Goal: Task Accomplishment & Management: Complete application form

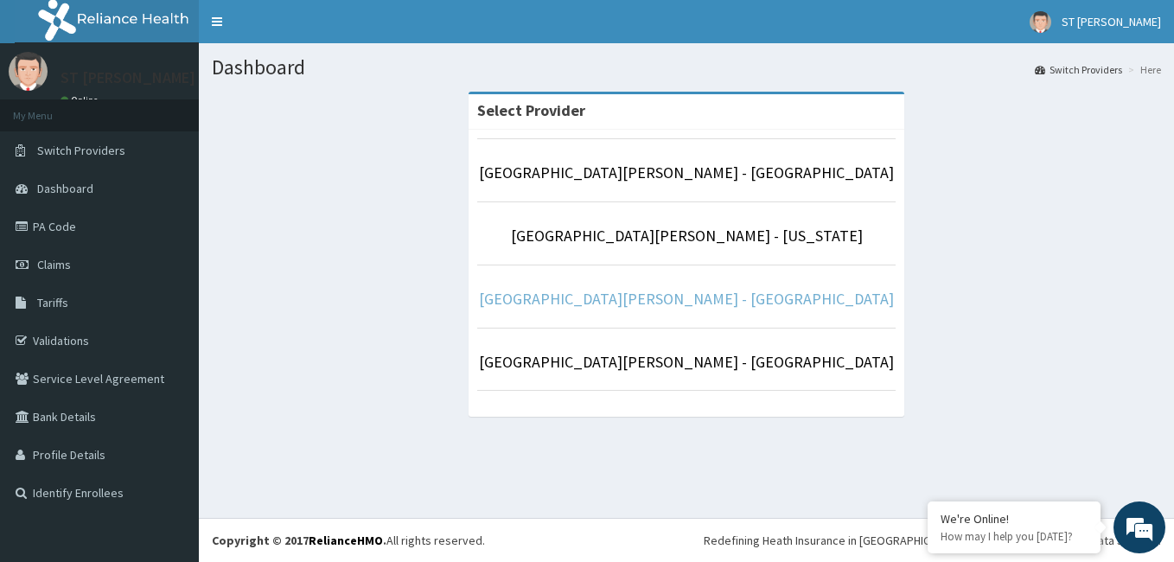
click at [719, 308] on link "[GEOGRAPHIC_DATA][PERSON_NAME] - [GEOGRAPHIC_DATA]" at bounding box center [686, 299] width 415 height 20
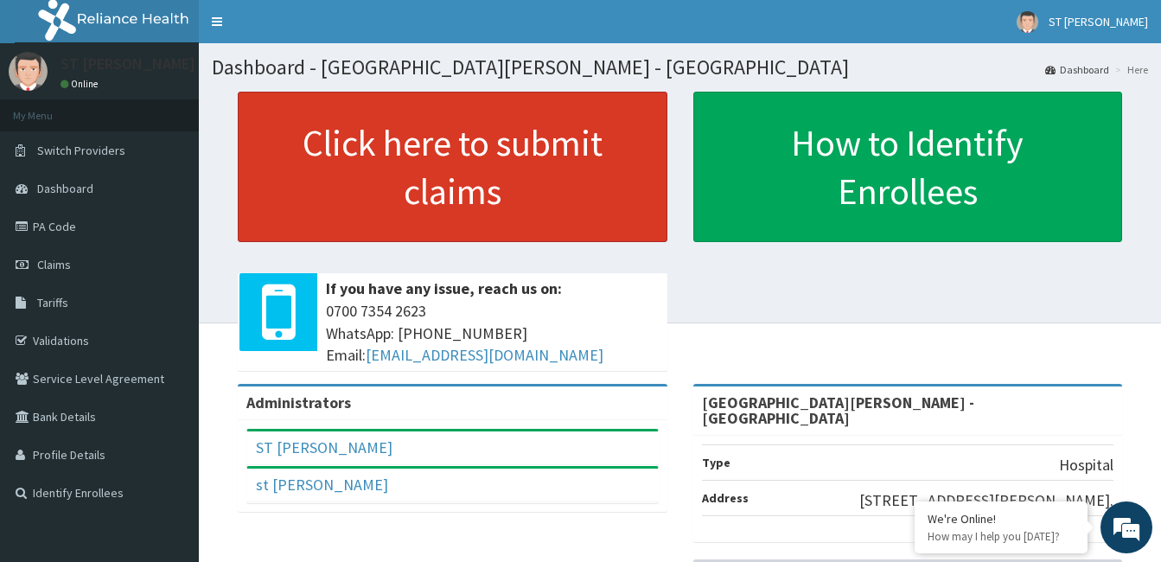
click at [548, 192] on link "Click here to submit claims" at bounding box center [453, 167] width 430 height 150
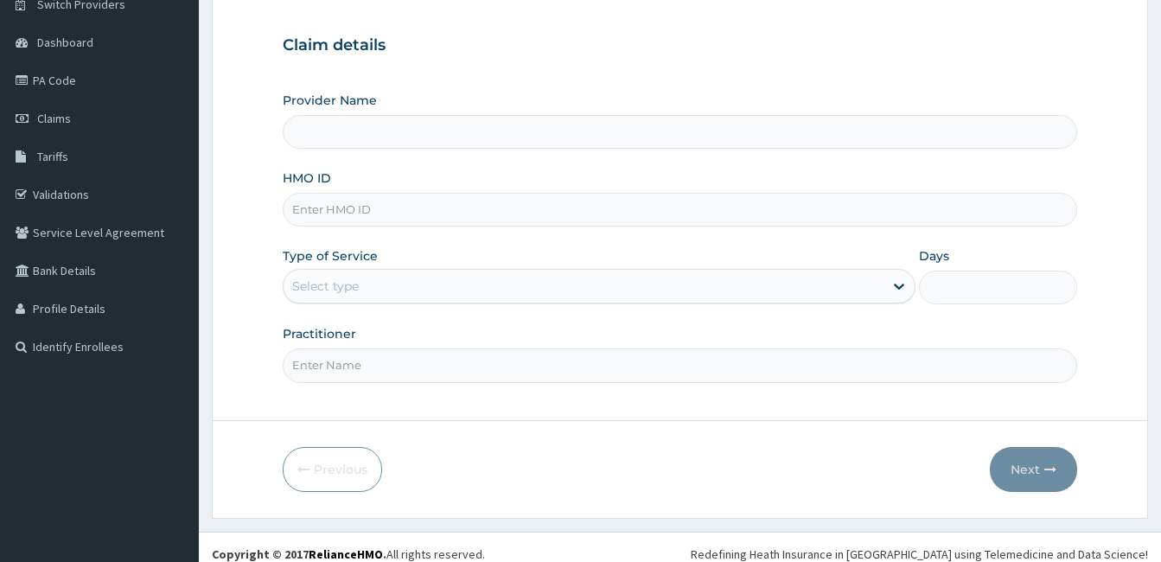
scroll to position [160, 0]
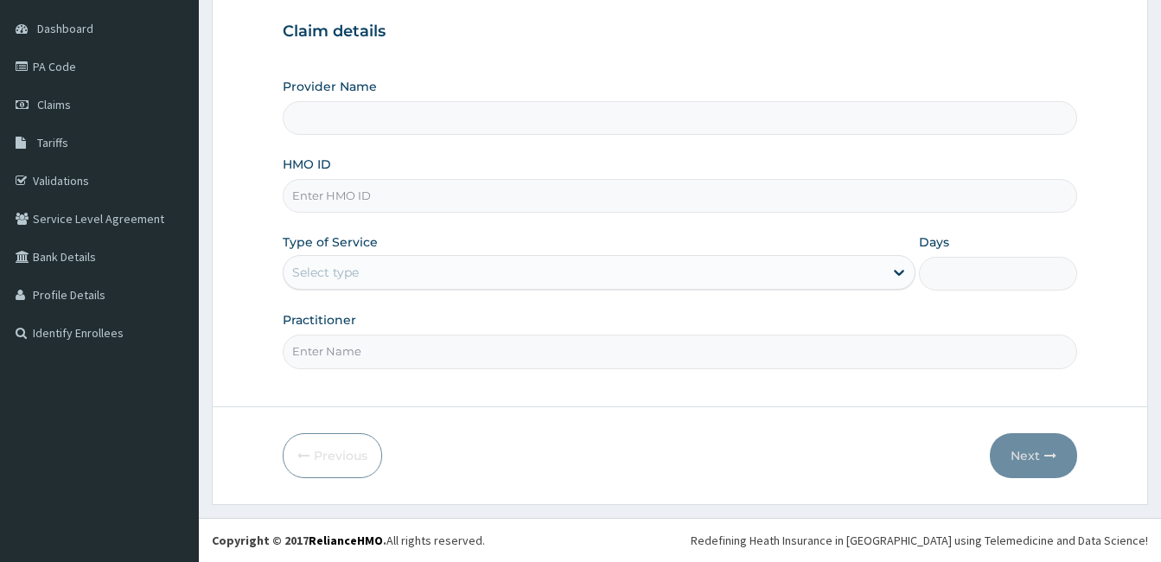
type input "[GEOGRAPHIC_DATA][PERSON_NAME] - [GEOGRAPHIC_DATA]"
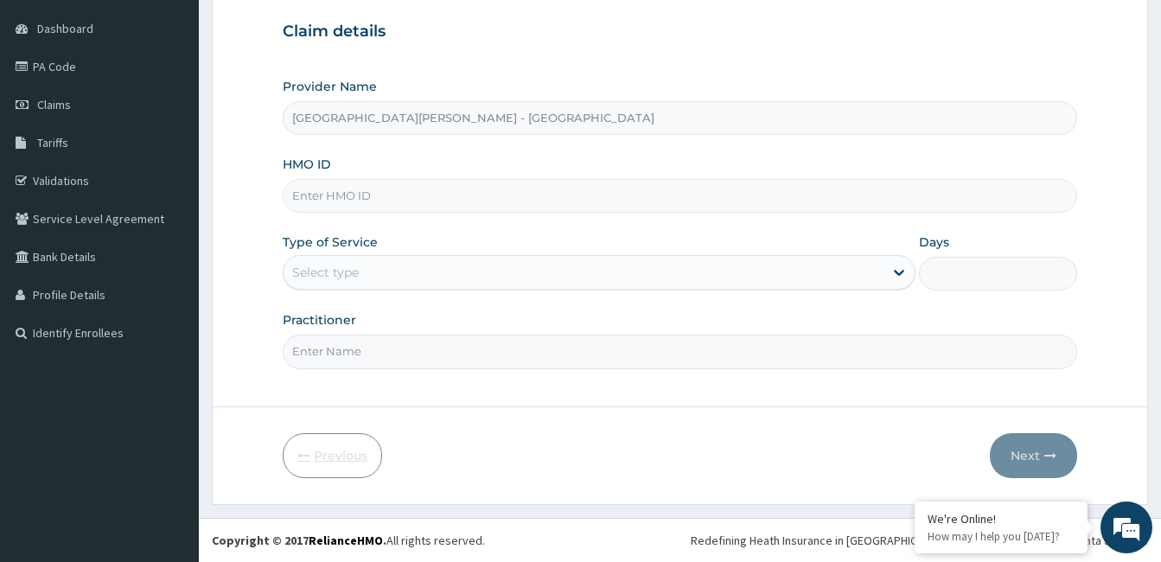
scroll to position [0, 0]
paste input "KAM/10002/A"
type input "KAM/10002/A"
click at [350, 272] on div "Select type" at bounding box center [325, 272] width 67 height 17
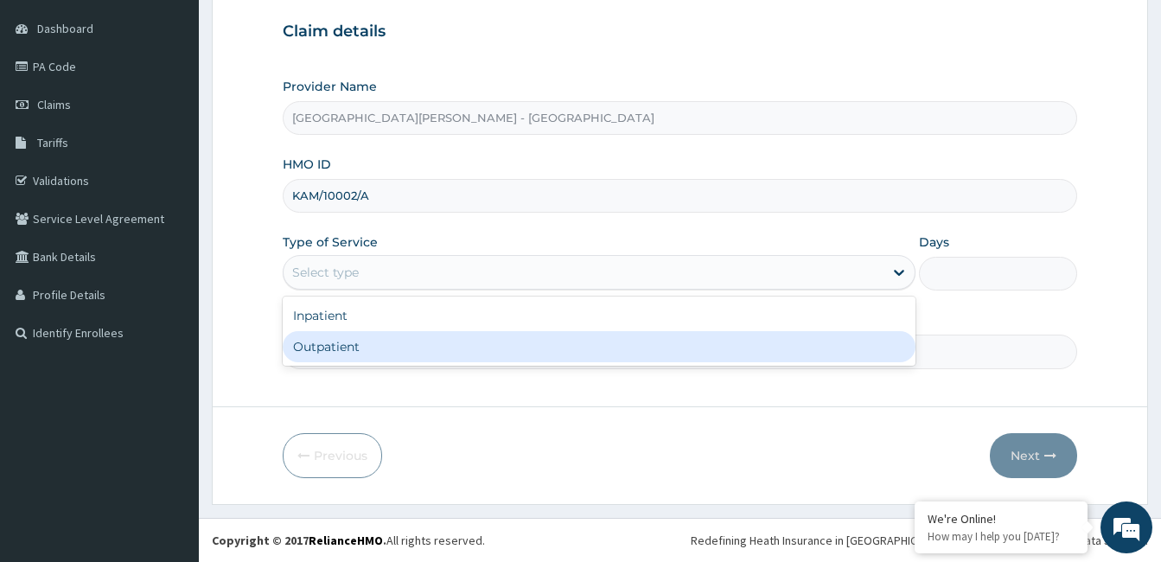
click at [368, 347] on div "Outpatient" at bounding box center [599, 346] width 633 height 31
type input "1"
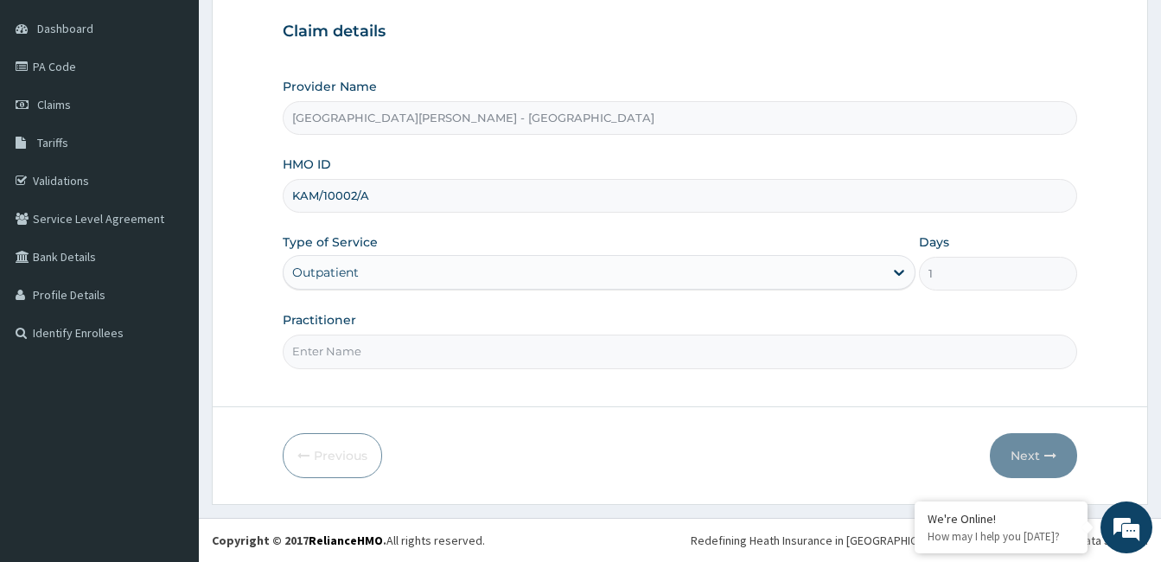
click at [346, 349] on input "Practitioner" at bounding box center [680, 352] width 795 height 34
type input "[PERSON_NAME]"
click at [1031, 454] on button "Next" at bounding box center [1033, 455] width 87 height 45
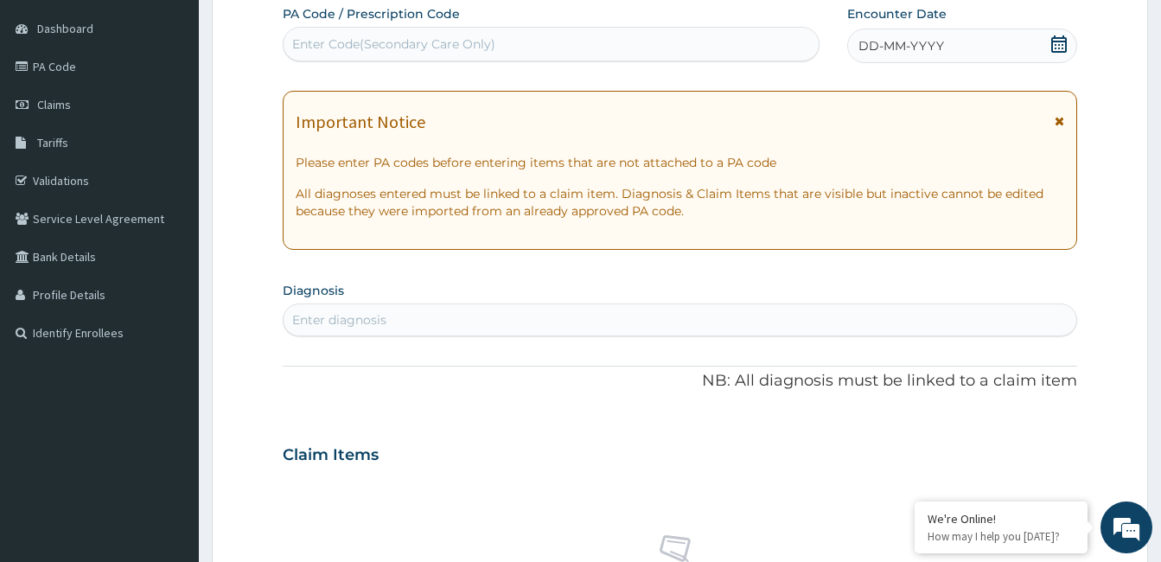
click at [1059, 122] on icon at bounding box center [1060, 121] width 10 height 12
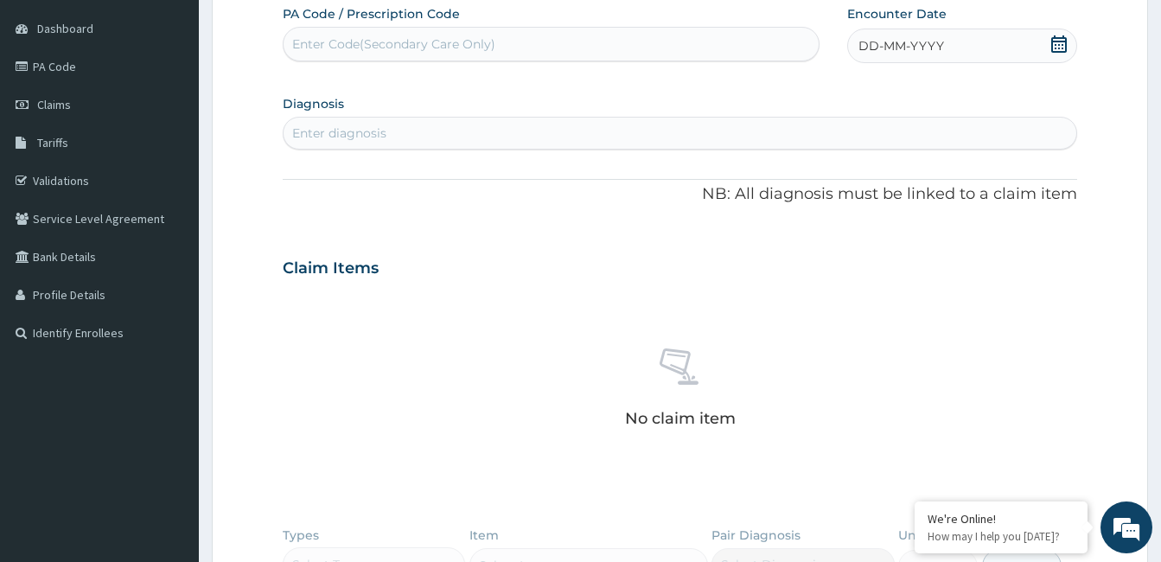
click at [926, 43] on span "DD-MM-YYYY" at bounding box center [902, 45] width 86 height 17
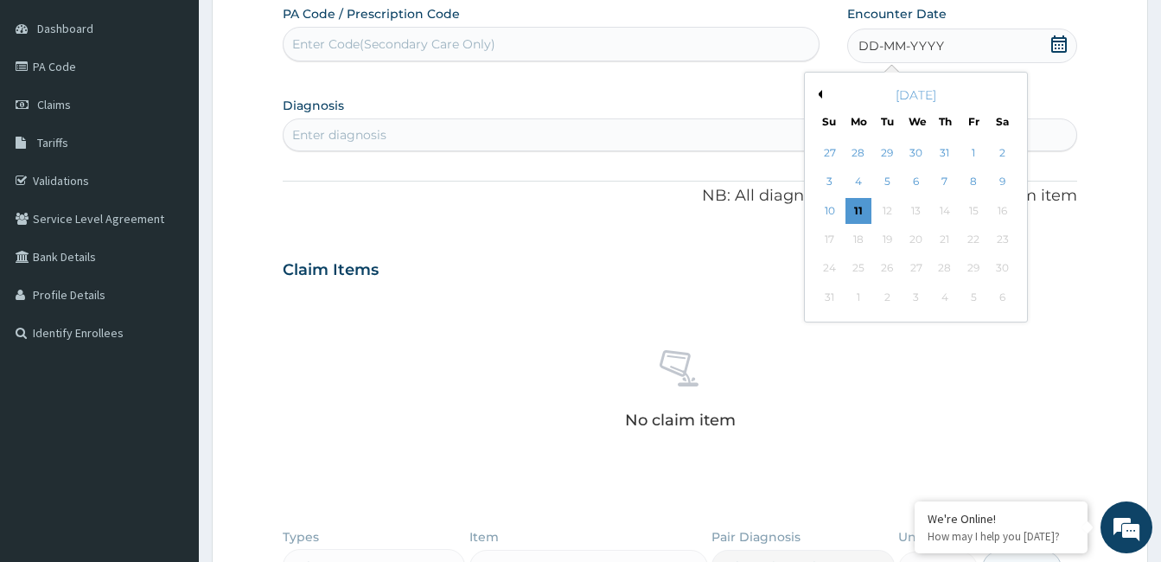
click at [818, 93] on button "Previous Month" at bounding box center [818, 94] width 9 height 9
click at [888, 210] on div "17" at bounding box center [887, 211] width 26 height 26
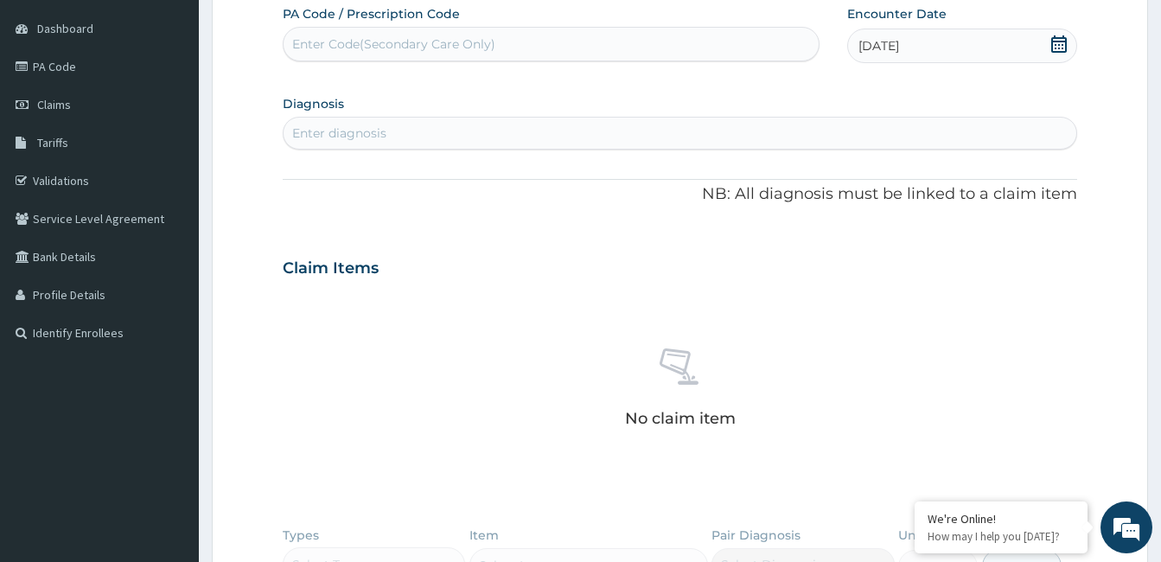
click at [354, 137] on div "Enter diagnosis" at bounding box center [339, 133] width 94 height 17
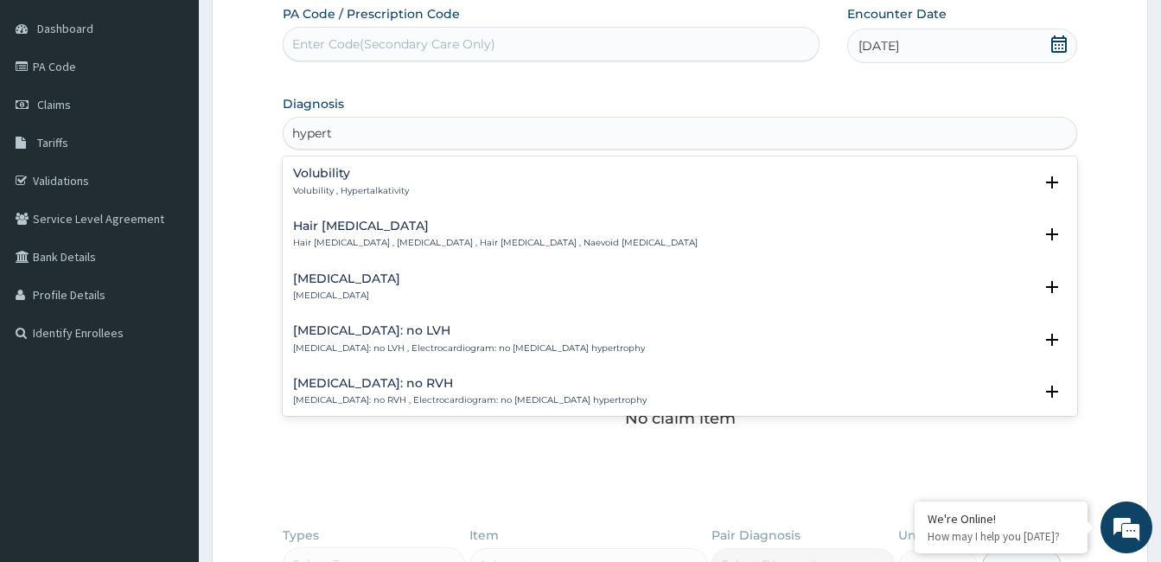
type input "hyperte"
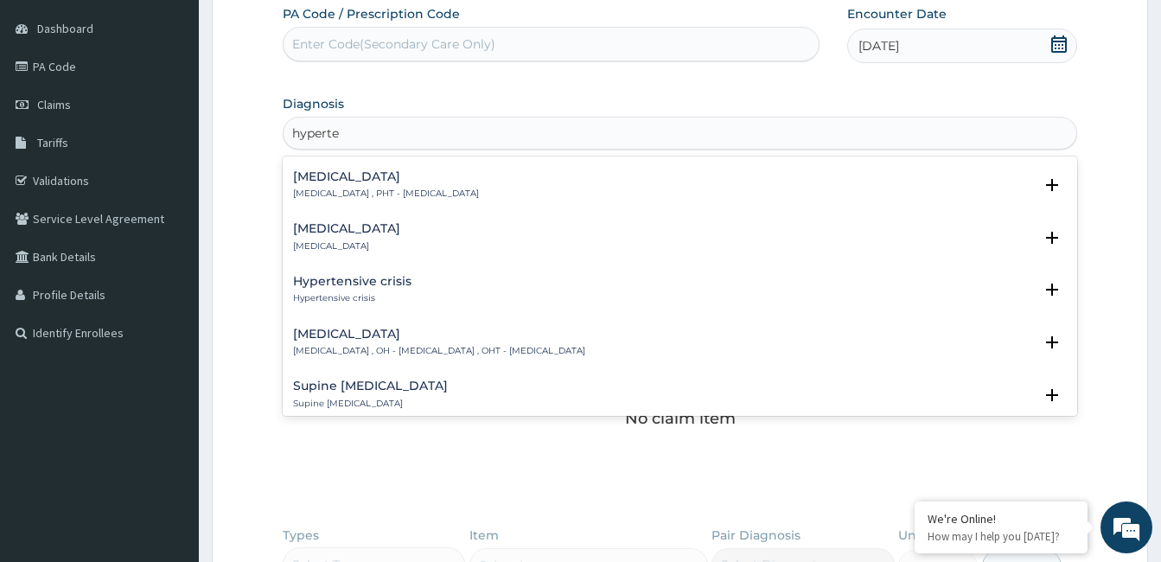
scroll to position [605, 0]
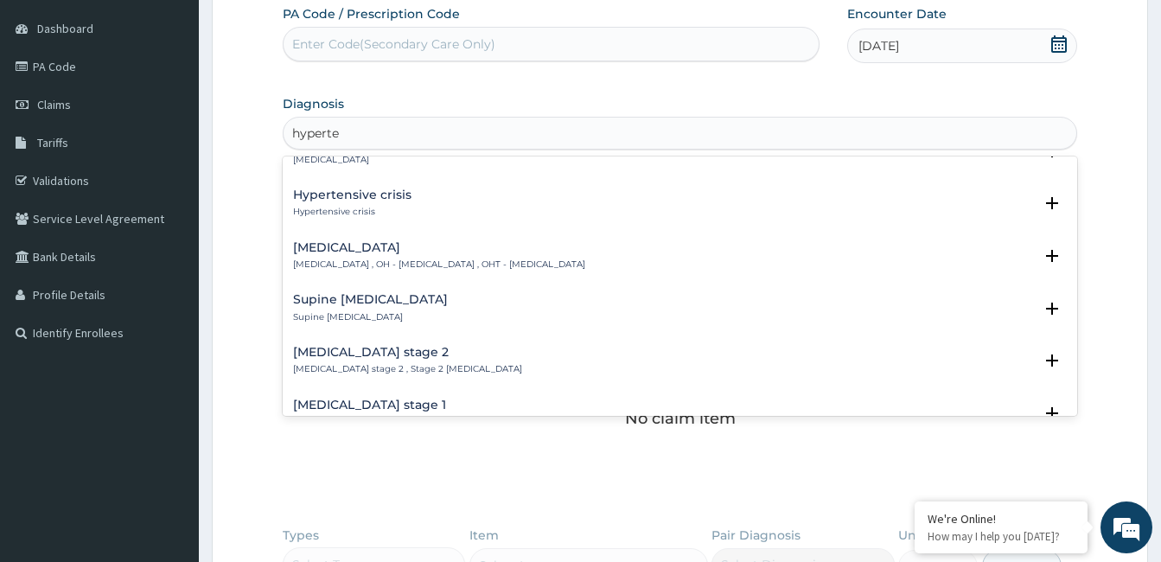
click at [411, 392] on div "Hypertension stage 1 Hypertension stage 1 , Stage 1 hypertension Select Status …" at bounding box center [680, 418] width 795 height 53
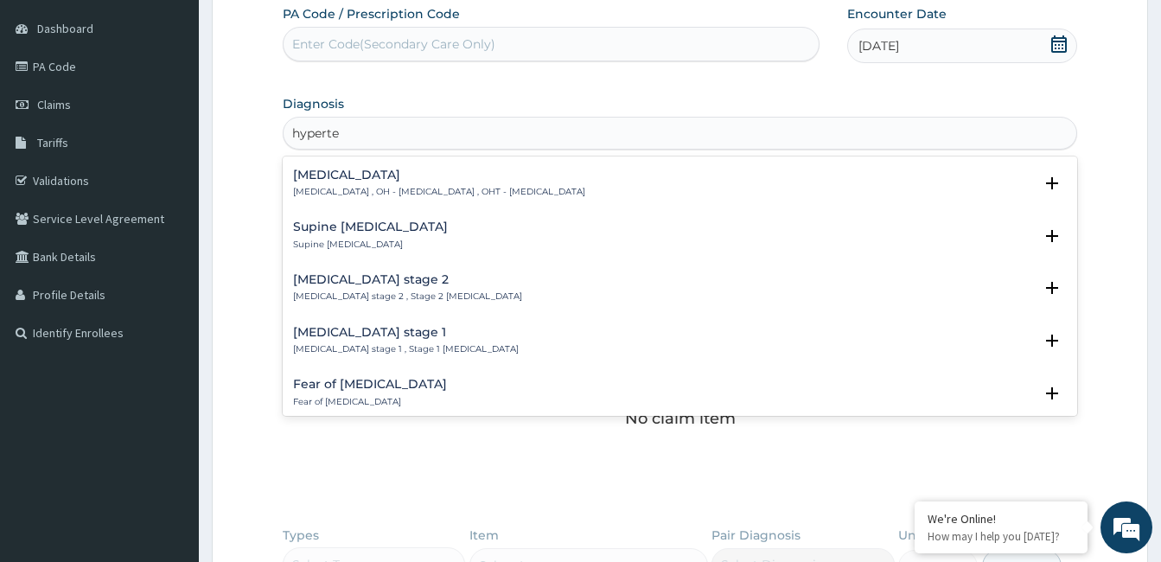
scroll to position [778, 0]
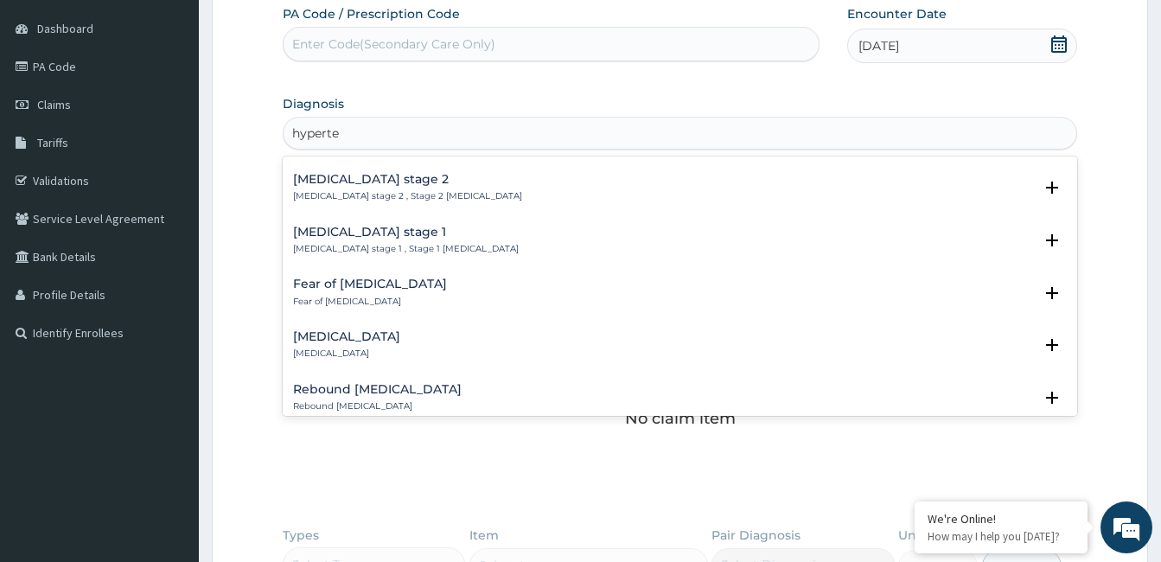
click at [380, 226] on h4 "Hypertension stage 1" at bounding box center [406, 232] width 226 height 13
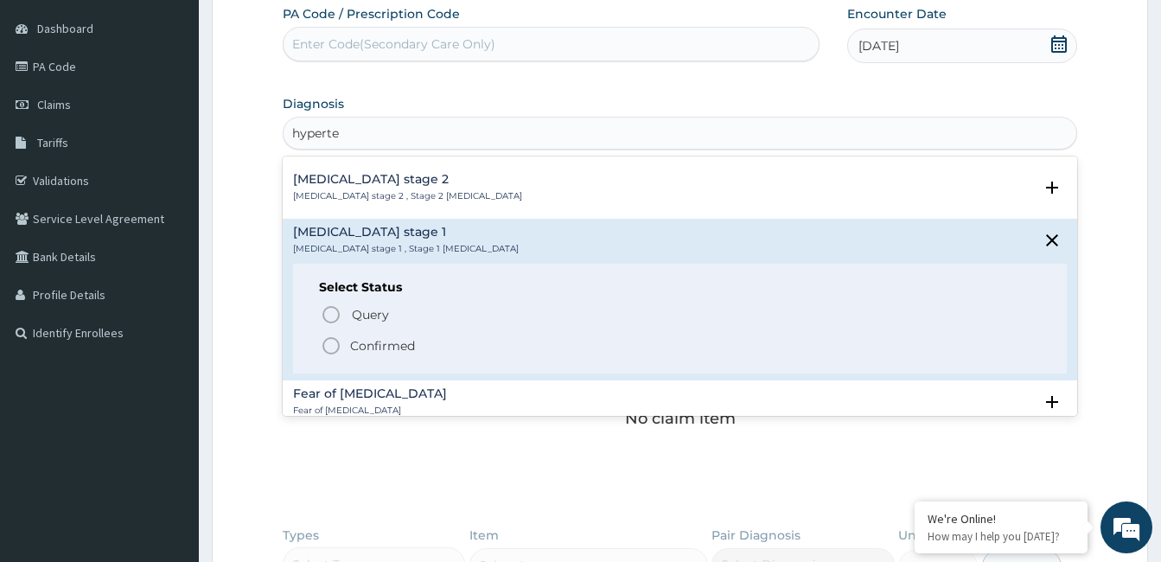
click at [374, 337] on p "Confirmed" at bounding box center [382, 345] width 65 height 17
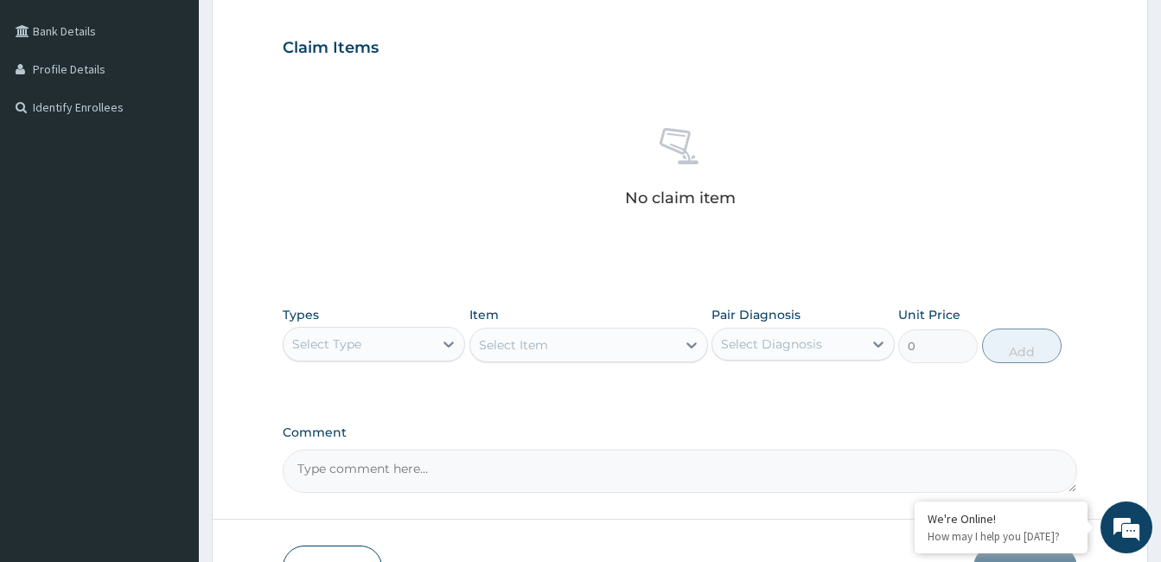
scroll to position [419, 0]
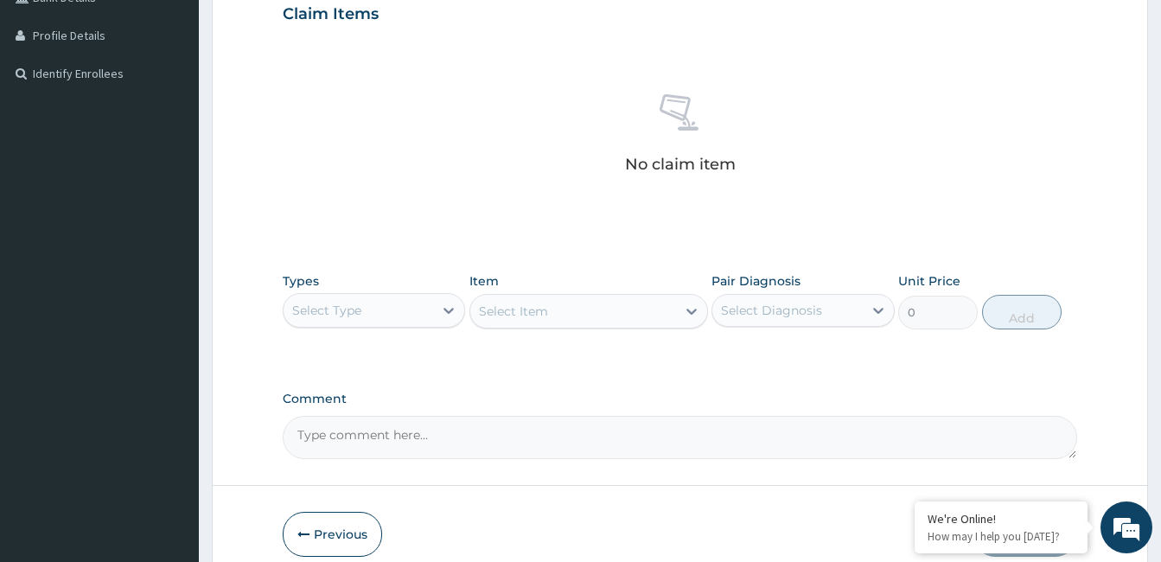
click at [354, 312] on div "Select Type" at bounding box center [326, 310] width 69 height 17
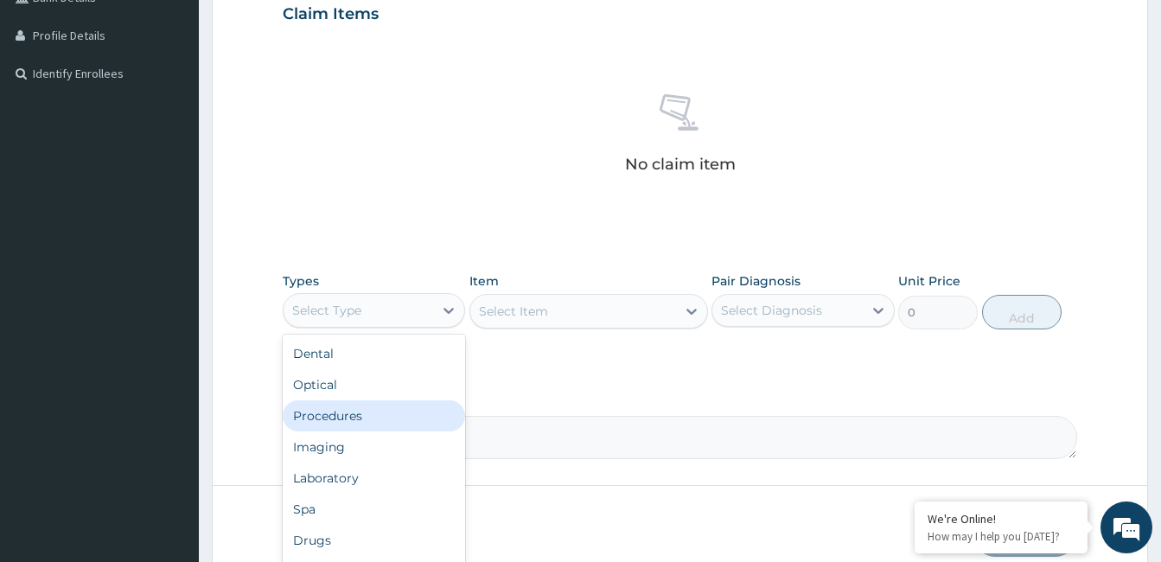
click at [347, 412] on div "Procedures" at bounding box center [374, 415] width 182 height 31
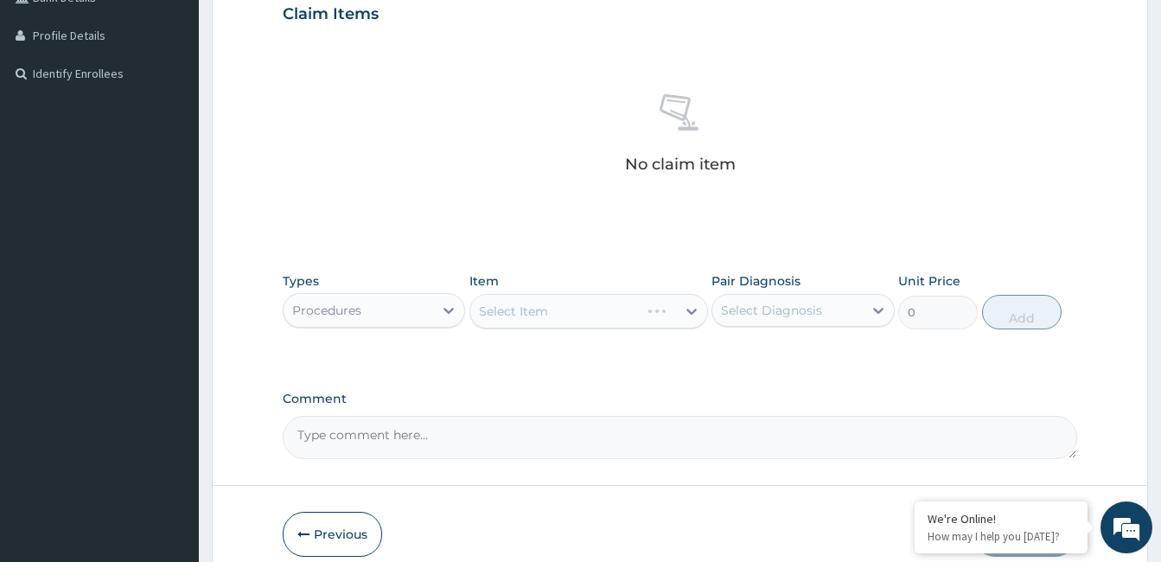
click at [557, 317] on div "Select Item" at bounding box center [589, 311] width 239 height 35
click at [617, 313] on div "Select Item" at bounding box center [589, 311] width 239 height 35
click at [687, 308] on icon at bounding box center [691, 311] width 17 height 17
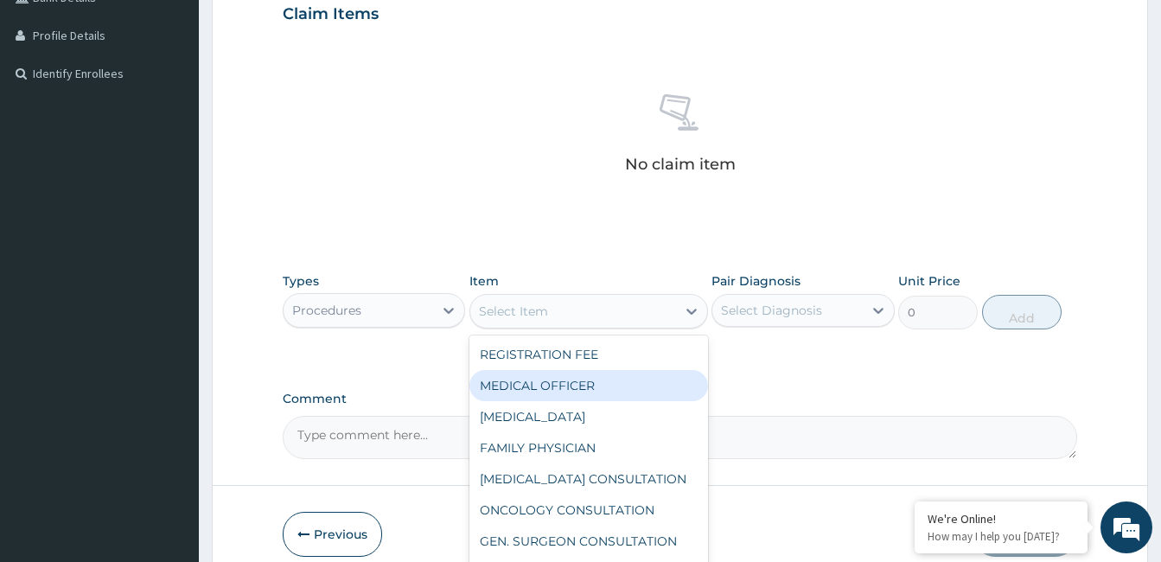
click at [534, 385] on div "MEDICAL OFFICER" at bounding box center [589, 385] width 239 height 31
type input "23000"
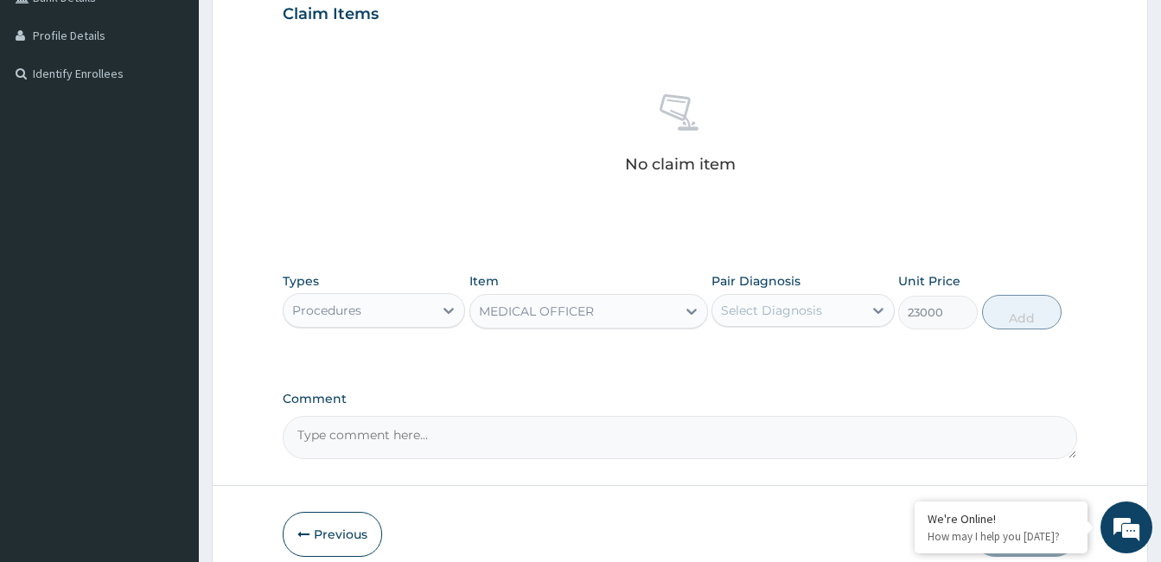
click at [815, 310] on div "Select Diagnosis" at bounding box center [771, 310] width 101 height 17
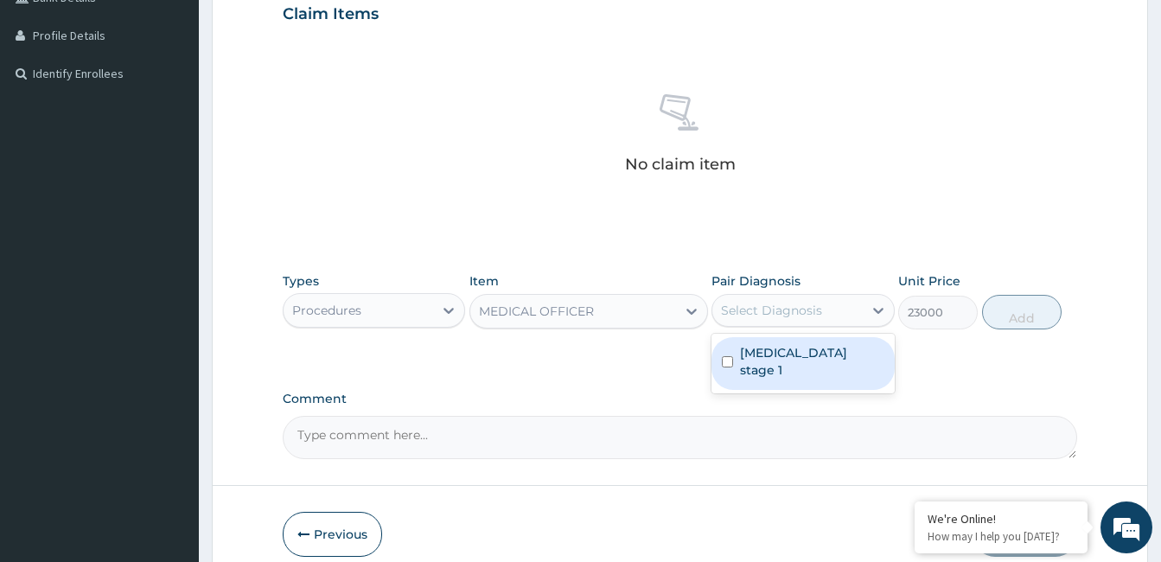
click at [786, 345] on label "Hypertension stage 1" at bounding box center [812, 361] width 144 height 35
checkbox input "true"
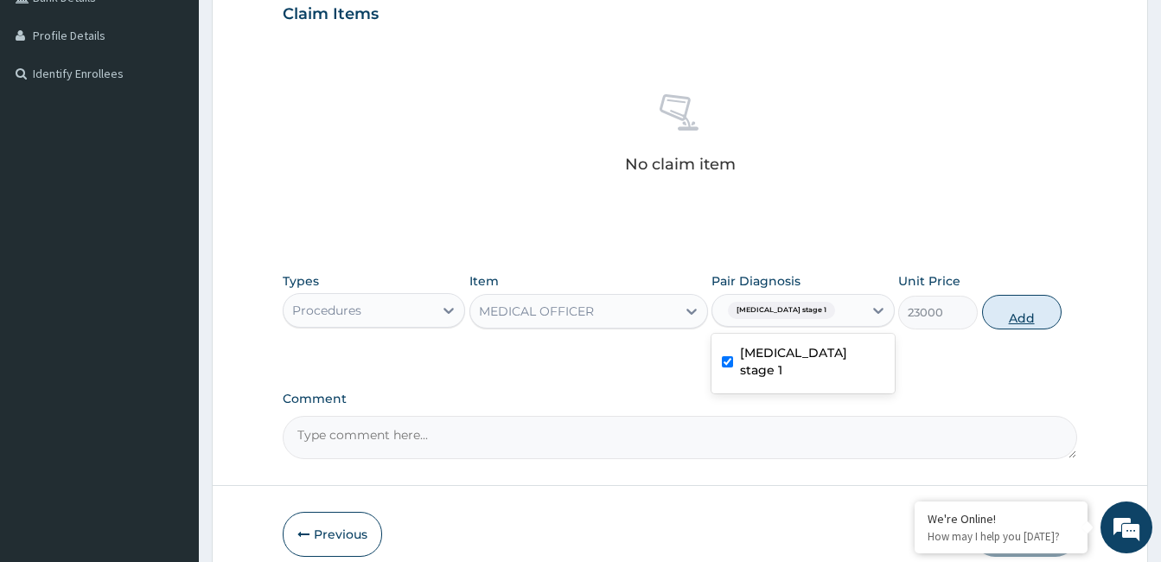
click at [1014, 313] on button "Add" at bounding box center [1022, 312] width 80 height 35
type input "0"
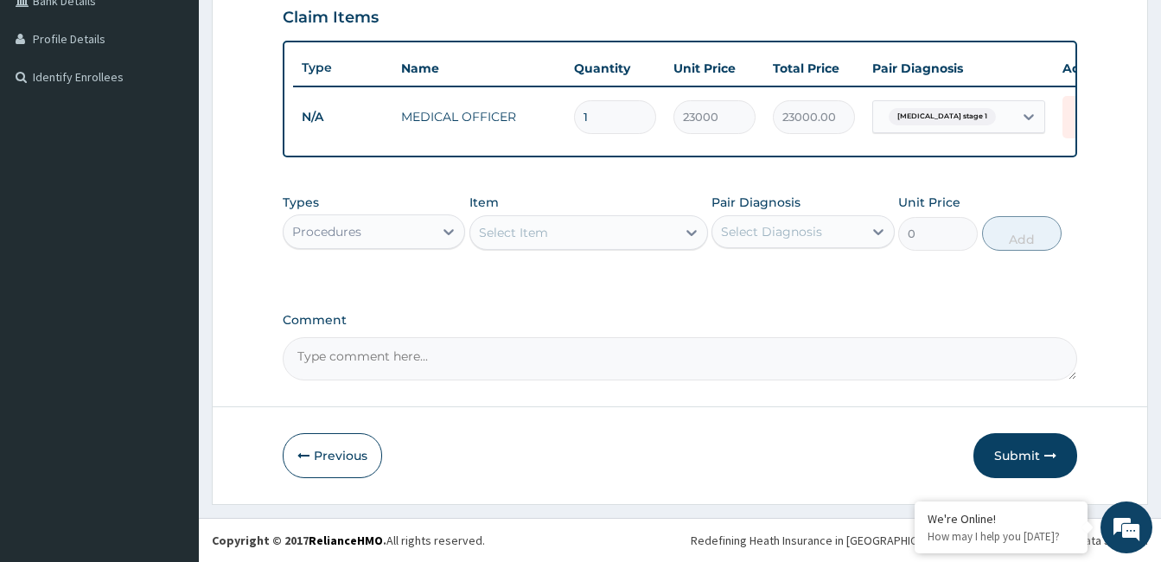
click at [401, 233] on div "Procedures" at bounding box center [359, 232] width 150 height 28
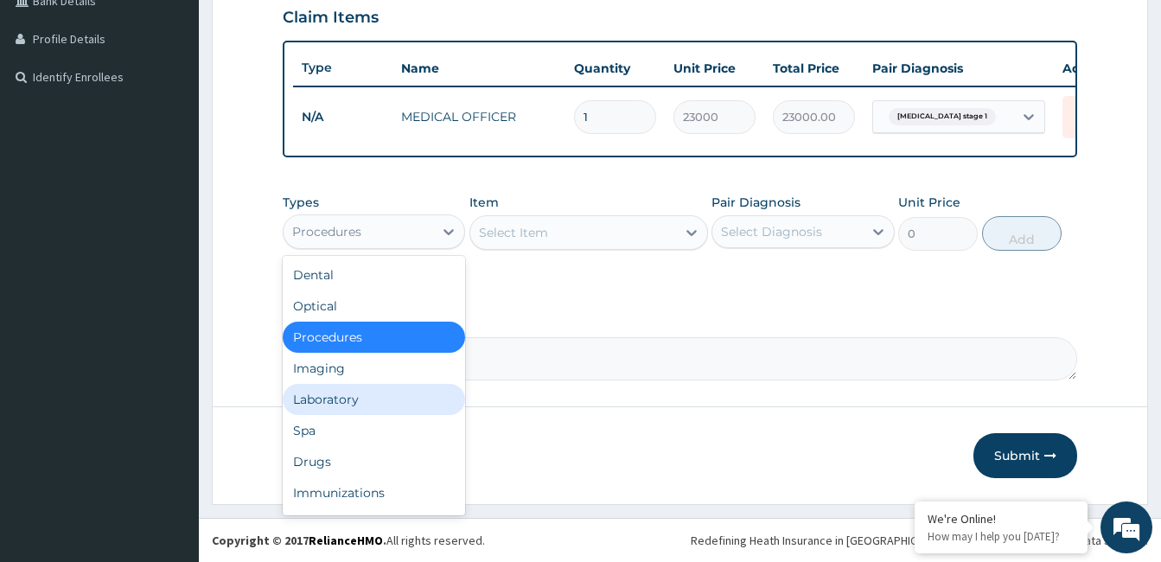
click at [348, 411] on div "Laboratory" at bounding box center [374, 399] width 182 height 31
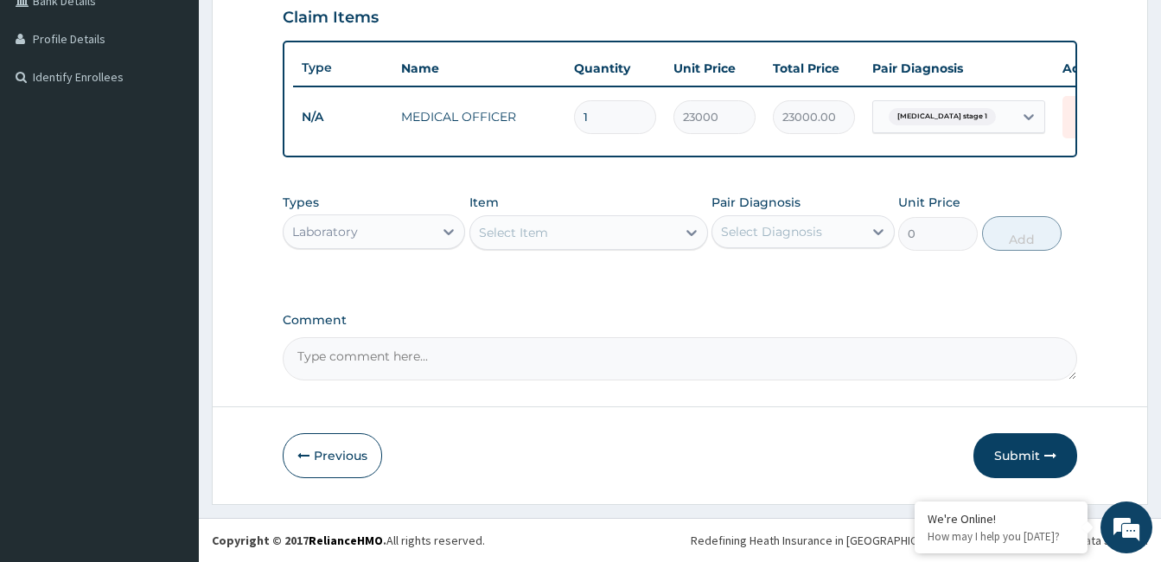
click at [647, 242] on div "Select Item" at bounding box center [573, 233] width 206 height 28
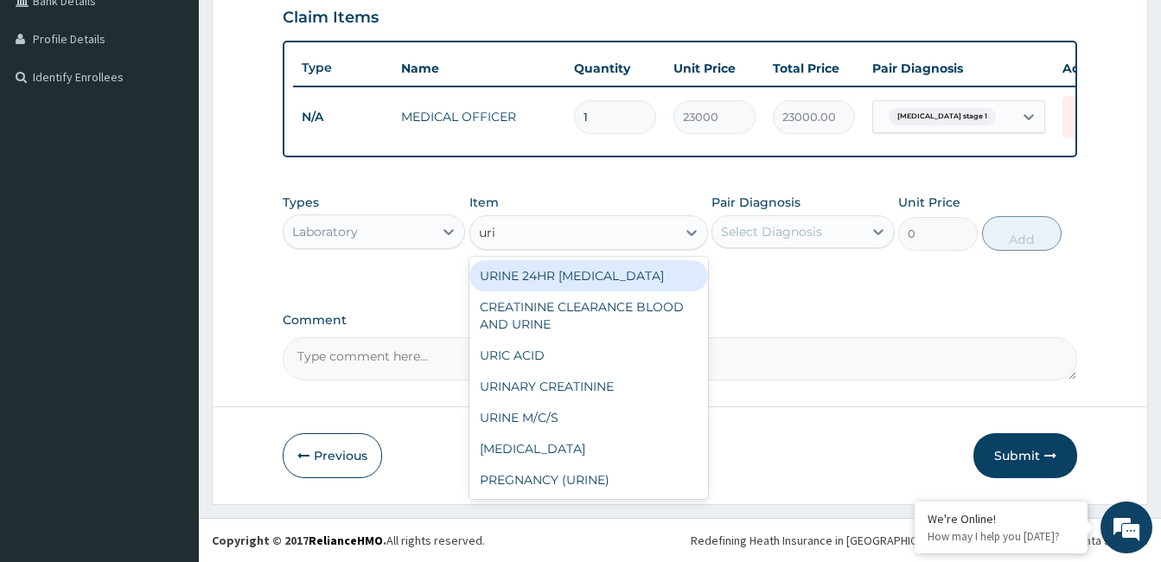
type input "urin"
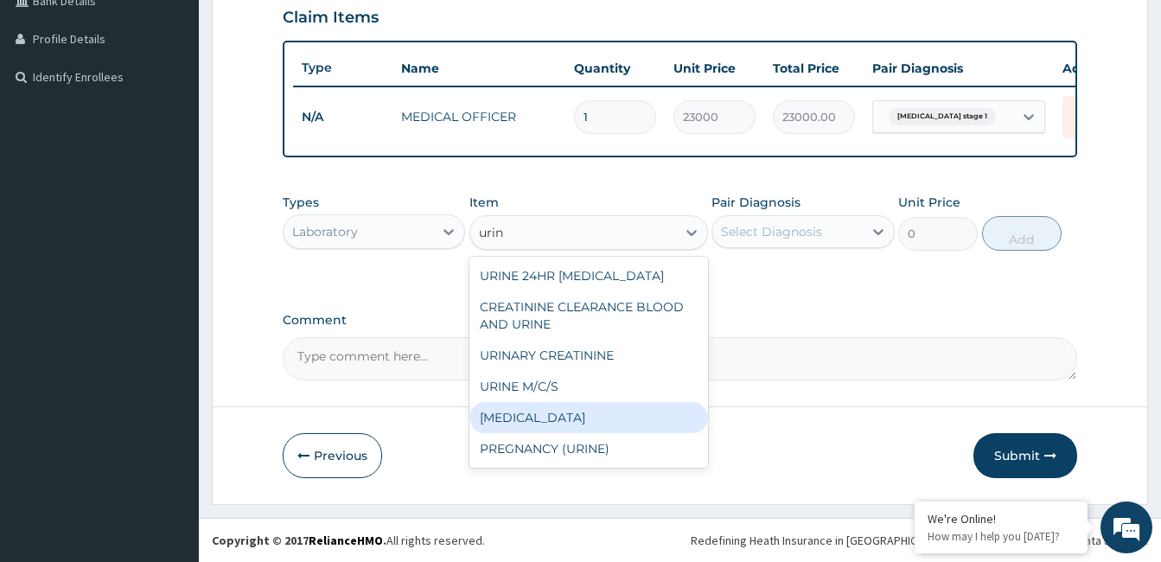
click at [542, 423] on div "URINALYSIS" at bounding box center [589, 417] width 239 height 31
type input "3519"
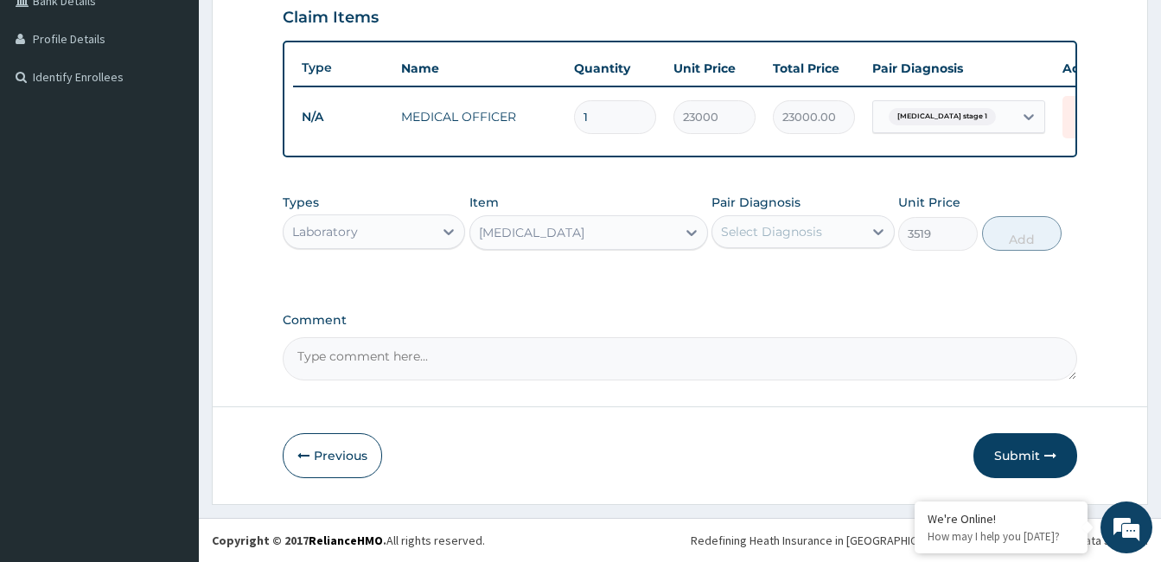
click at [832, 246] on div "Select Diagnosis" at bounding box center [788, 232] width 150 height 28
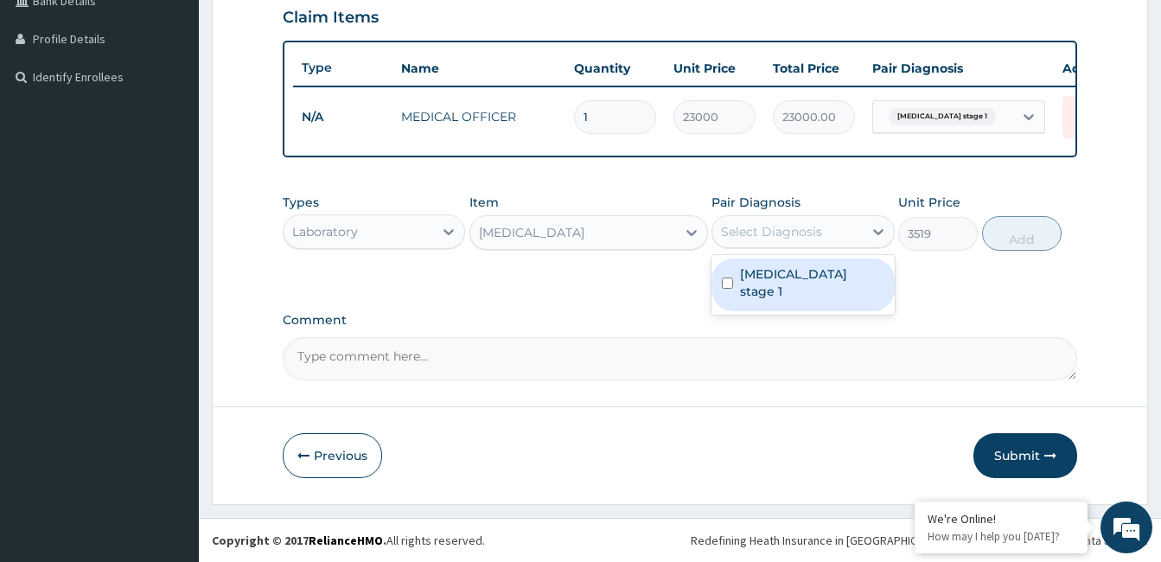
click at [819, 293] on div "Hypertension stage 1" at bounding box center [803, 285] width 182 height 53
checkbox input "true"
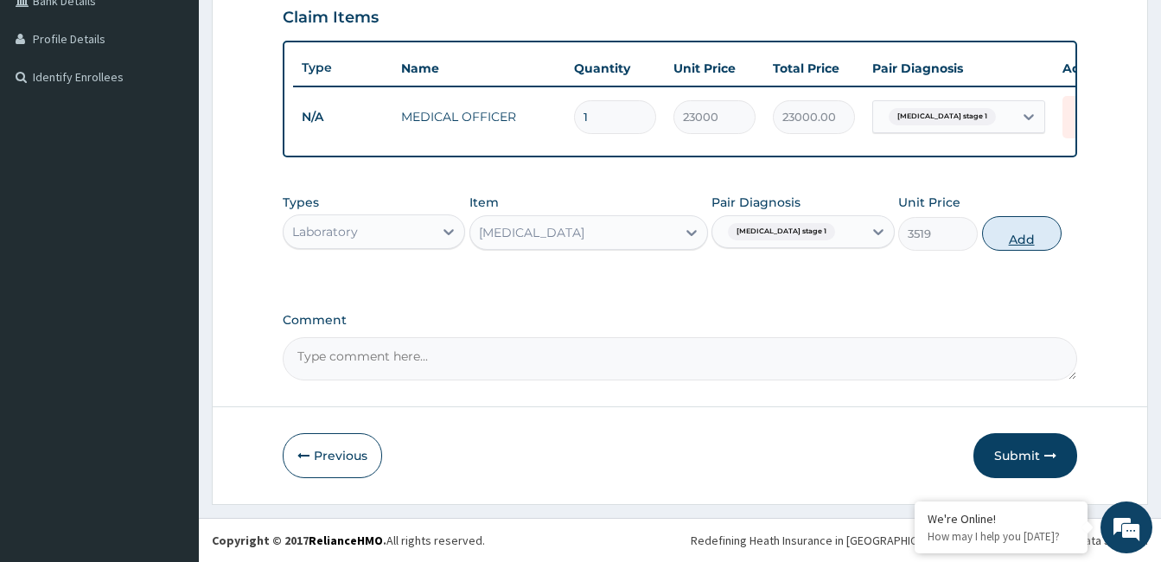
click at [1035, 249] on button "Add" at bounding box center [1022, 233] width 80 height 35
type input "0"
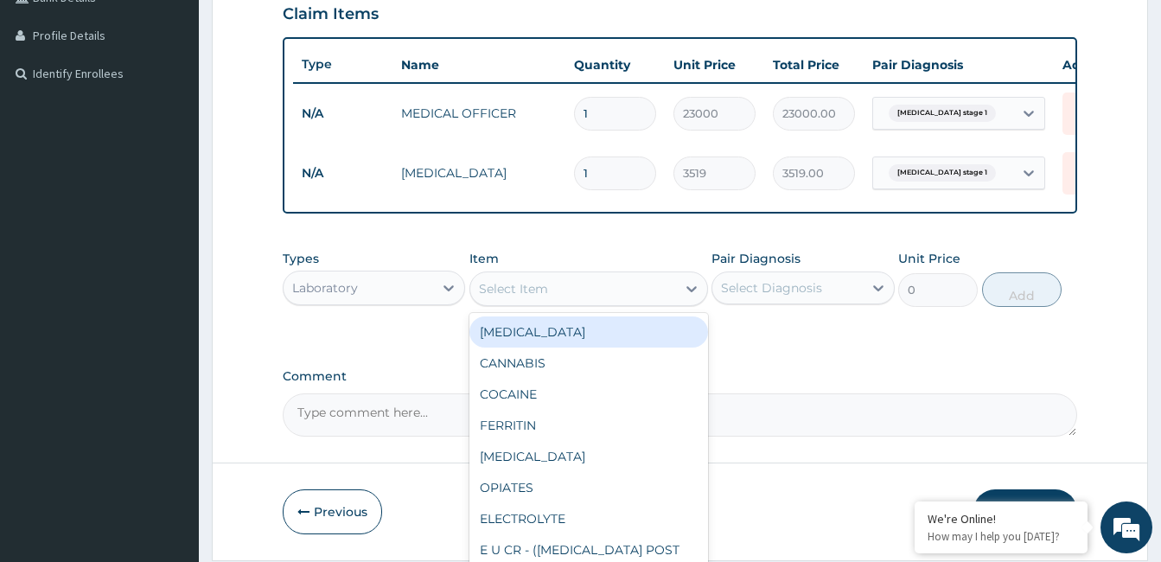
click at [627, 303] on div "Select Item" at bounding box center [573, 289] width 206 height 28
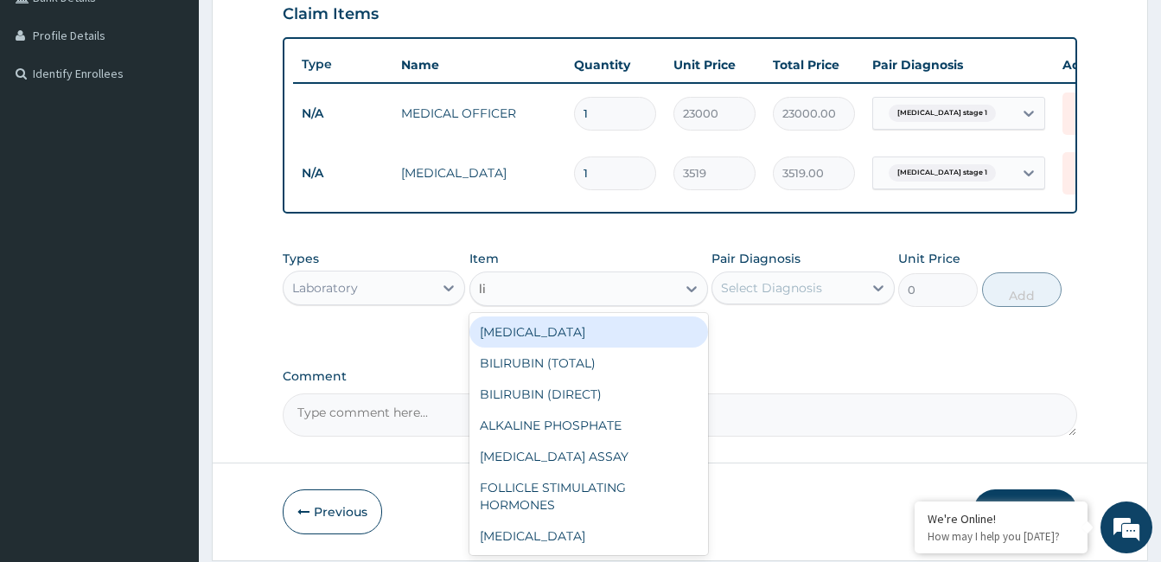
type input "lip"
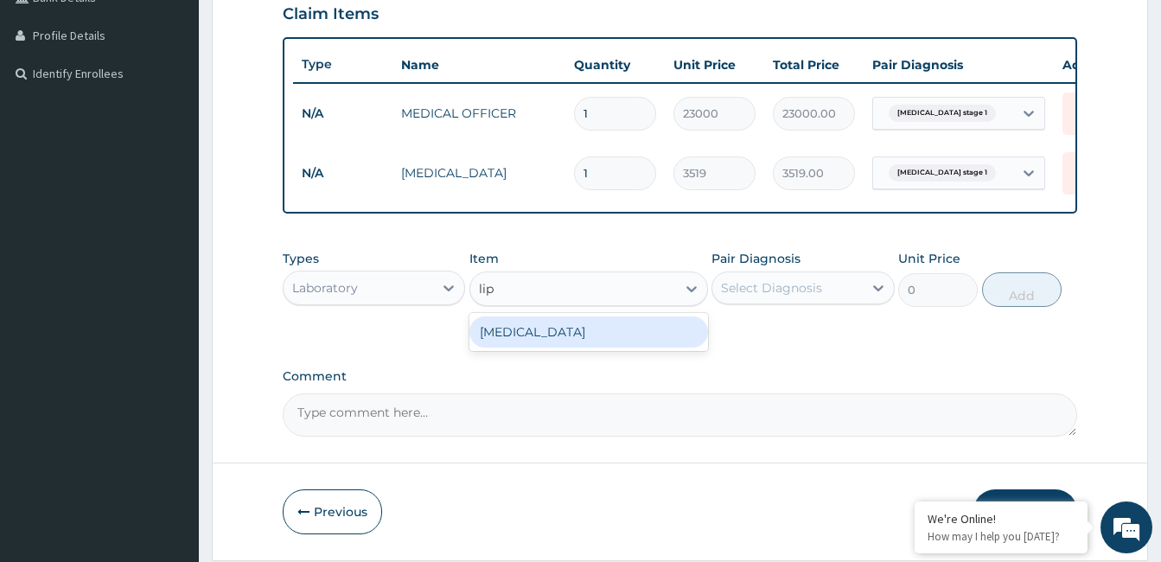
click at [531, 339] on div "LIPID PROFILE" at bounding box center [589, 331] width 239 height 31
type input "13800"
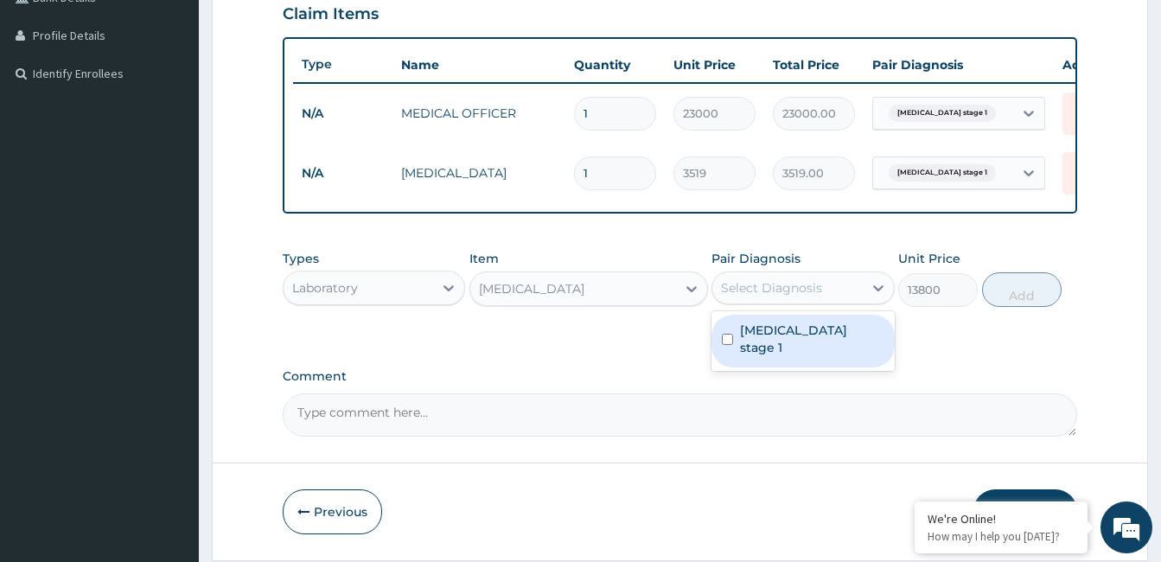
click at [786, 297] on div "Select Diagnosis" at bounding box center [771, 287] width 101 height 17
click at [785, 340] on label "Hypertension stage 1" at bounding box center [812, 339] width 144 height 35
checkbox input "true"
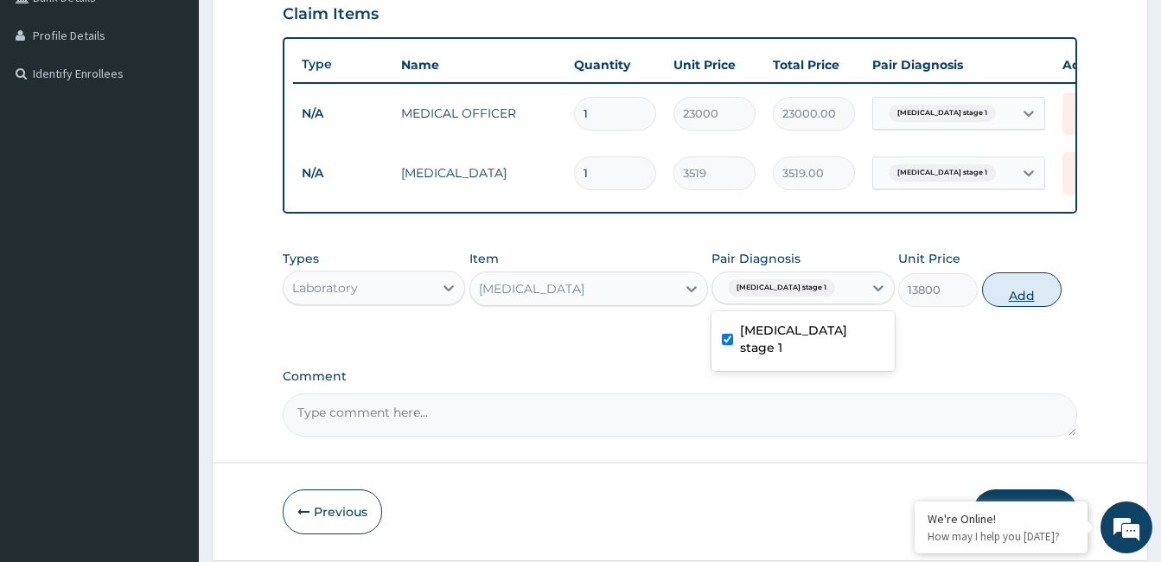
click at [1030, 305] on button "Add" at bounding box center [1022, 289] width 80 height 35
type input "0"
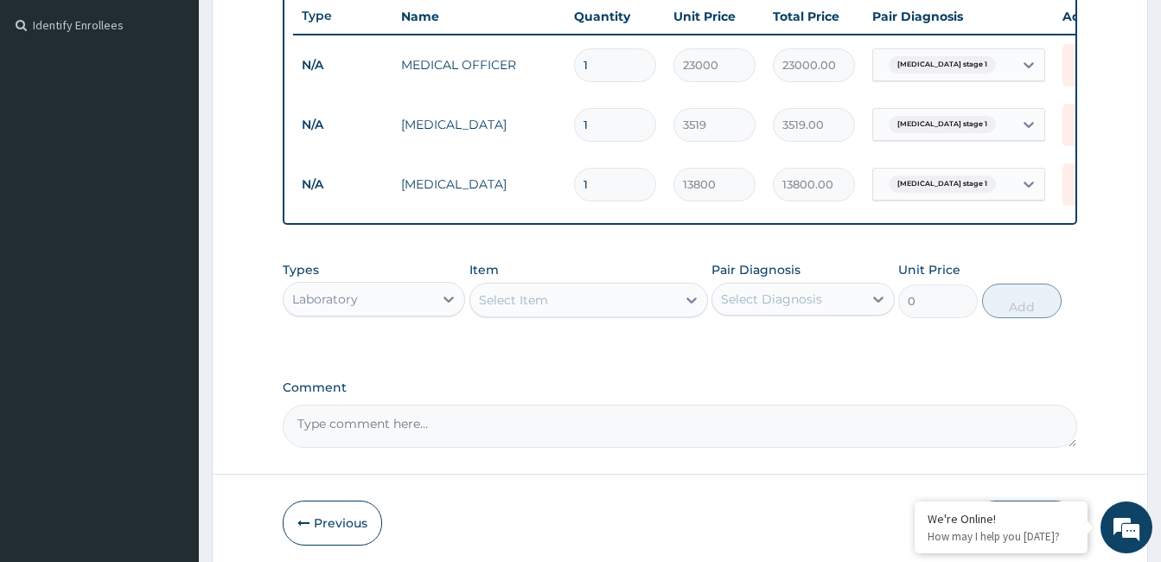
scroll to position [548, 0]
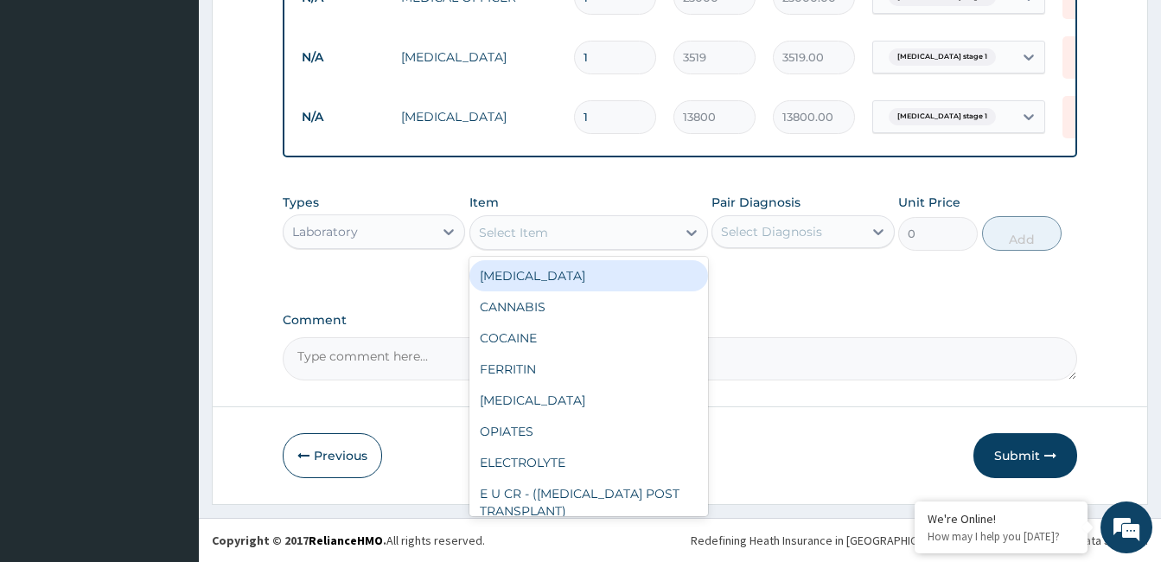
click at [554, 237] on div "Select Item" at bounding box center [573, 233] width 206 height 28
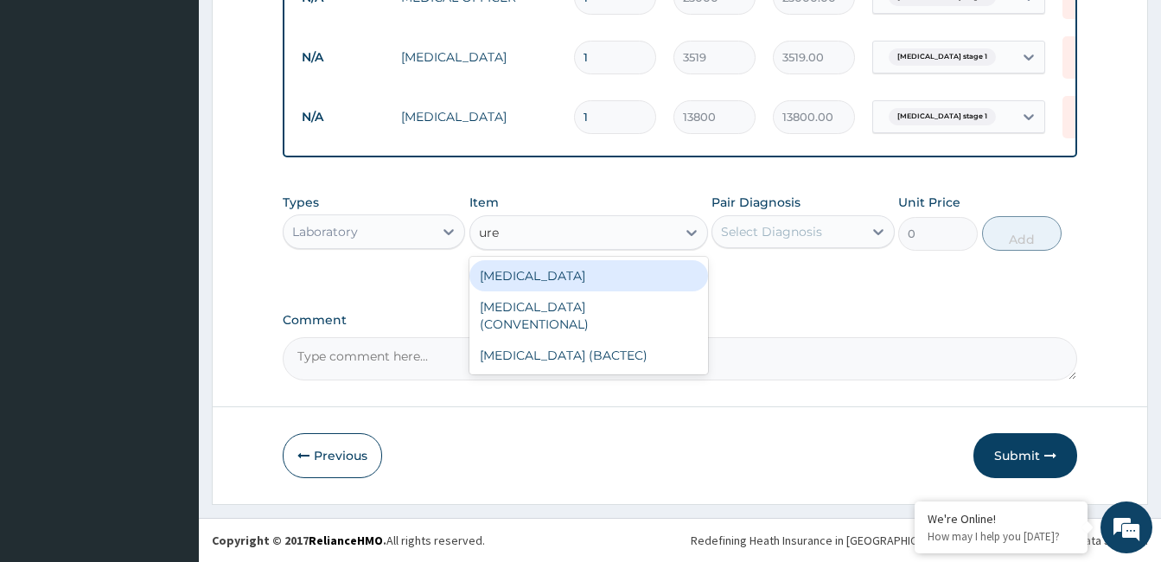
type input "urea"
click at [506, 271] on div "UREA" at bounding box center [589, 275] width 239 height 31
type input "5047"
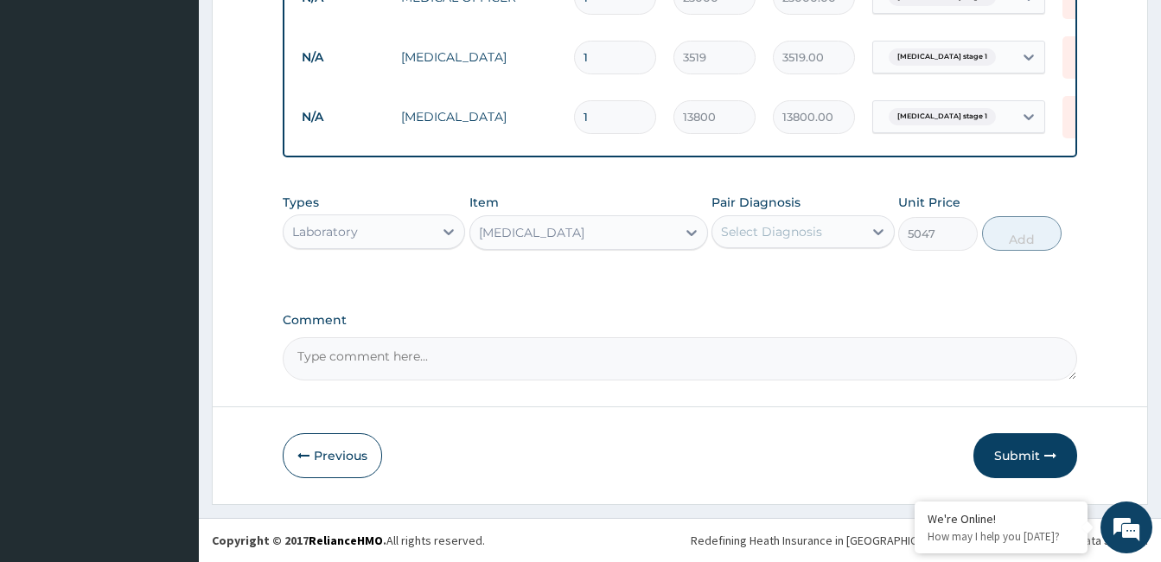
click at [785, 233] on div "Select Diagnosis" at bounding box center [771, 231] width 101 height 17
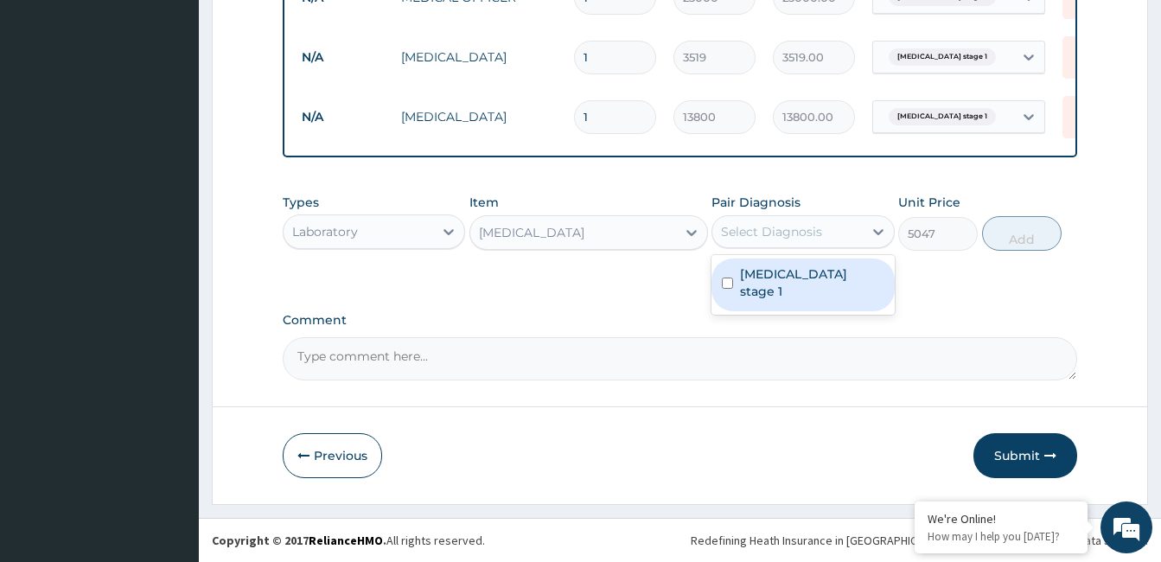
click at [786, 270] on label "Hypertension stage 1" at bounding box center [812, 282] width 144 height 35
checkbox input "true"
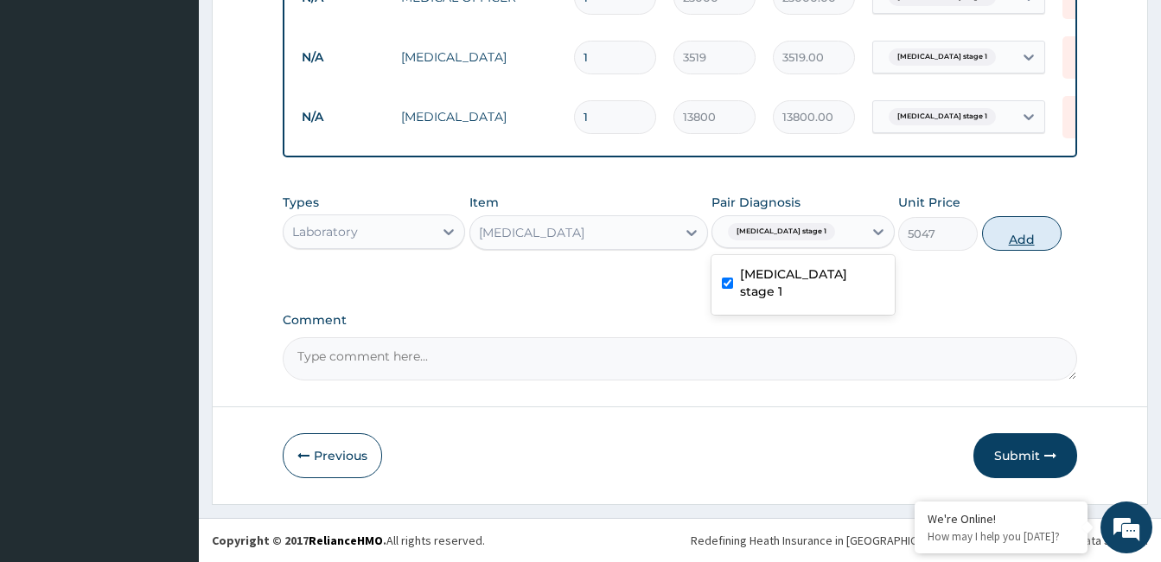
click at [1026, 245] on button "Add" at bounding box center [1022, 233] width 80 height 35
type input "0"
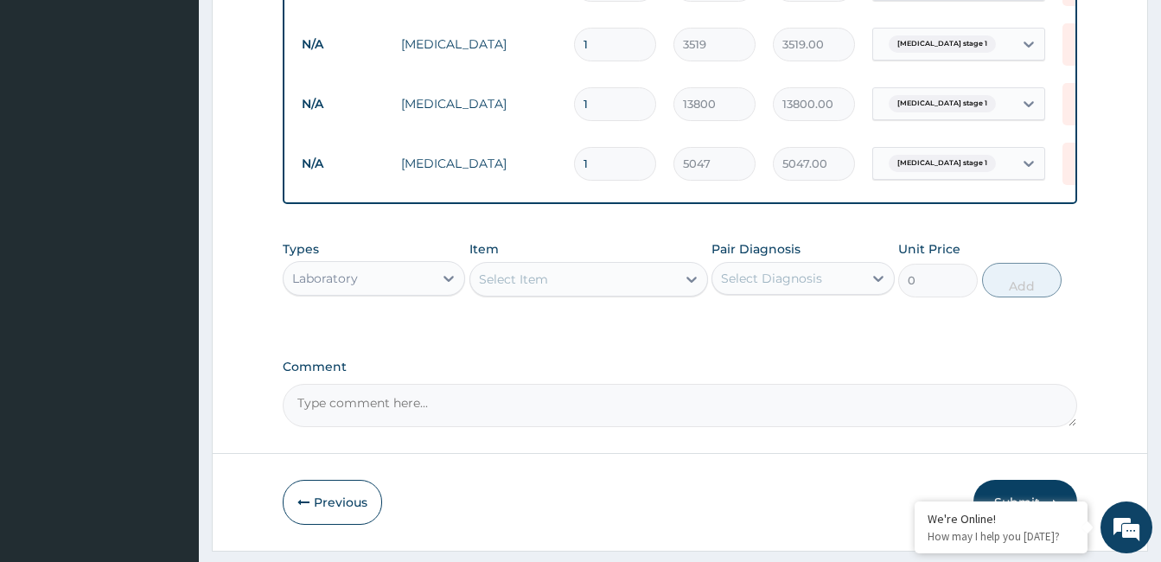
click at [527, 288] on div "Select Item" at bounding box center [513, 279] width 69 height 17
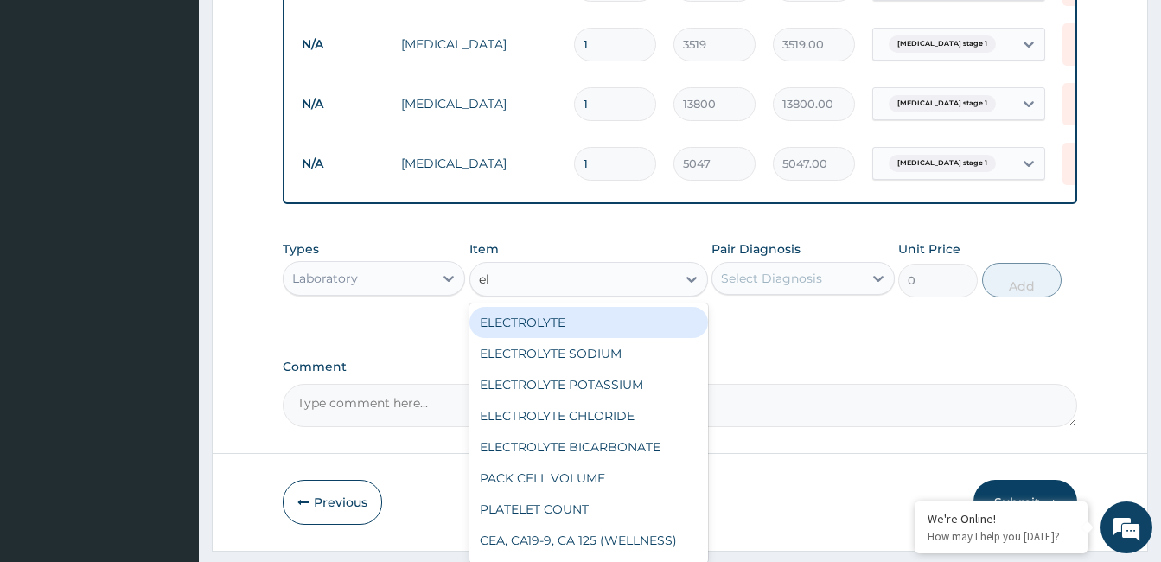
type input "ele"
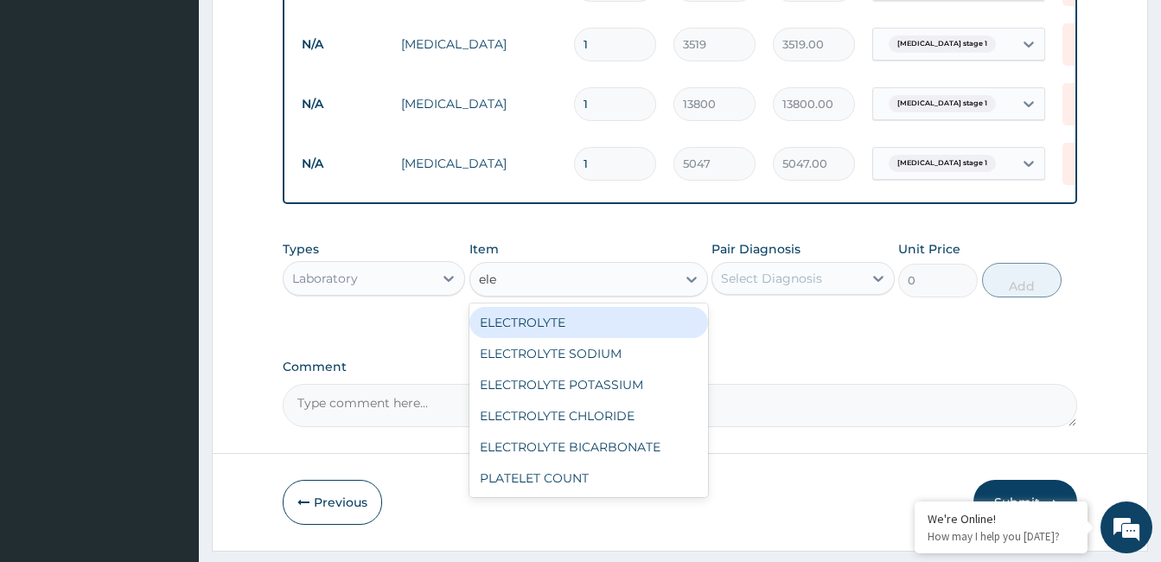
click at [534, 333] on div "ELECTROLYTE" at bounding box center [589, 322] width 239 height 31
type input "8855"
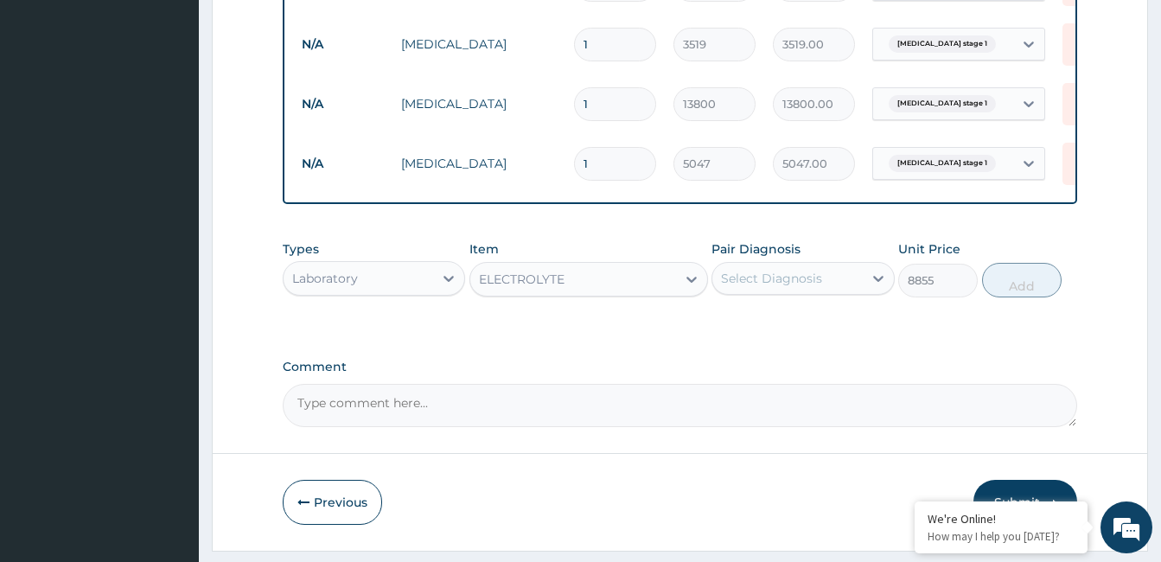
click at [801, 286] on div "Select Diagnosis" at bounding box center [771, 278] width 101 height 17
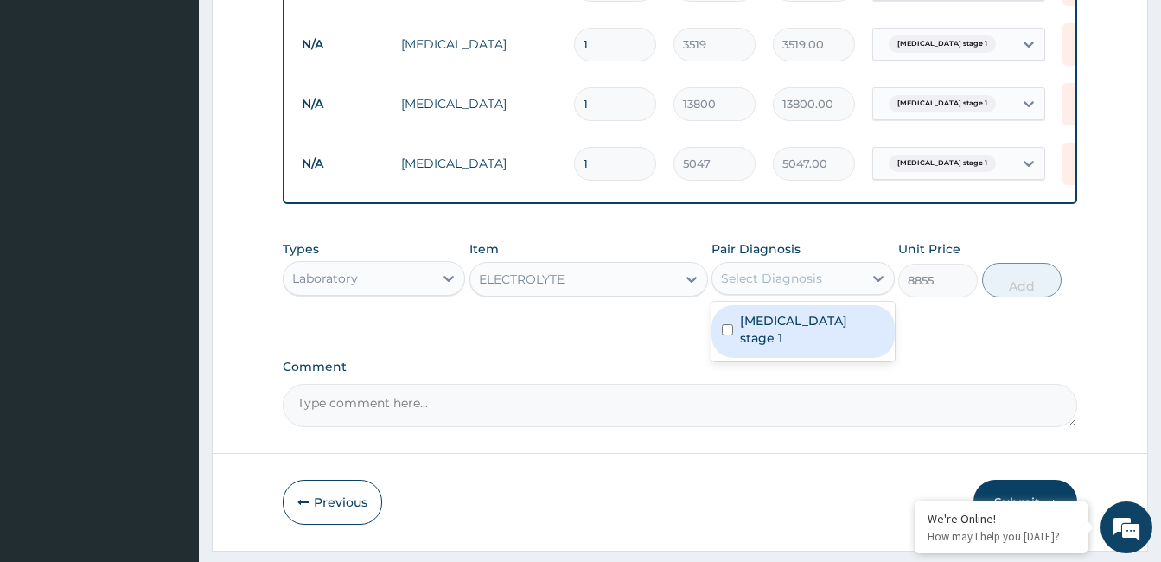
click at [793, 339] on label "Hypertension stage 1" at bounding box center [812, 329] width 144 height 35
checkbox input "true"
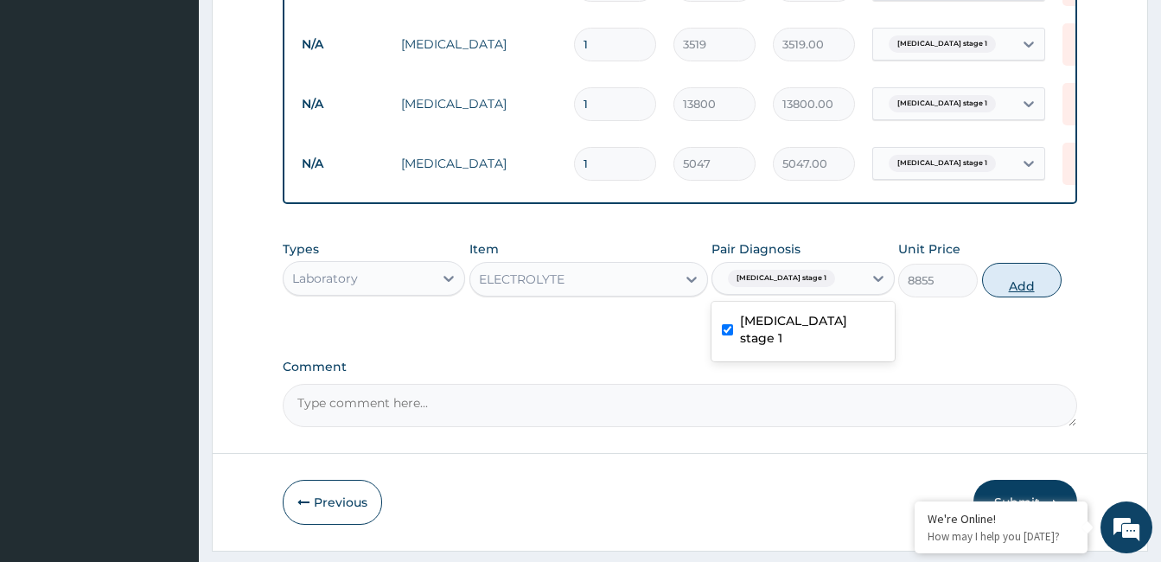
click at [1010, 295] on button "Add" at bounding box center [1022, 280] width 80 height 35
type input "0"
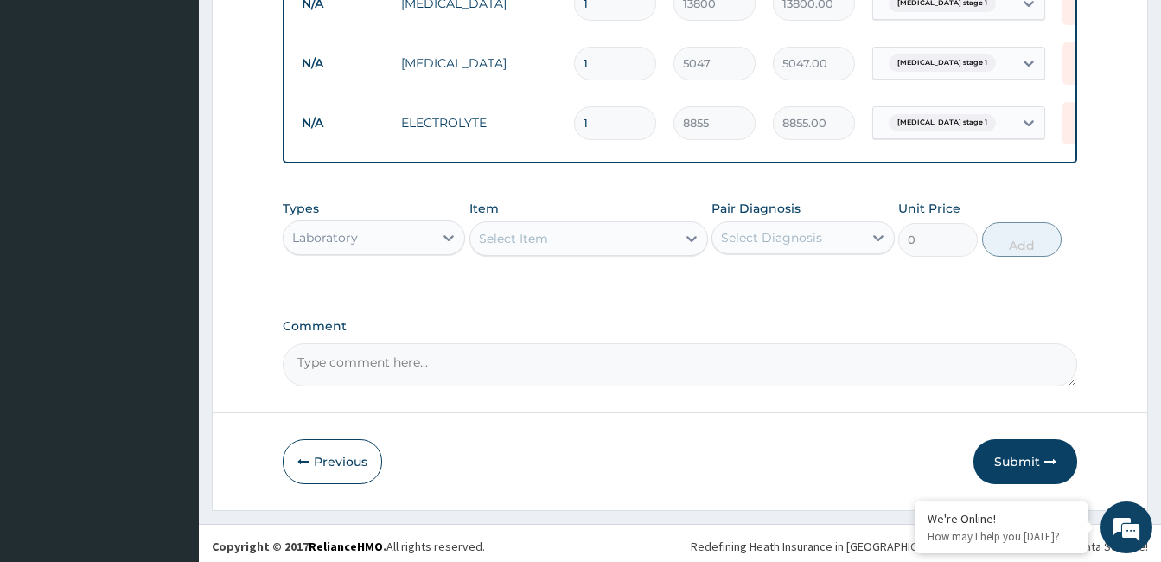
scroll to position [668, 0]
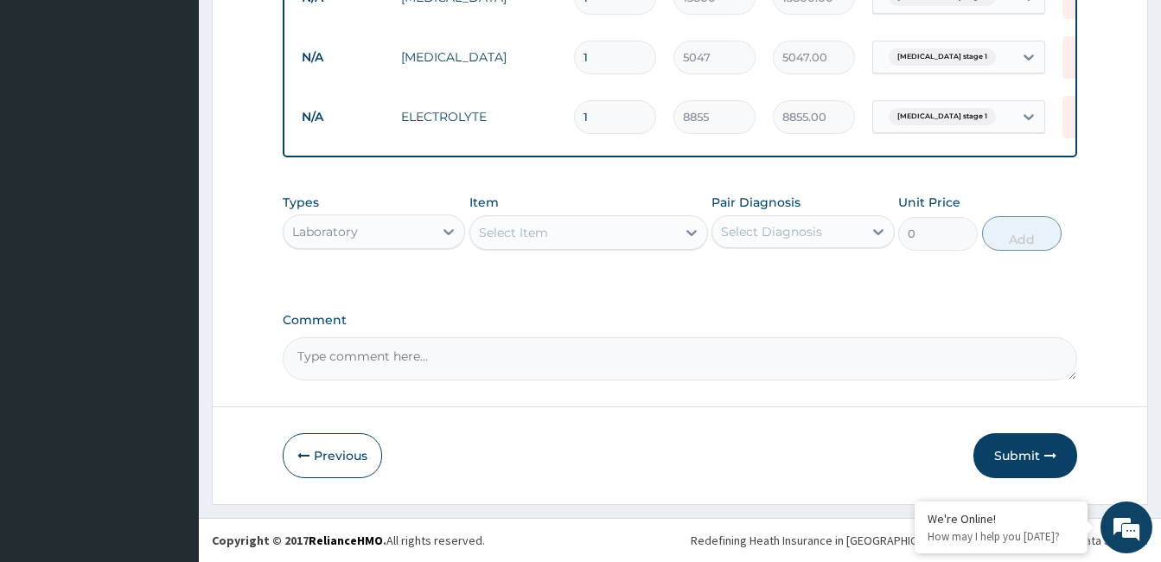
click at [512, 235] on div "Select Item" at bounding box center [513, 232] width 69 height 17
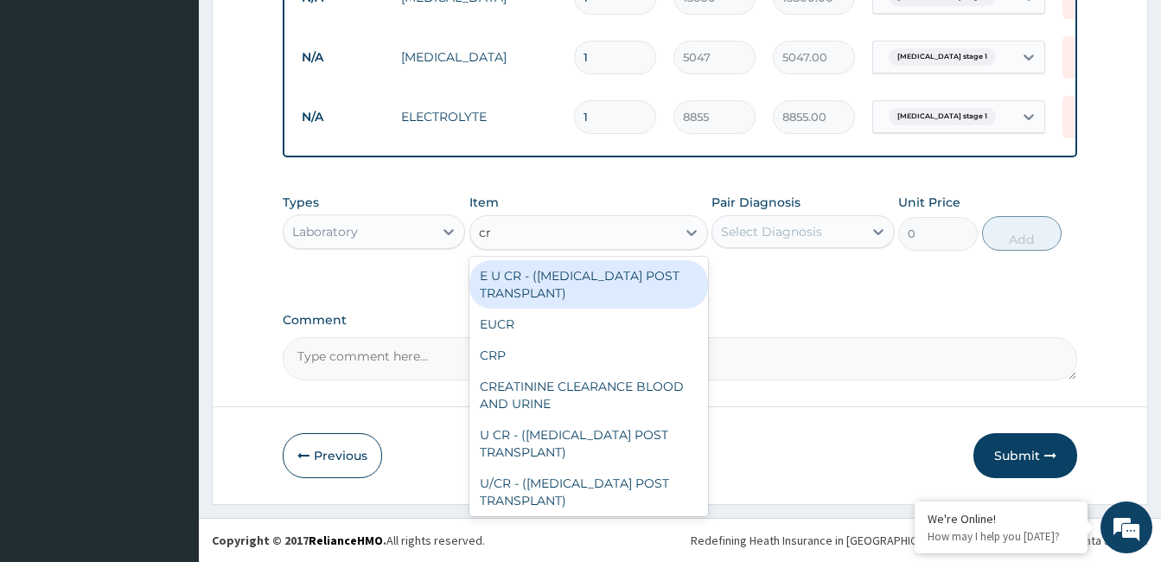
type input "cre"
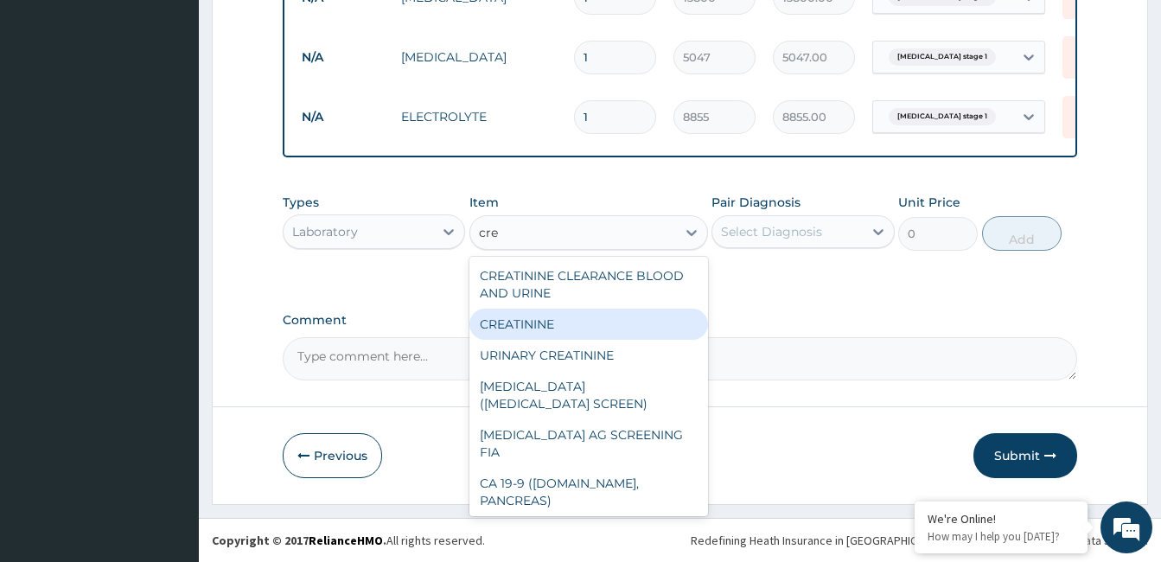
click at [529, 325] on div "CREATININE" at bounding box center [589, 324] width 239 height 31
type input "5103"
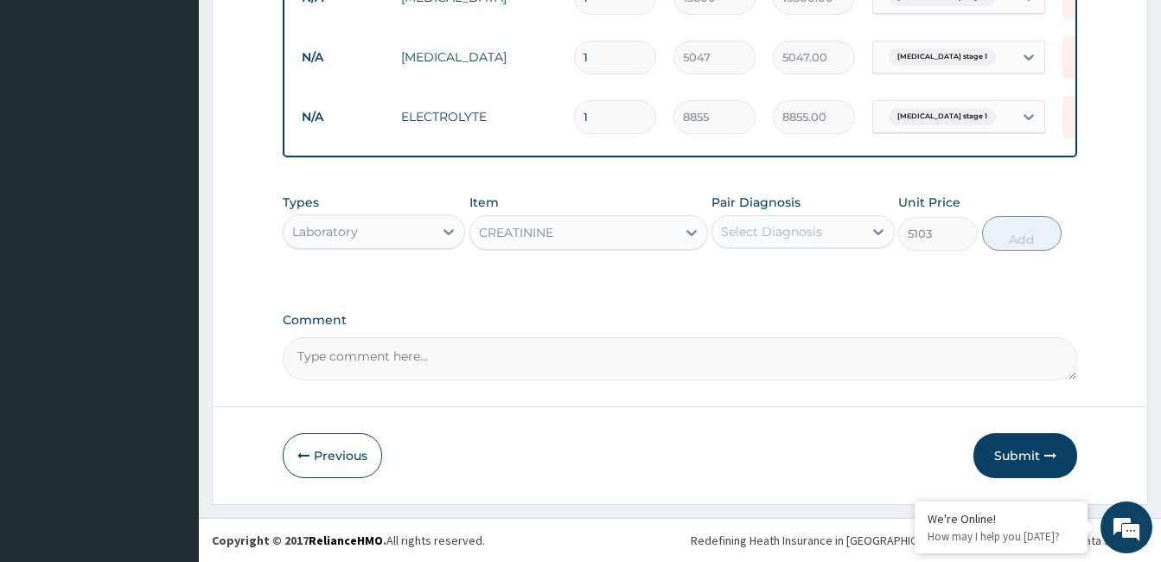
click at [766, 226] on div "Select Diagnosis" at bounding box center [771, 231] width 101 height 17
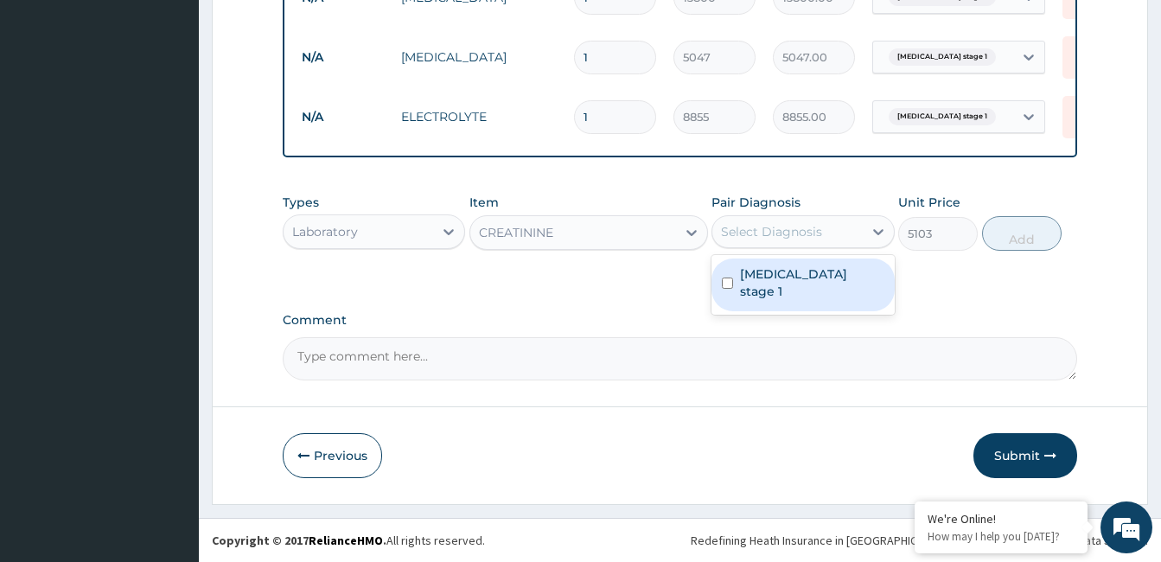
click at [756, 272] on label "Hypertension stage 1" at bounding box center [812, 282] width 144 height 35
checkbox input "true"
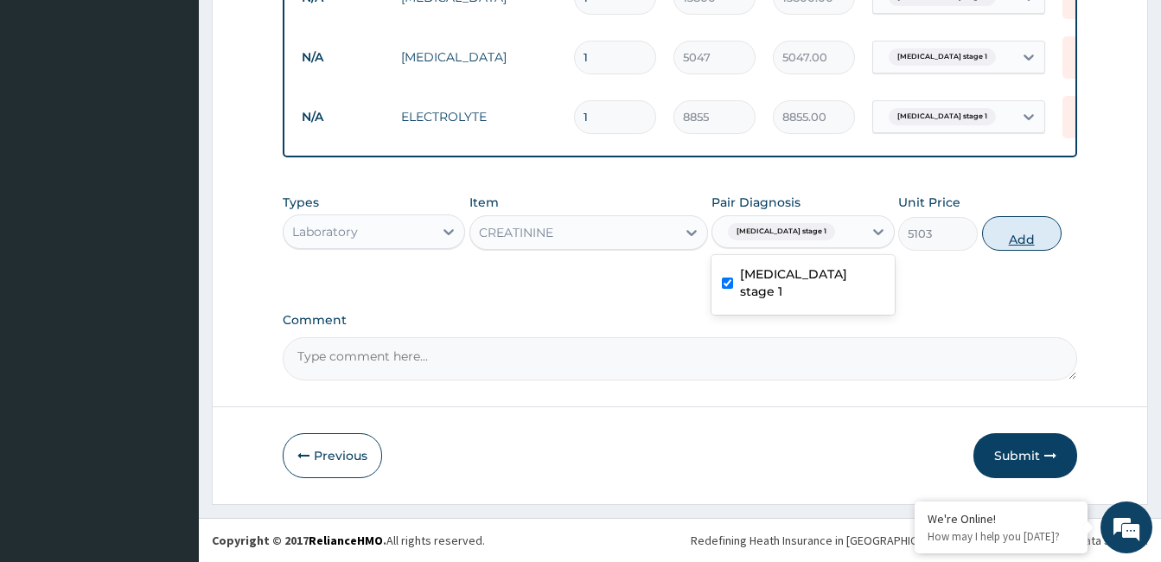
click at [1035, 237] on button "Add" at bounding box center [1022, 233] width 80 height 35
type input "0"
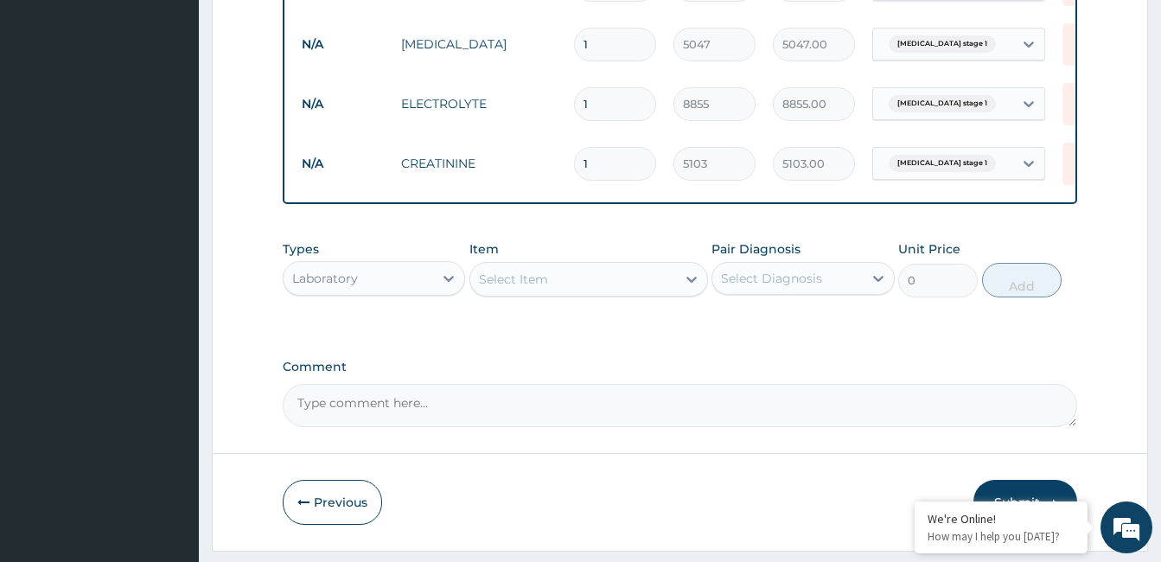
click at [390, 419] on textarea "Comment" at bounding box center [680, 405] width 795 height 43
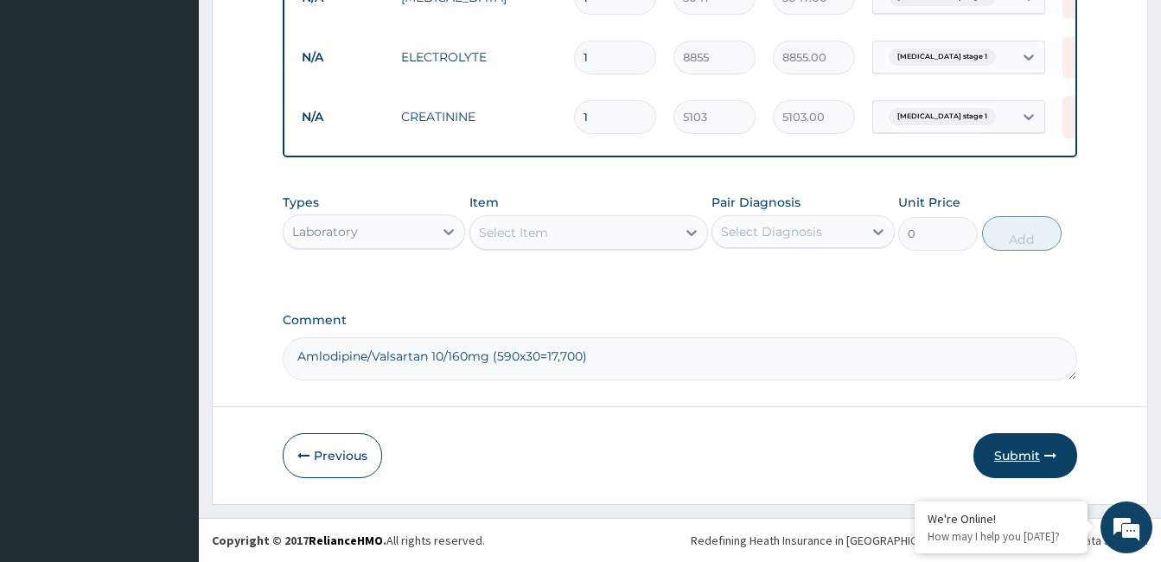
type textarea "Amlodipine/Valsartan 10/160mg (590x30=17,700)"
click at [1017, 453] on button "Submit" at bounding box center [1026, 455] width 104 height 45
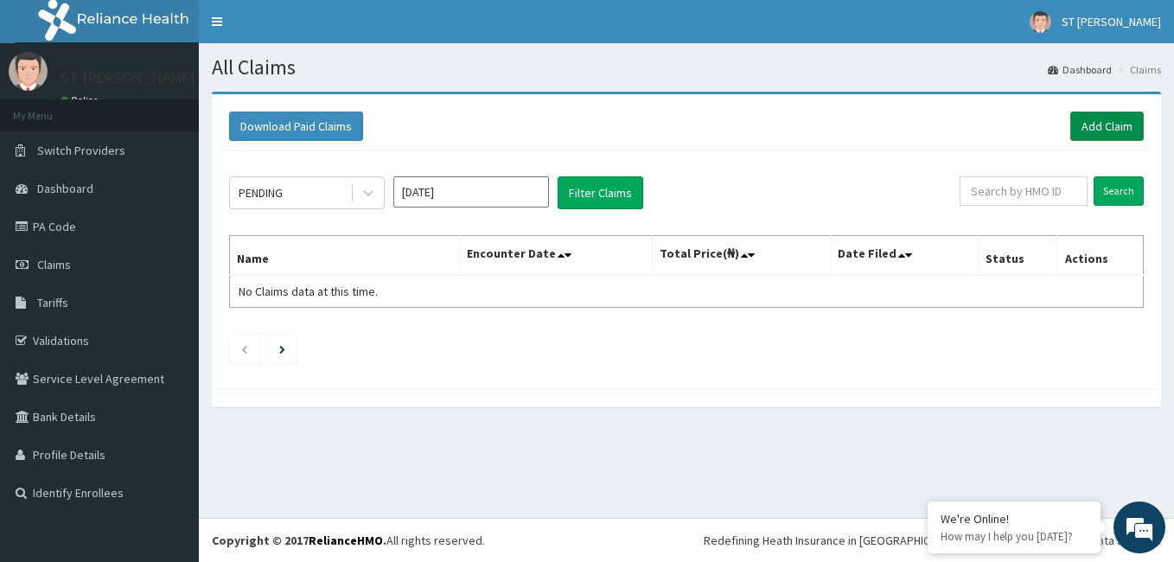
click at [1095, 122] on link "Add Claim" at bounding box center [1108, 126] width 74 height 29
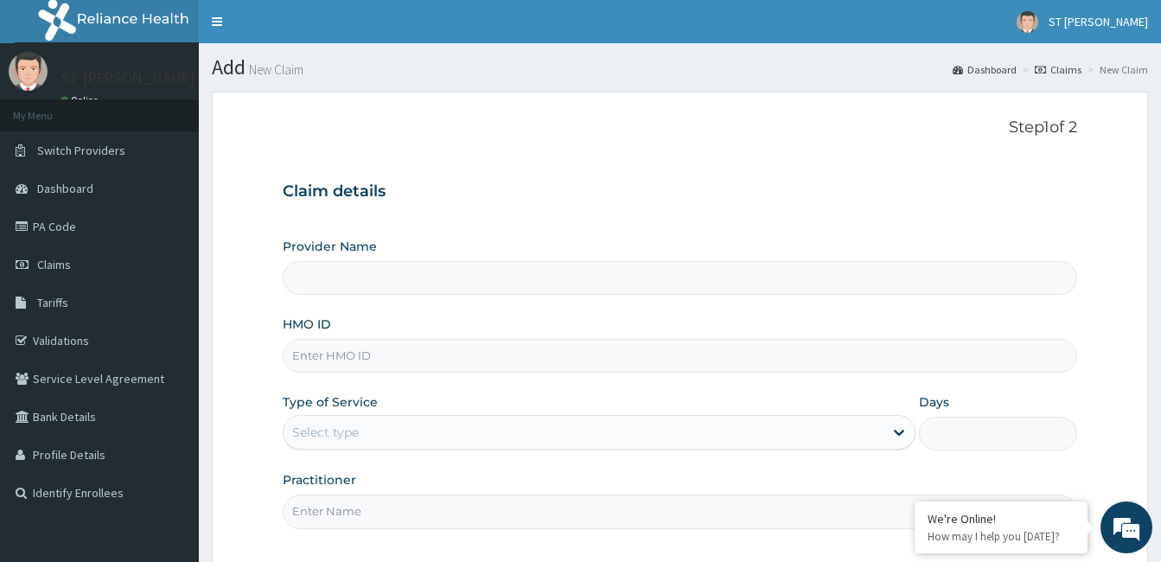
type input "[GEOGRAPHIC_DATA][PERSON_NAME] - [GEOGRAPHIC_DATA]"
paste input "MCO/10029/A"
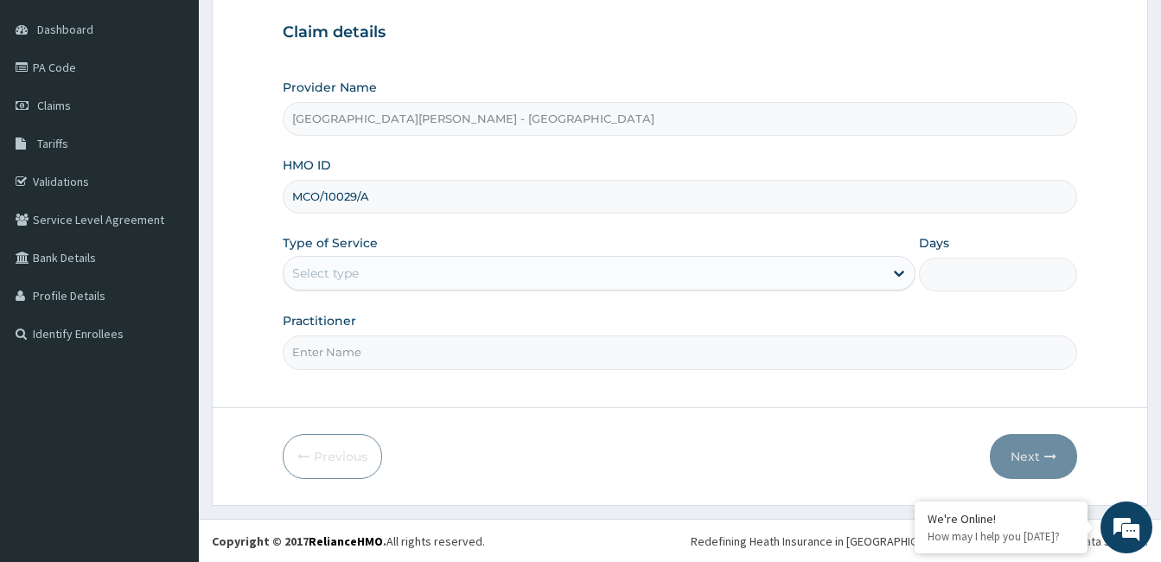
scroll to position [160, 0]
type input "MCO/10029/A"
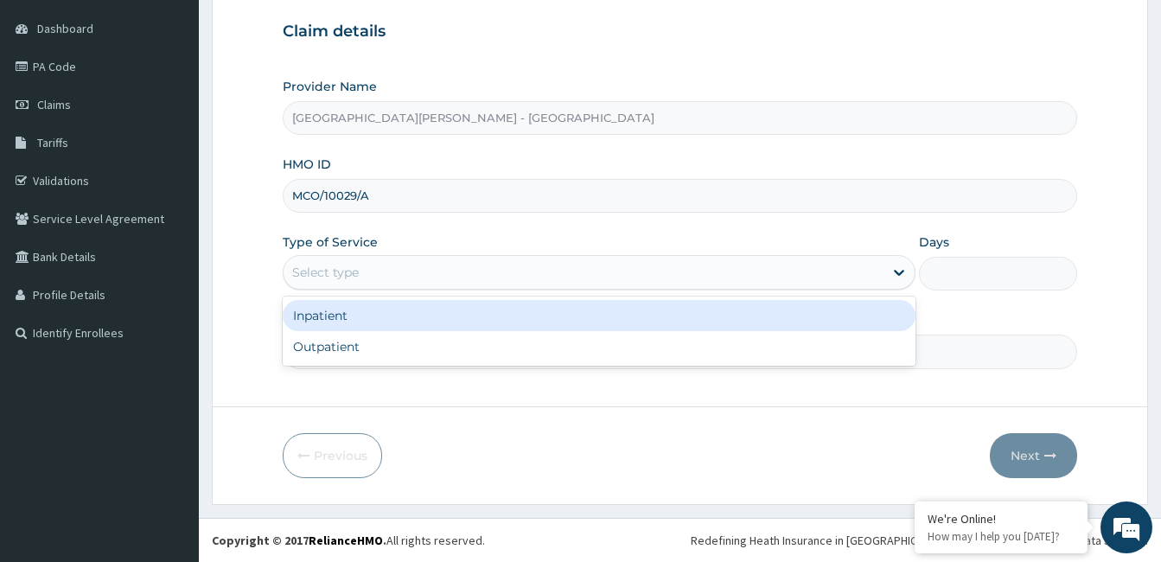
click at [358, 276] on div "Select type" at bounding box center [325, 272] width 67 height 17
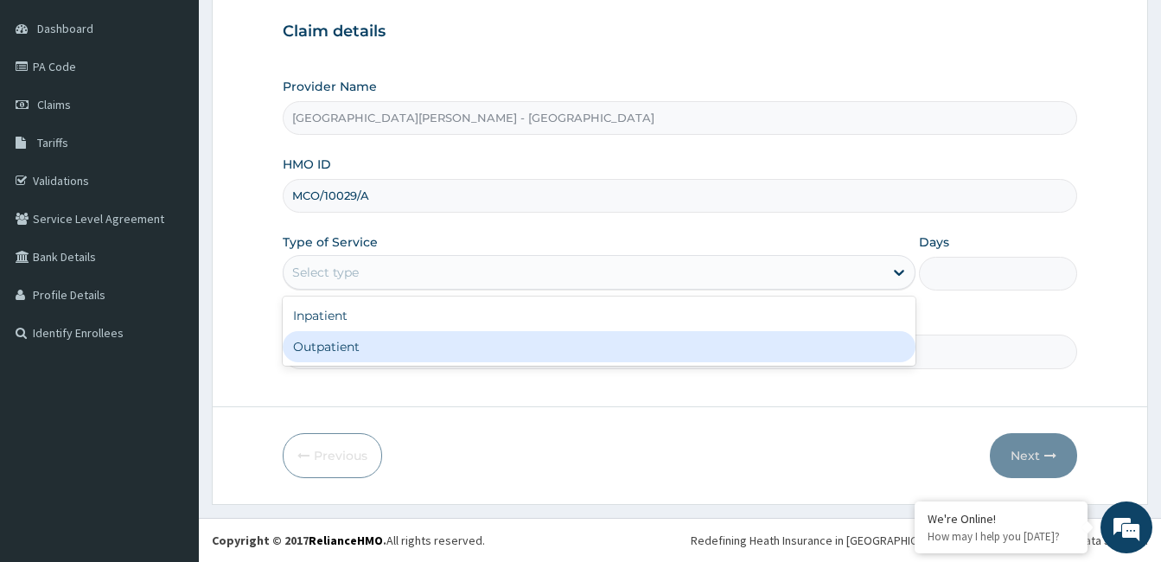
click at [368, 344] on div "Outpatient" at bounding box center [599, 346] width 633 height 31
type input "1"
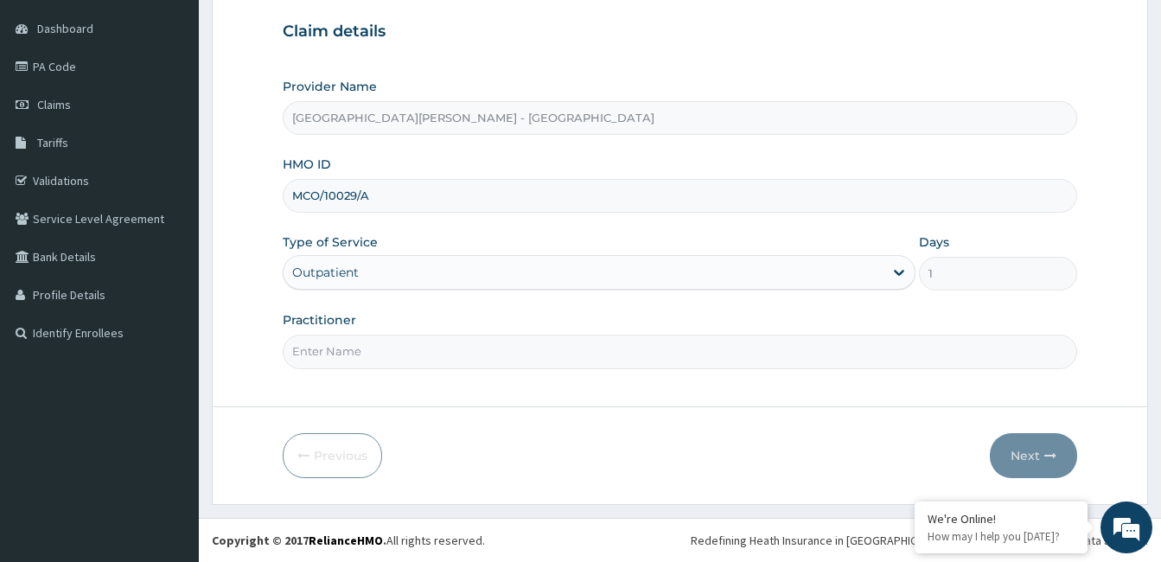
click at [368, 359] on input "Practitioner" at bounding box center [680, 352] width 795 height 34
type input "Dr. RALIAT USMAN"
click at [1025, 457] on button "Next" at bounding box center [1033, 455] width 87 height 45
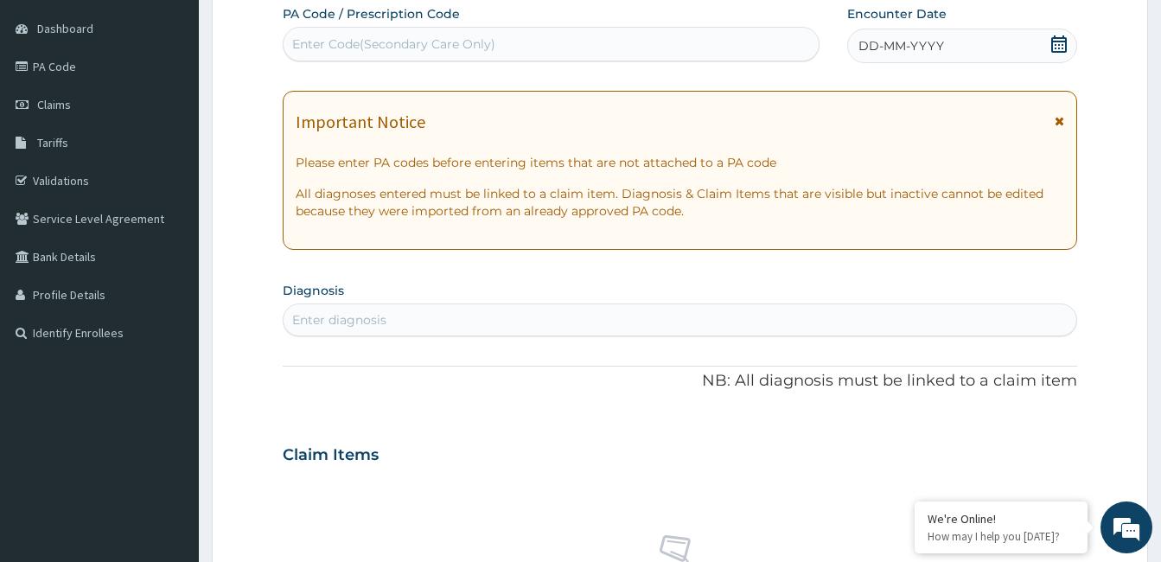
scroll to position [0, 0]
click at [1055, 123] on icon at bounding box center [1060, 121] width 10 height 12
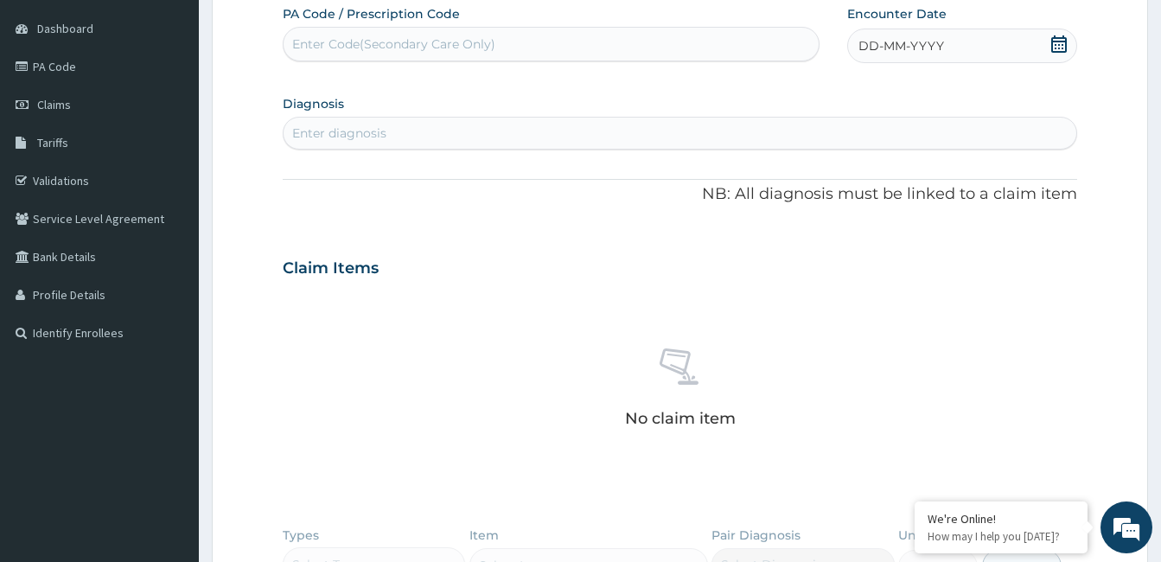
click at [947, 42] on div "DD-MM-YYYY" at bounding box center [962, 46] width 230 height 35
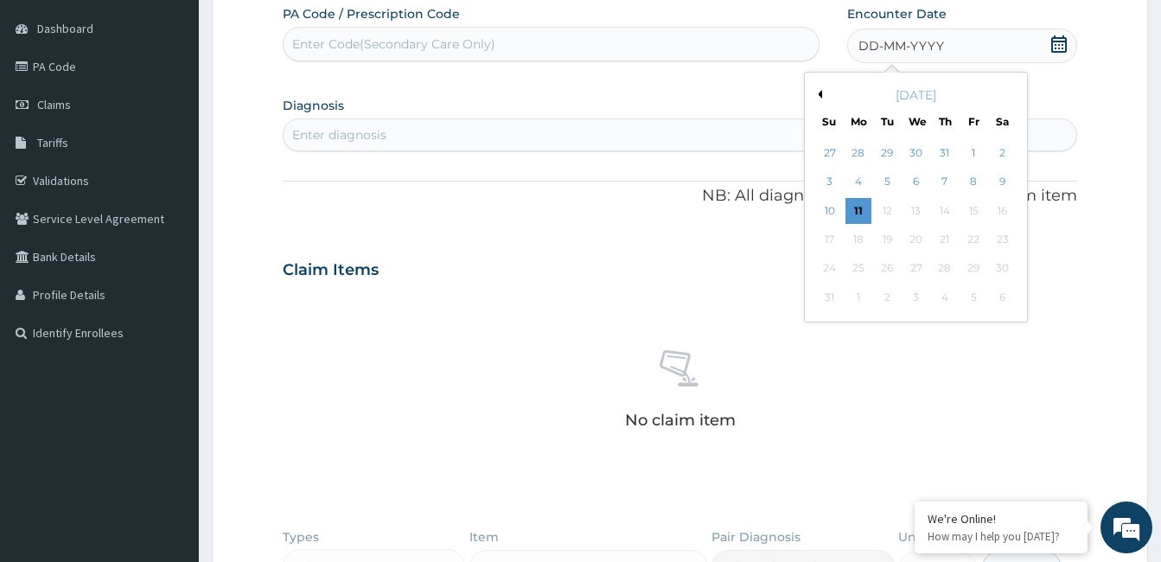
click at [821, 91] on button "Previous Month" at bounding box center [818, 94] width 9 height 9
click at [1000, 205] on div "21" at bounding box center [1002, 211] width 26 height 26
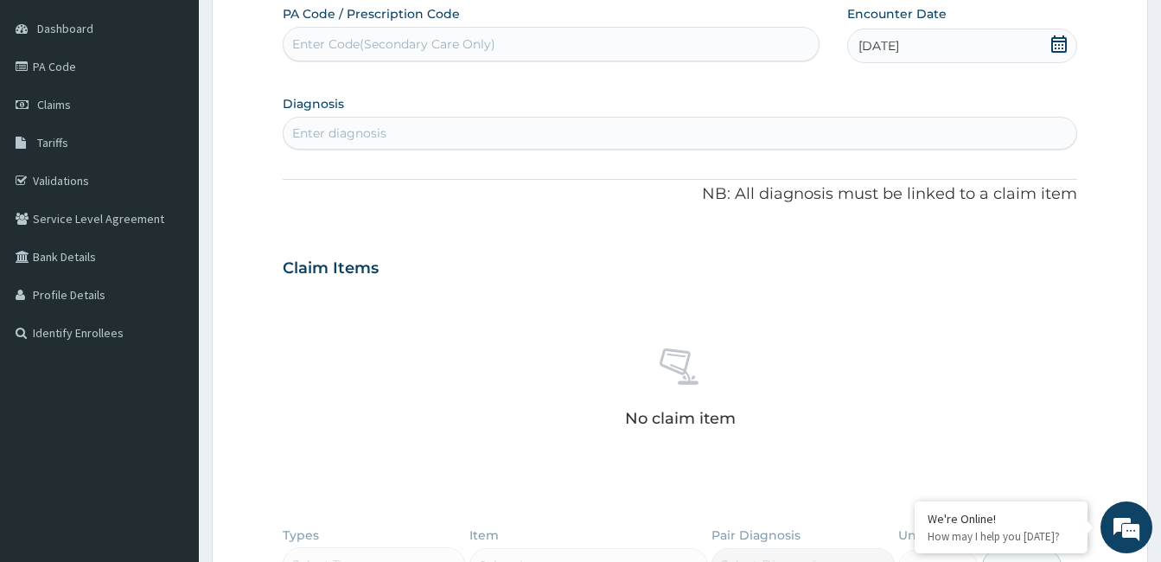
click at [318, 136] on div "Enter diagnosis" at bounding box center [339, 133] width 94 height 17
type input "uti"
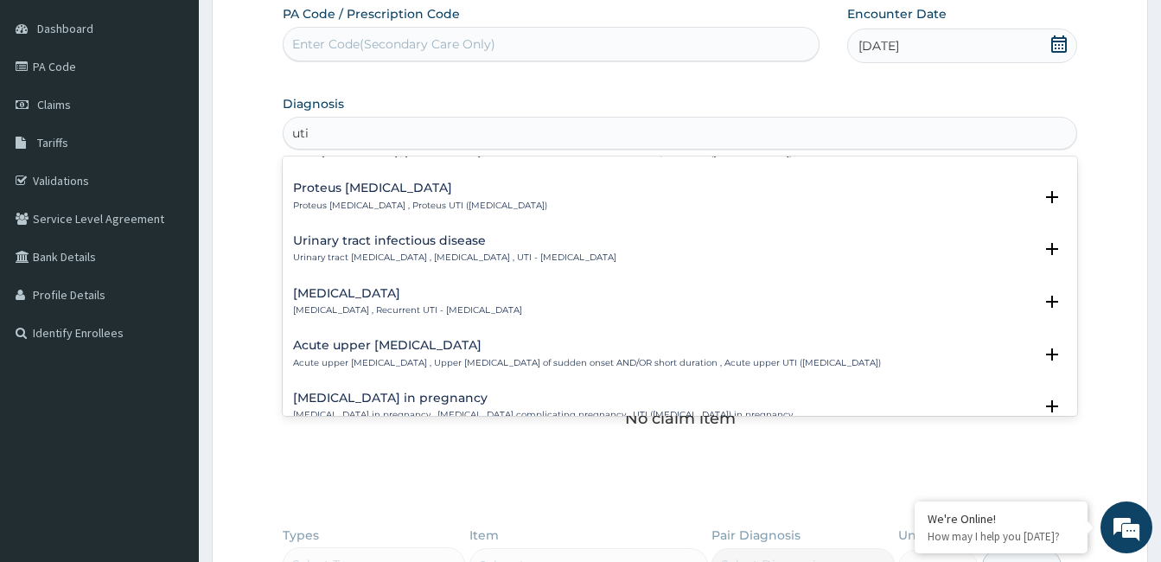
scroll to position [173, 0]
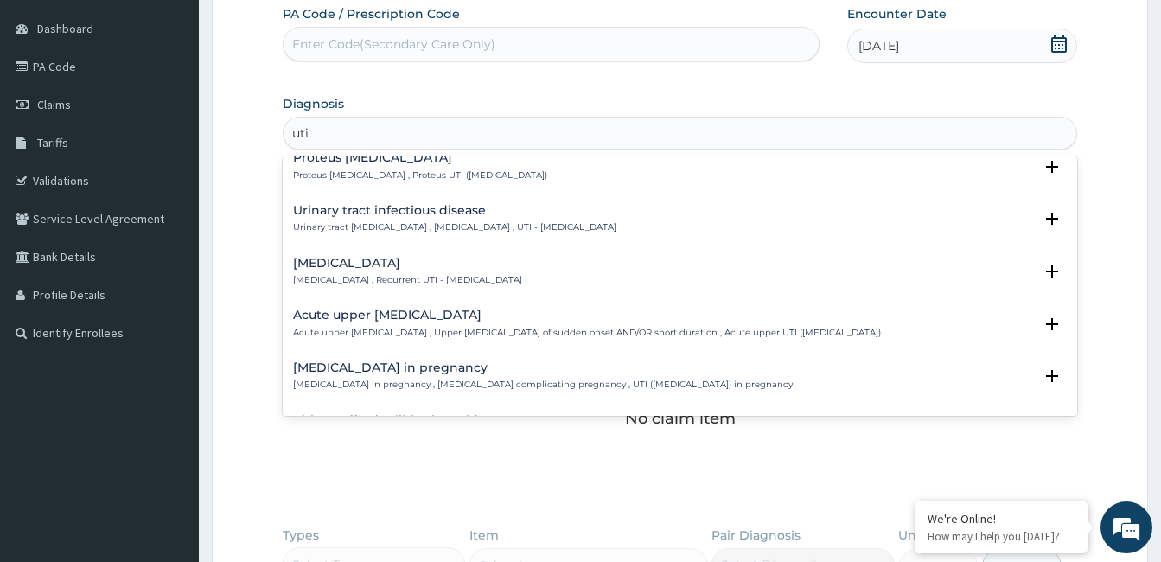
click at [376, 213] on h4 "Urinary tract infectious disease" at bounding box center [454, 210] width 323 height 13
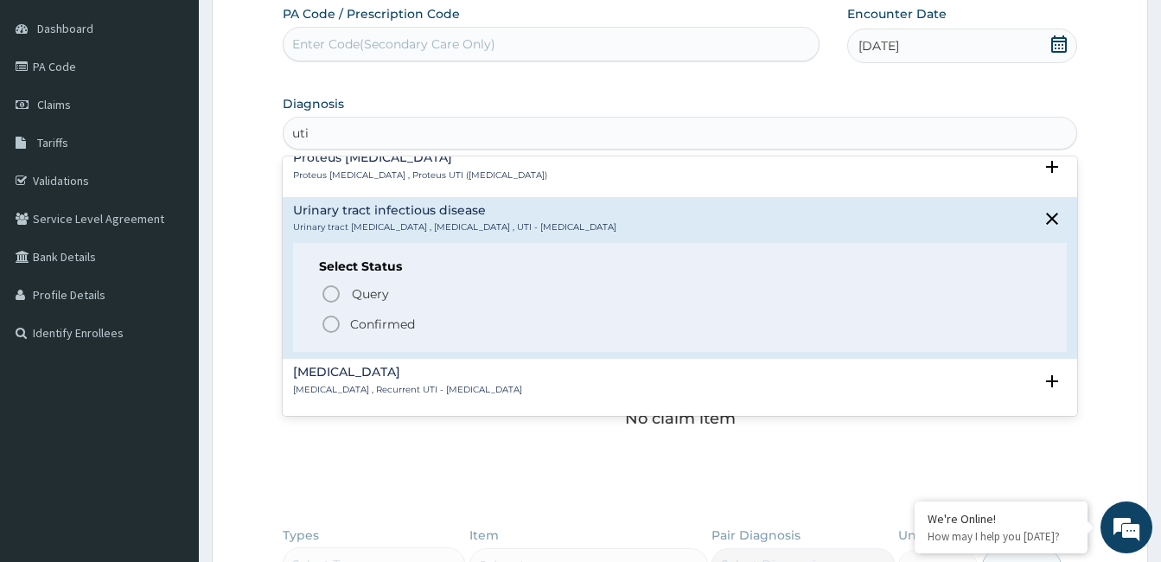
click at [355, 326] on p "Confirmed" at bounding box center [382, 324] width 65 height 17
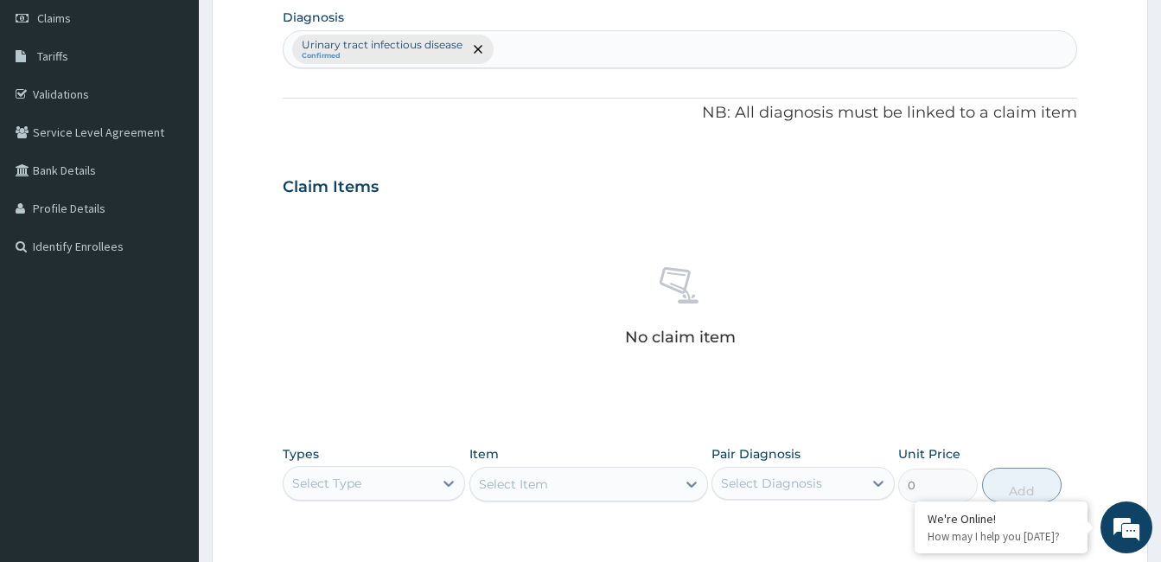
scroll to position [333, 0]
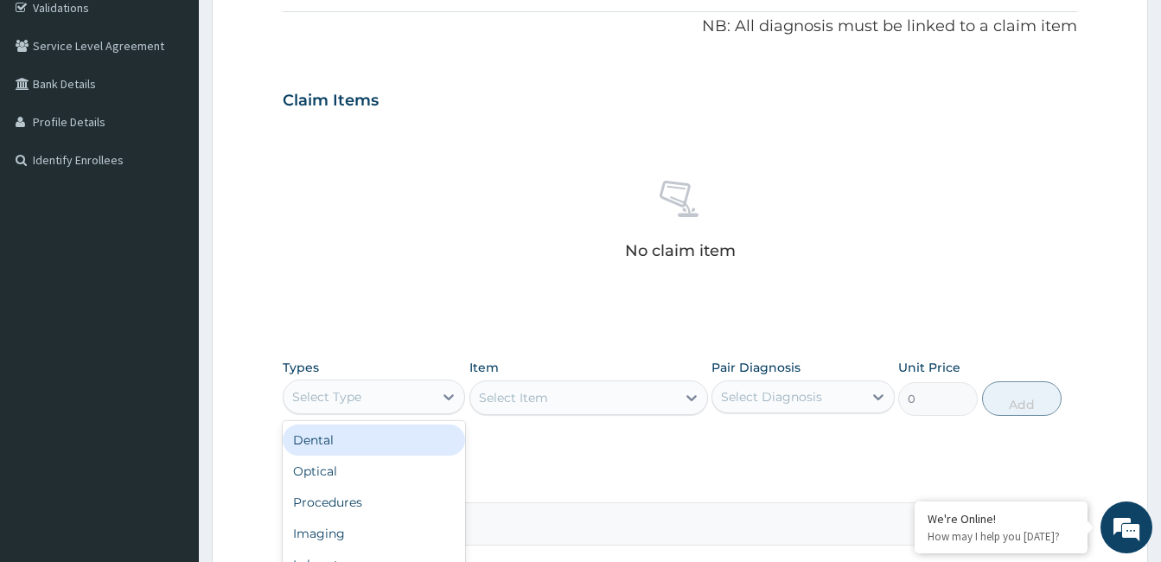
click at [368, 400] on div "Select Type" at bounding box center [359, 397] width 150 height 28
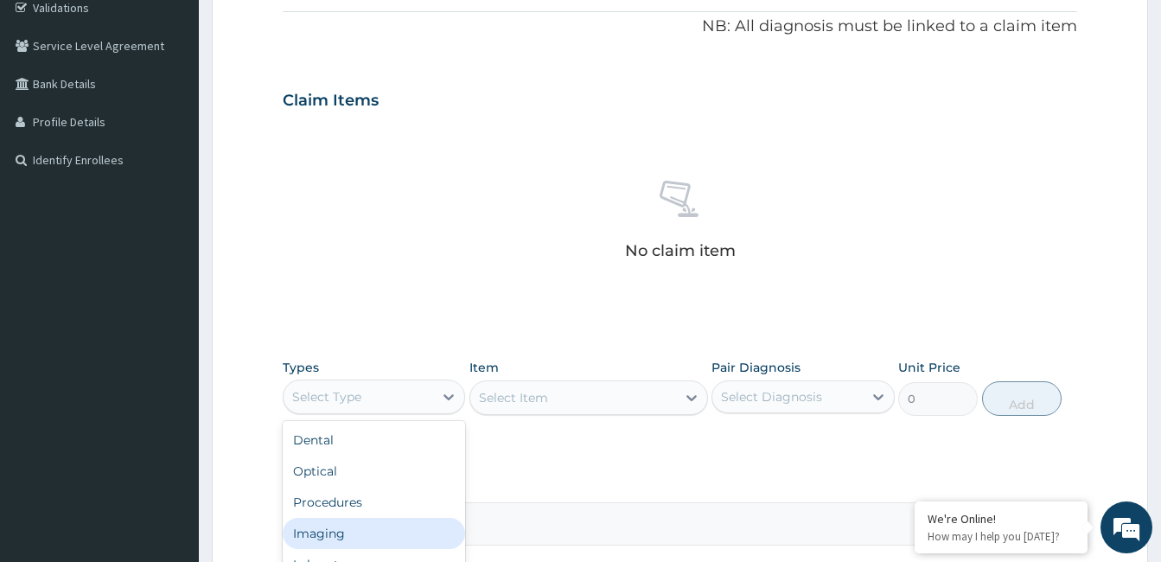
scroll to position [59, 0]
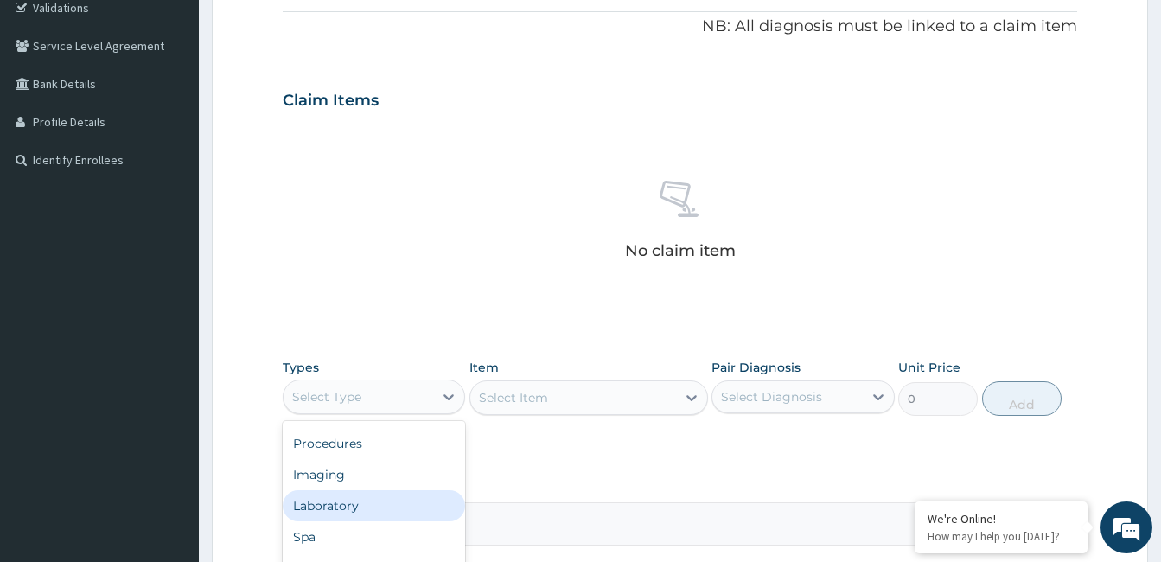
click at [331, 508] on div "Laboratory" at bounding box center [374, 505] width 182 height 31
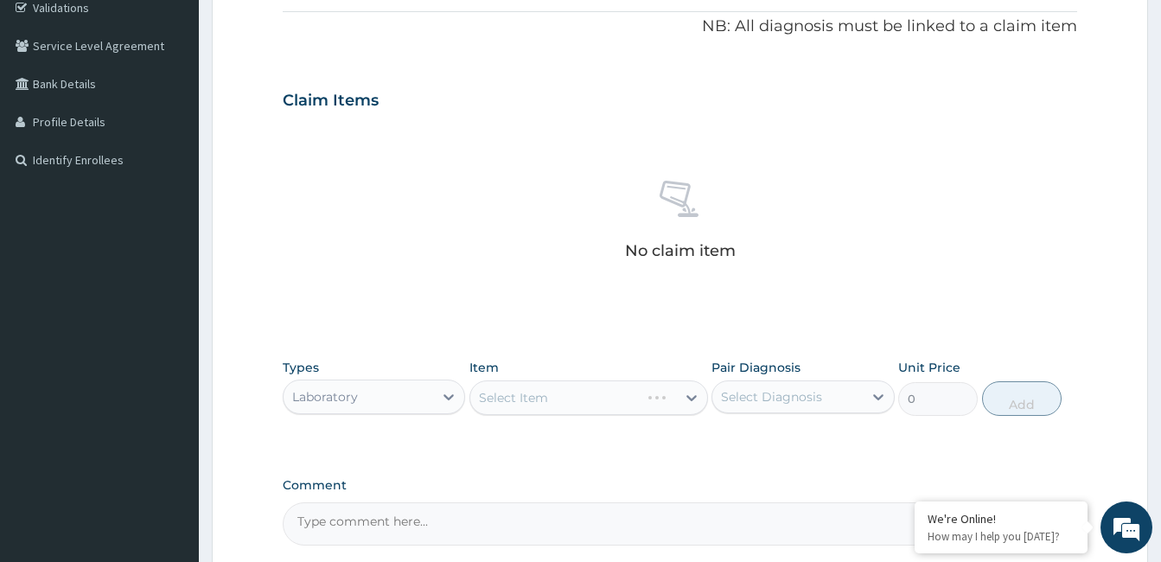
click at [662, 393] on div "Select Item" at bounding box center [589, 397] width 239 height 35
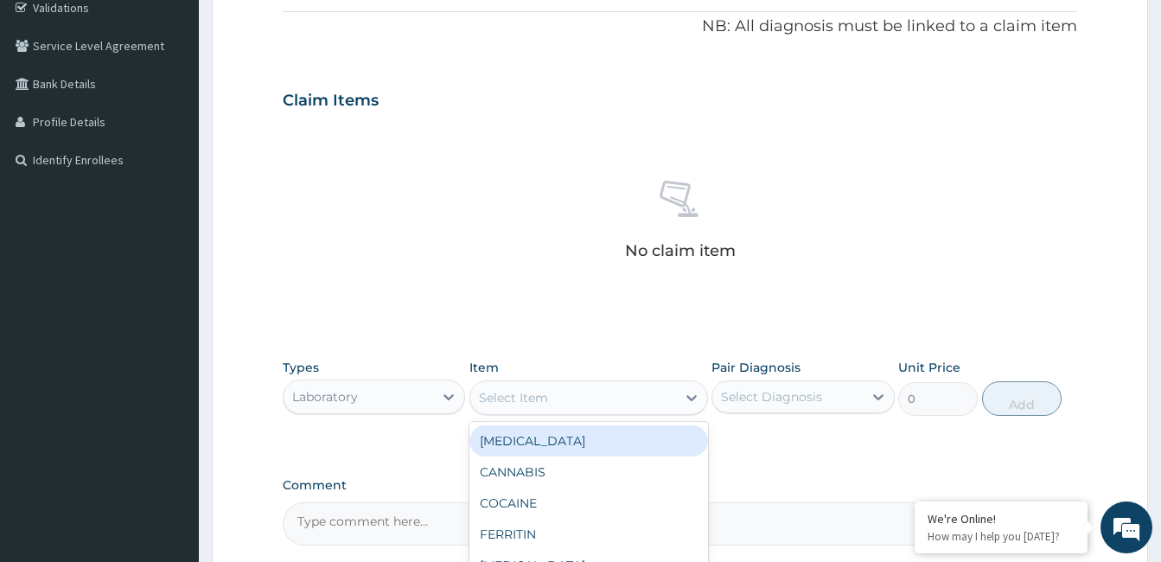
click at [700, 397] on icon at bounding box center [691, 397] width 17 height 17
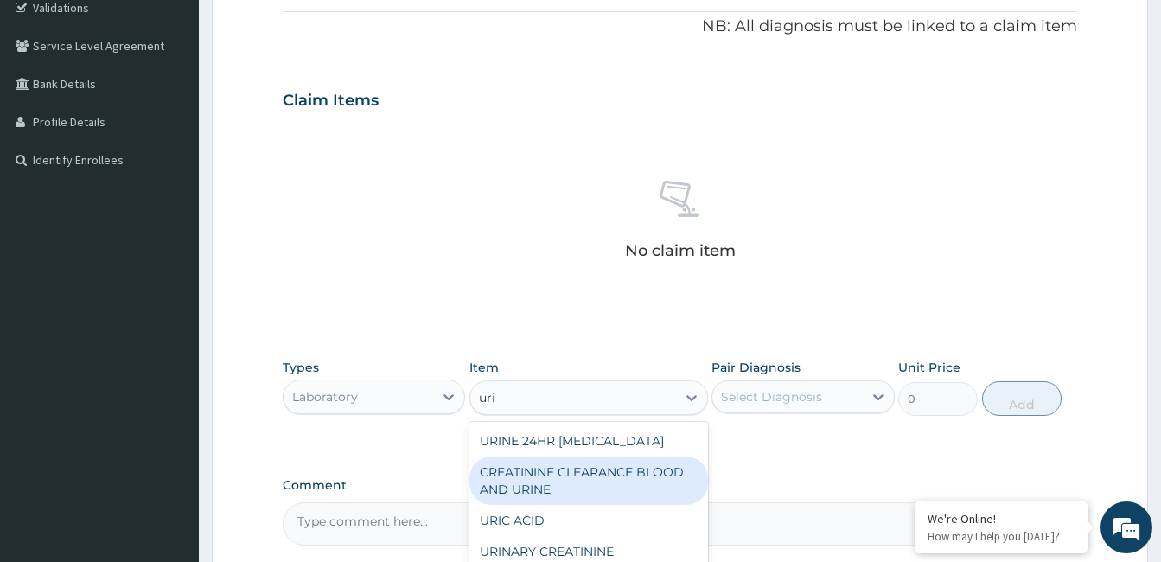
type input "urin"
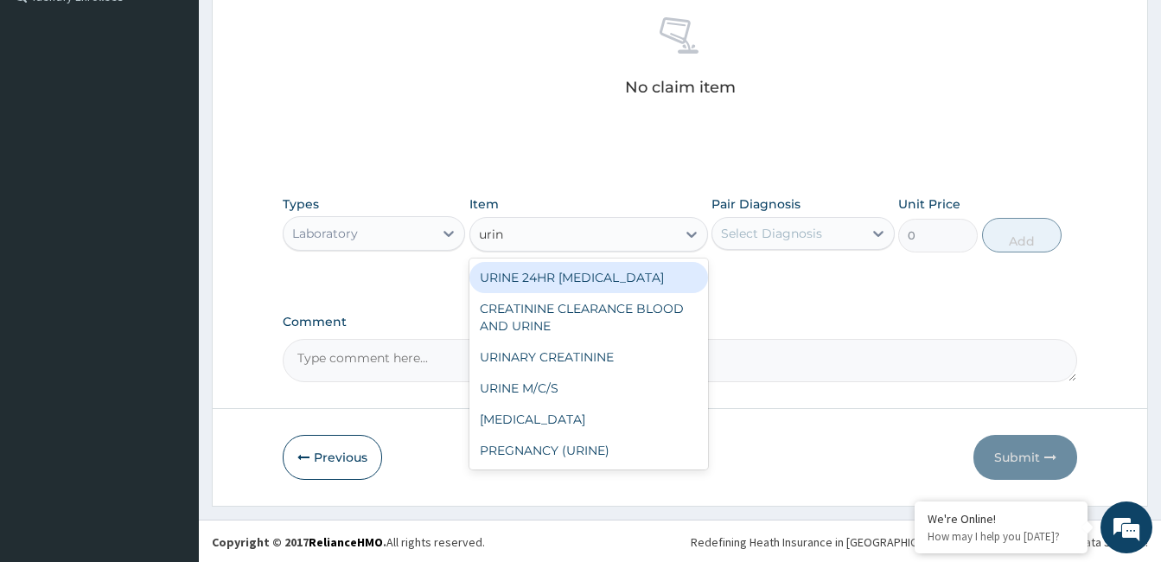
scroll to position [498, 0]
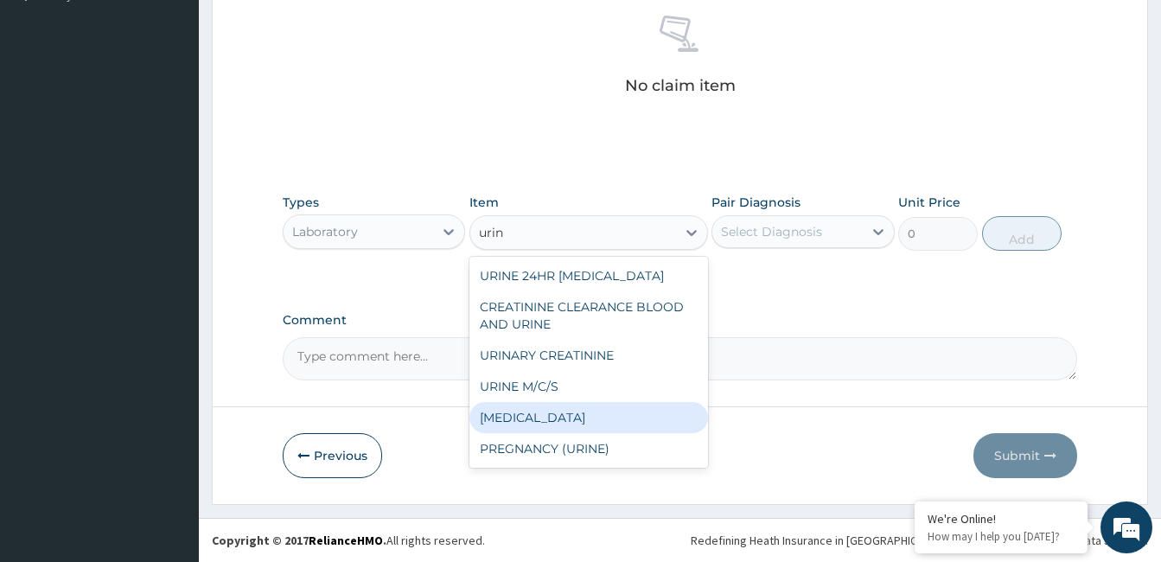
click at [483, 417] on div "URINALYSIS" at bounding box center [589, 417] width 239 height 31
type input "3519"
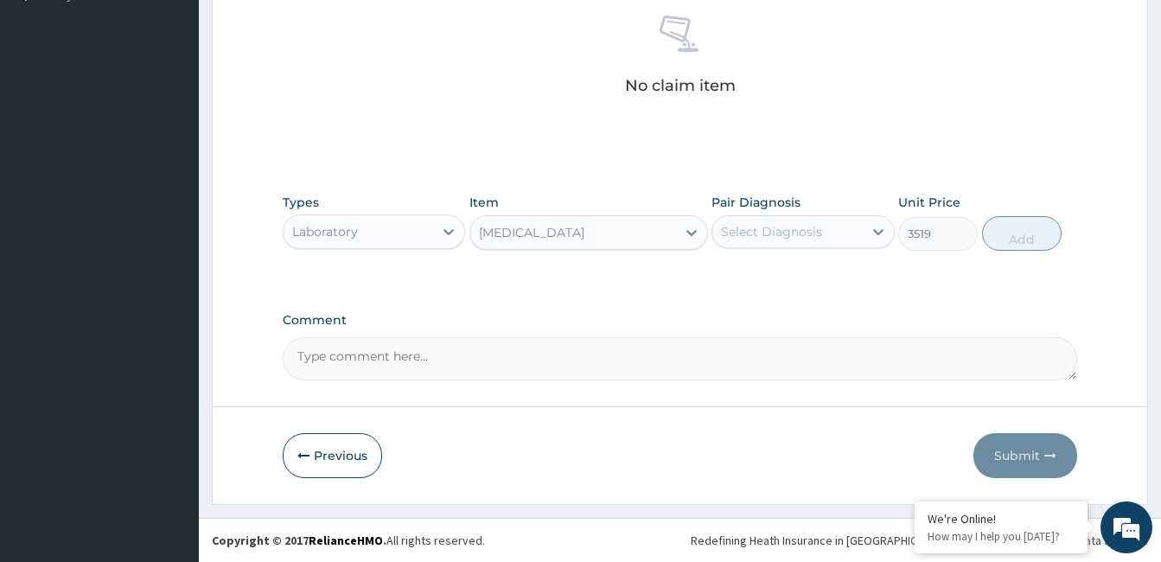
click at [747, 233] on div "Select Diagnosis" at bounding box center [771, 231] width 101 height 17
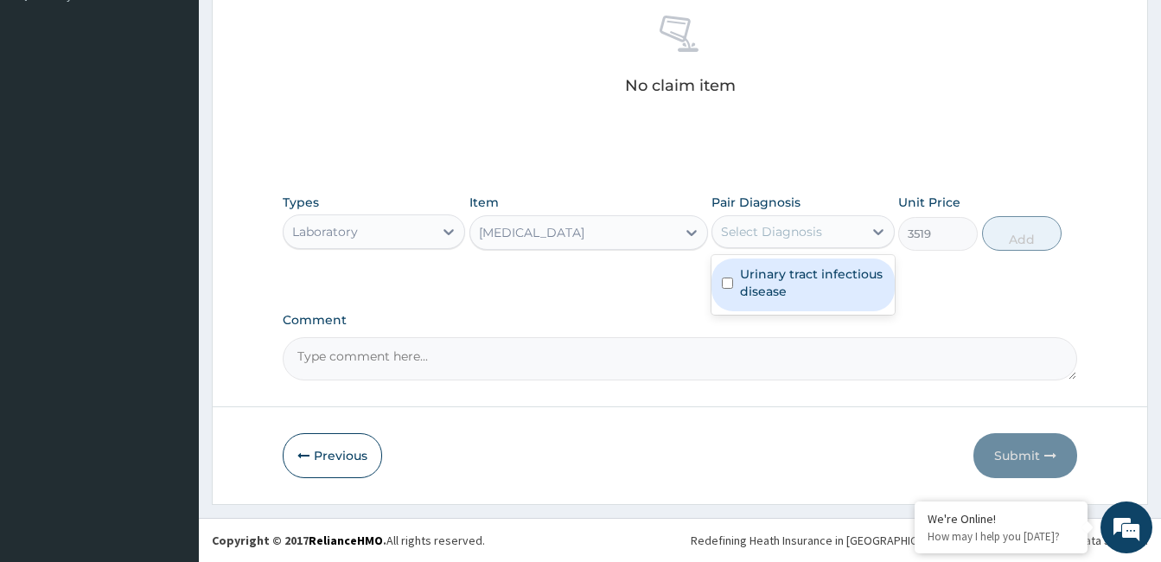
click at [745, 268] on label "Urinary tract infectious disease" at bounding box center [812, 282] width 144 height 35
checkbox input "true"
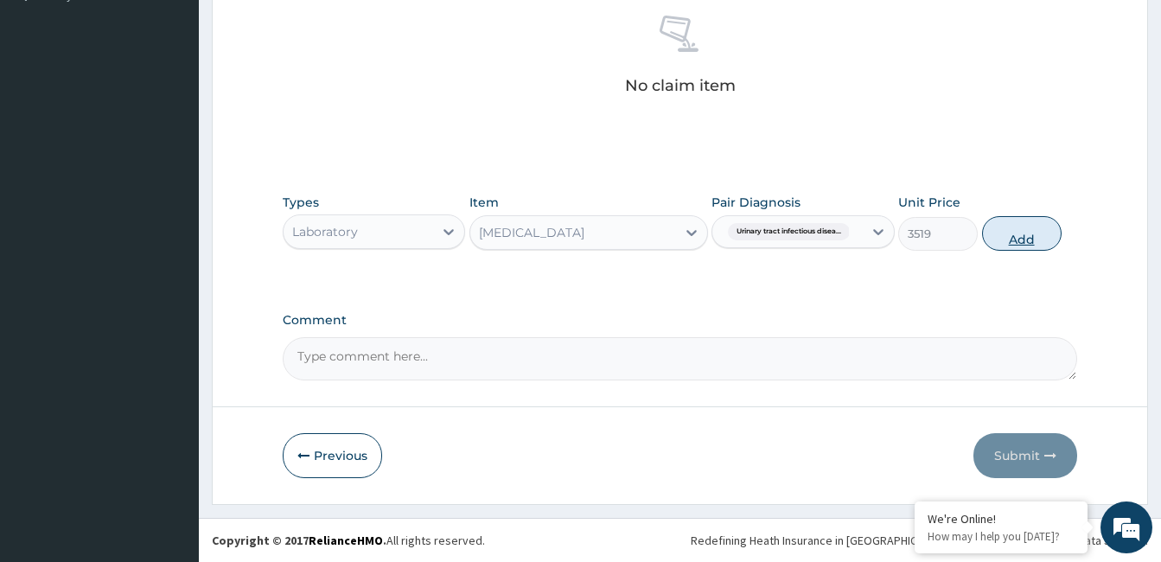
click at [1032, 237] on button "Add" at bounding box center [1022, 233] width 80 height 35
type input "0"
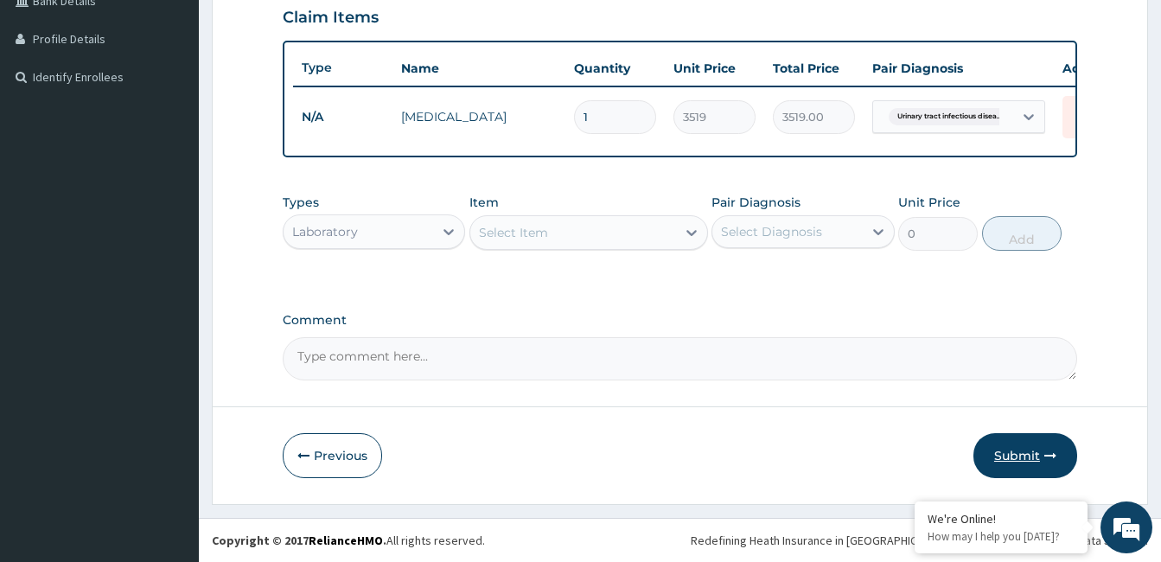
click at [1012, 447] on button "Submit" at bounding box center [1026, 455] width 104 height 45
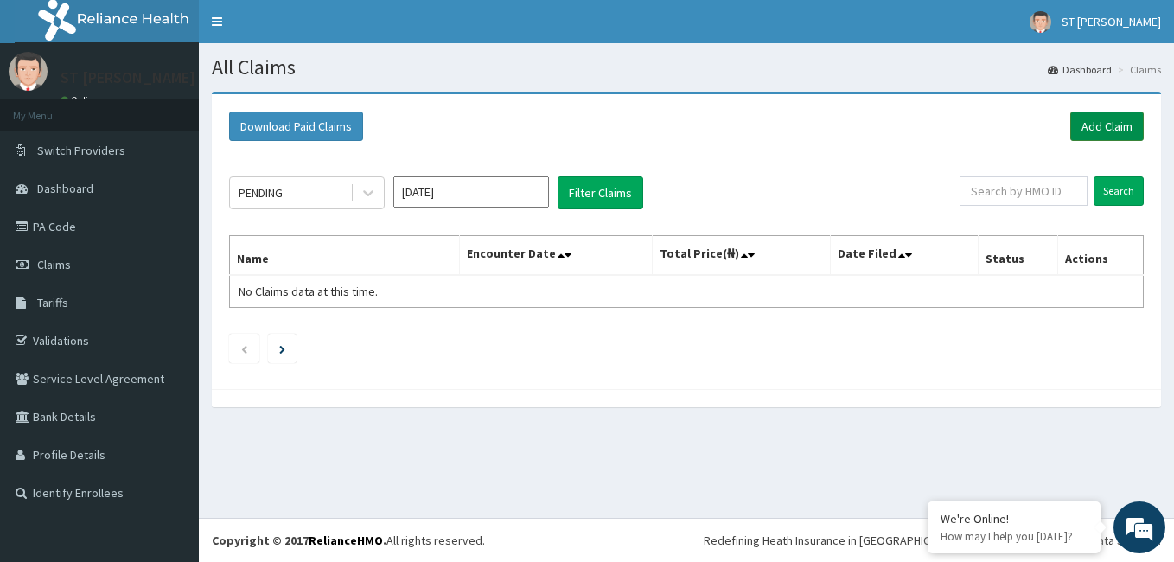
click at [1113, 125] on link "Add Claim" at bounding box center [1108, 126] width 74 height 29
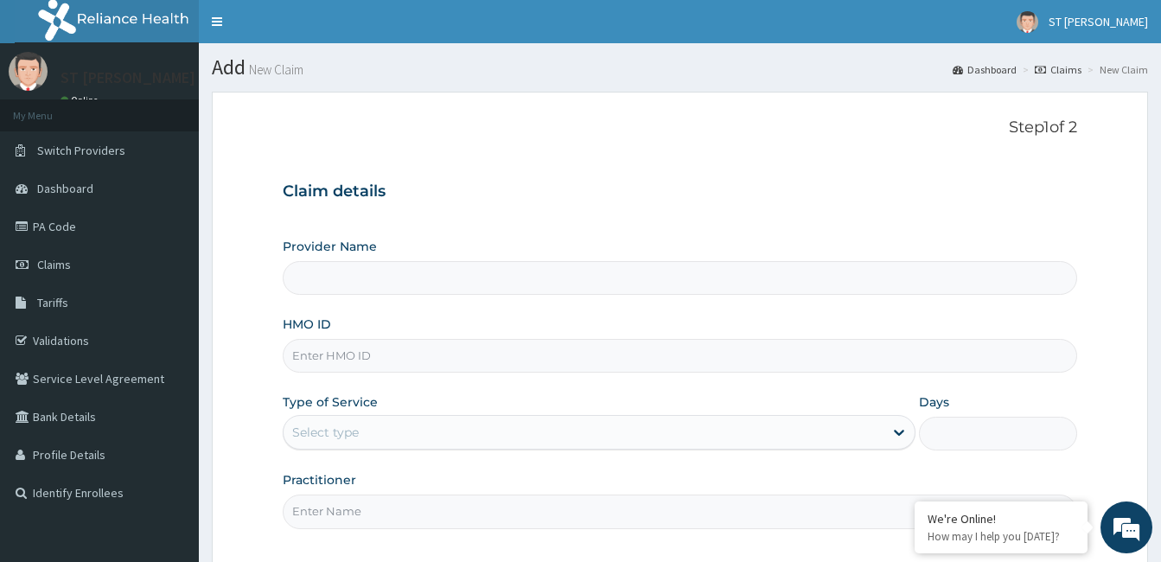
type input "[GEOGRAPHIC_DATA][PERSON_NAME] - [GEOGRAPHIC_DATA]"
paste input "ABP/10240/A"
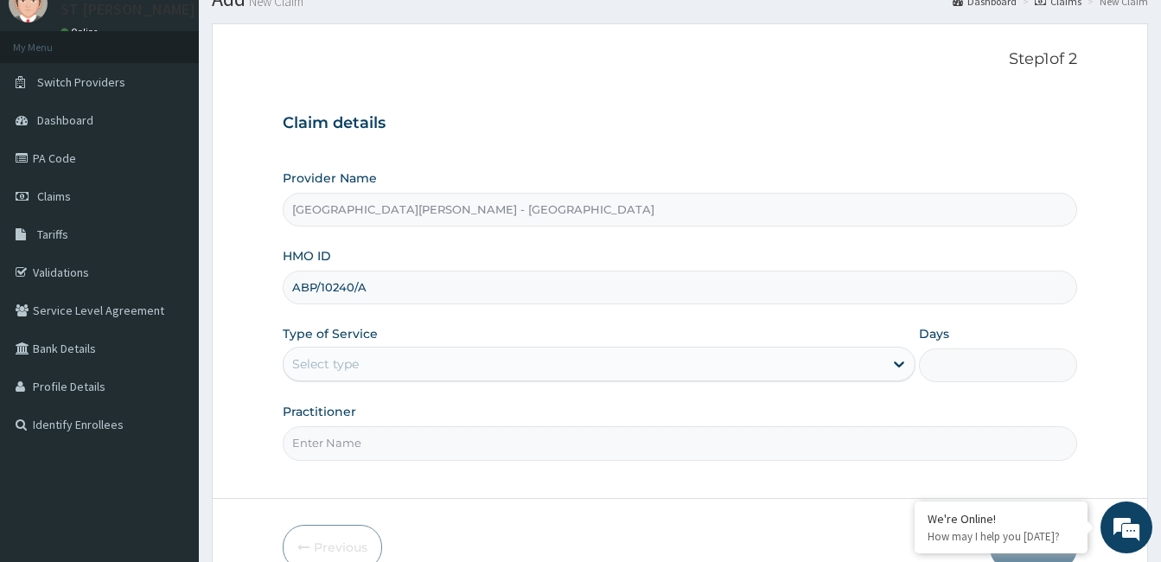
scroll to position [160, 0]
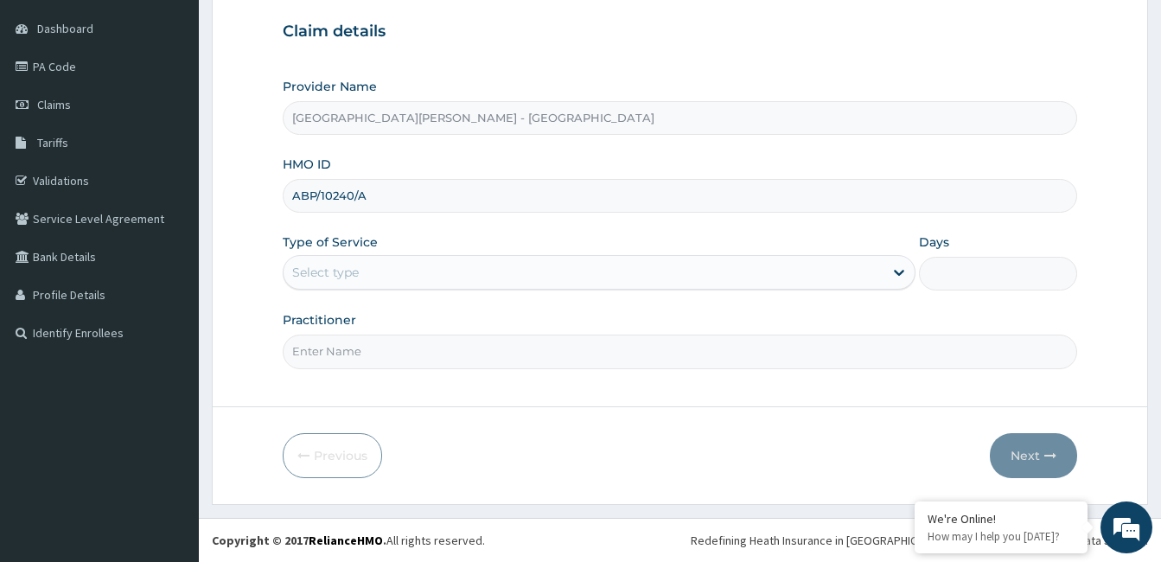
type input "ABP/10240/A"
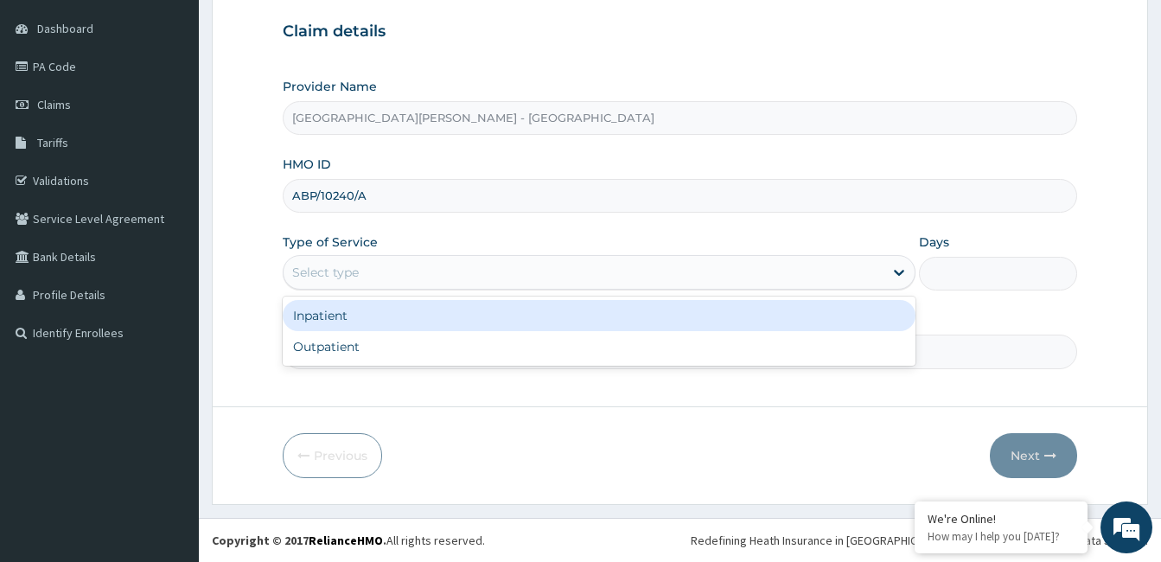
drag, startPoint x: 370, startPoint y: 273, endPoint x: 336, endPoint y: 344, distance: 78.9
click at [336, 344] on div "Outpatient" at bounding box center [599, 346] width 633 height 31
type input "1"
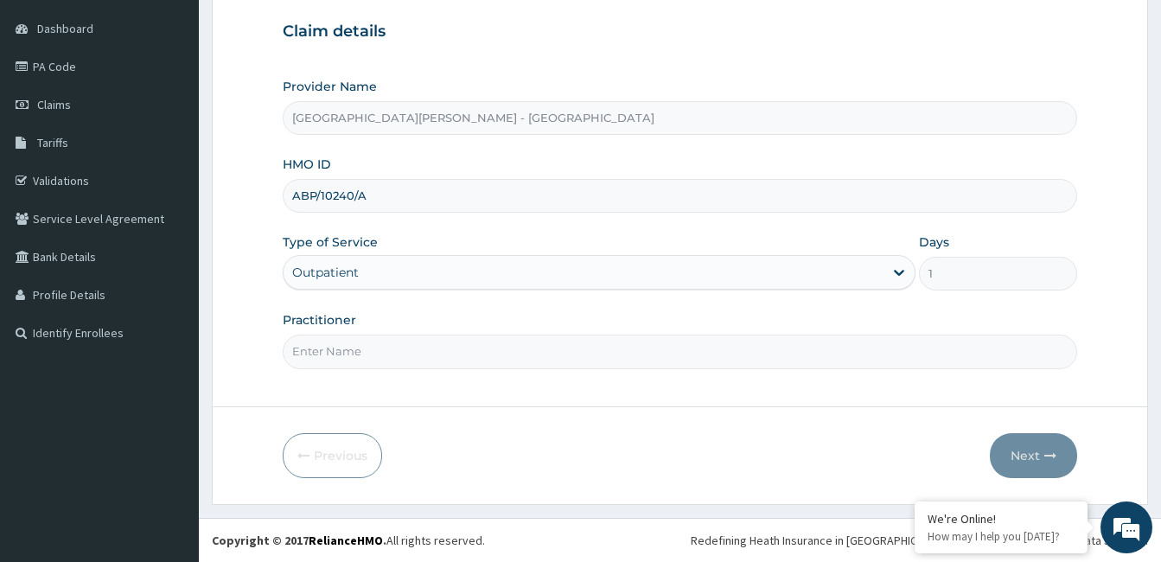
click at [348, 360] on input "Practitioner" at bounding box center [680, 352] width 795 height 34
type input "[PERSON_NAME]"
click at [1041, 459] on button "Next" at bounding box center [1033, 455] width 87 height 45
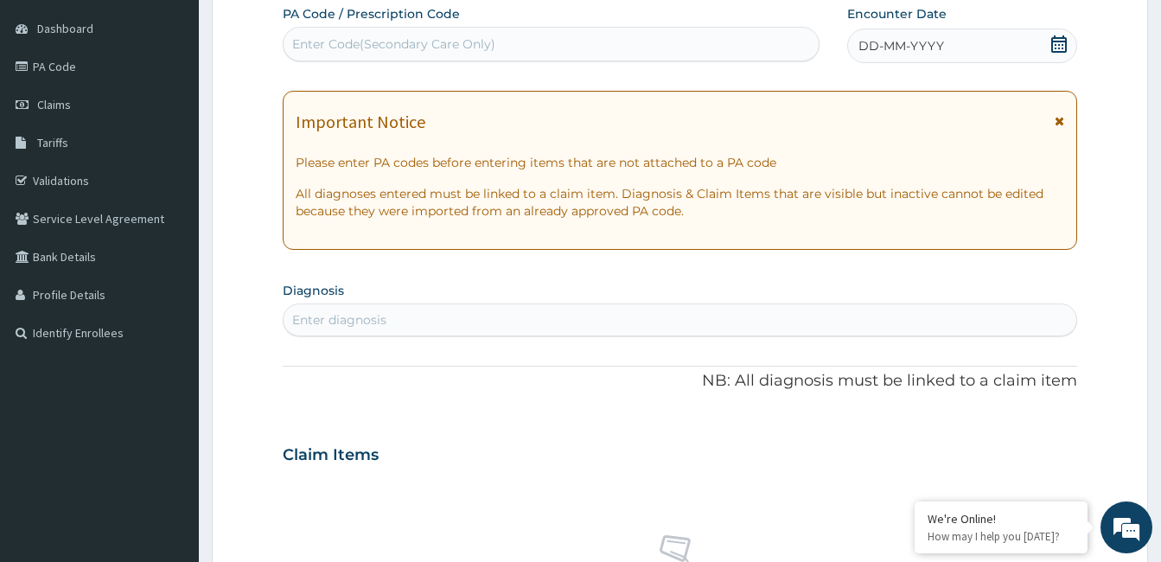
drag, startPoint x: 1061, startPoint y: 116, endPoint x: 984, endPoint y: 91, distance: 80.9
click at [1060, 116] on icon at bounding box center [1060, 121] width 10 height 12
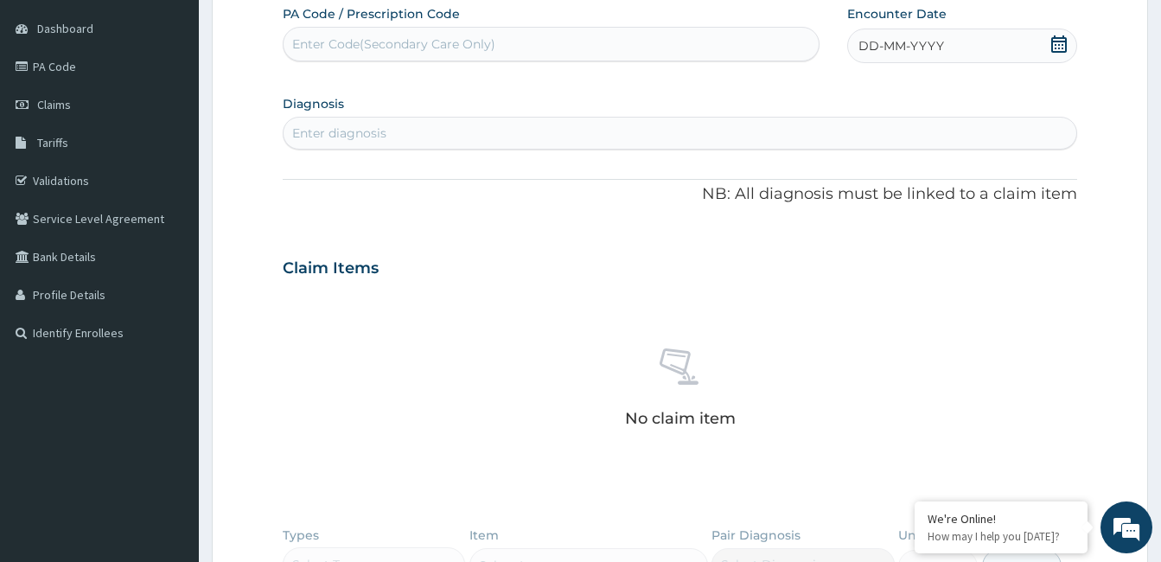
scroll to position [0, 0]
drag, startPoint x: 962, startPoint y: 51, endPoint x: 865, endPoint y: 97, distance: 107.1
click at [865, 97] on section "Diagnosis Enter diagnosis" at bounding box center [680, 120] width 795 height 59
click at [912, 38] on span "DD-MM-YYYY" at bounding box center [902, 45] width 86 height 17
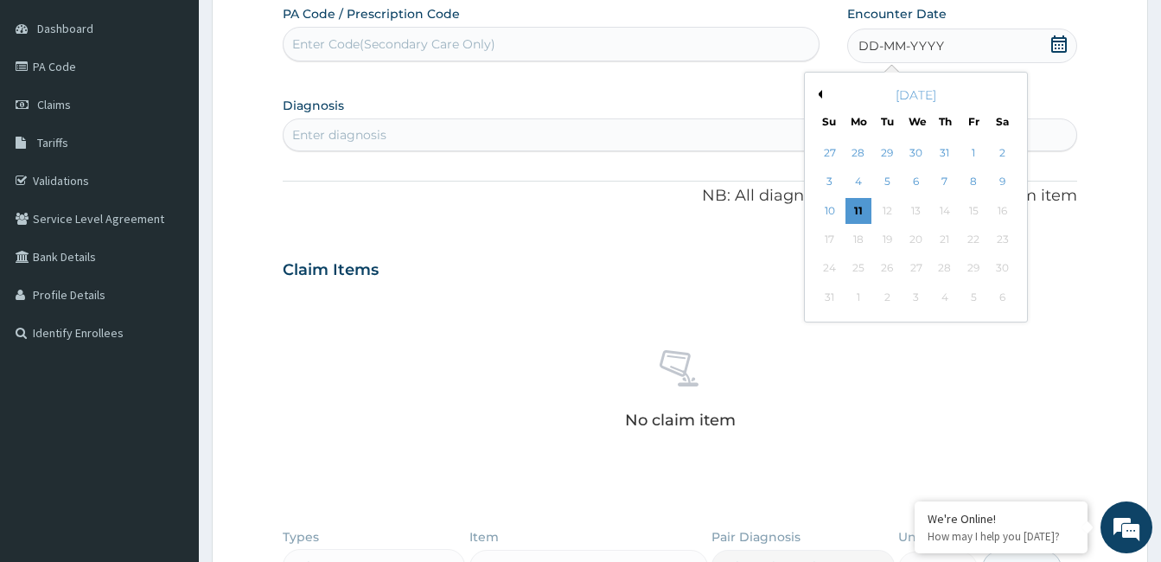
click at [822, 92] on div "[DATE]" at bounding box center [916, 94] width 208 height 17
click at [819, 93] on button "Previous Month" at bounding box center [818, 94] width 9 height 9
click at [857, 266] on div "30" at bounding box center [859, 269] width 26 height 26
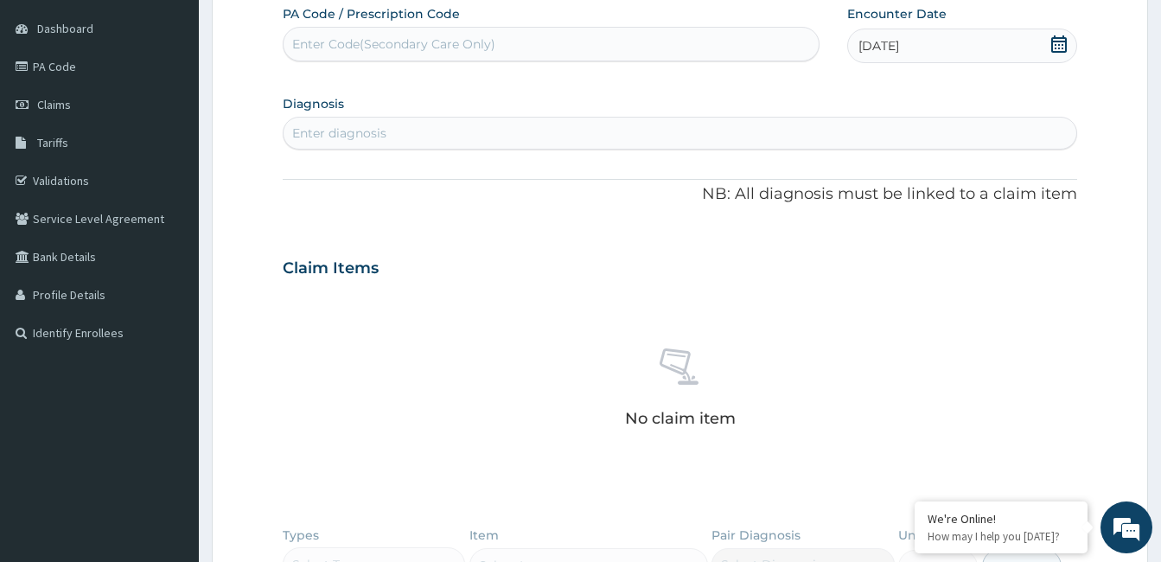
click at [337, 126] on div "Enter diagnosis" at bounding box center [339, 133] width 94 height 17
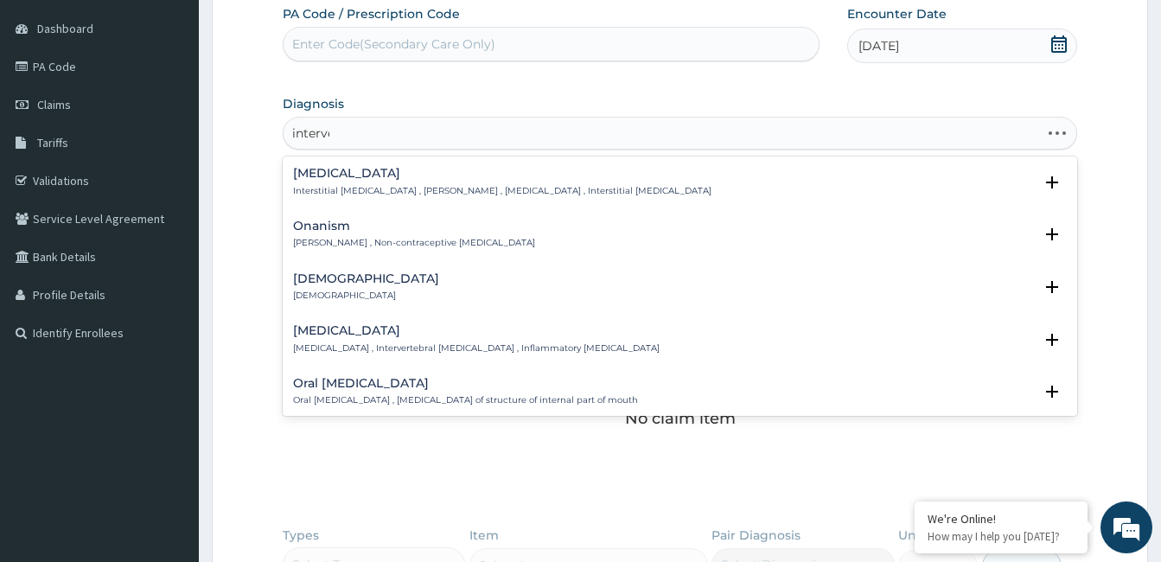
type input "interver"
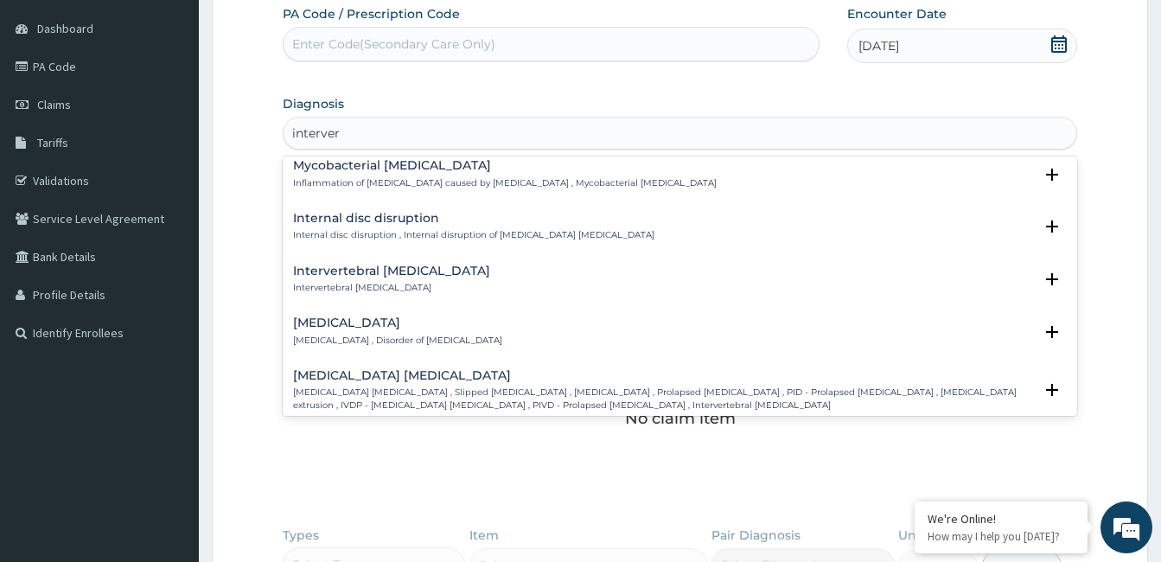
scroll to position [259, 0]
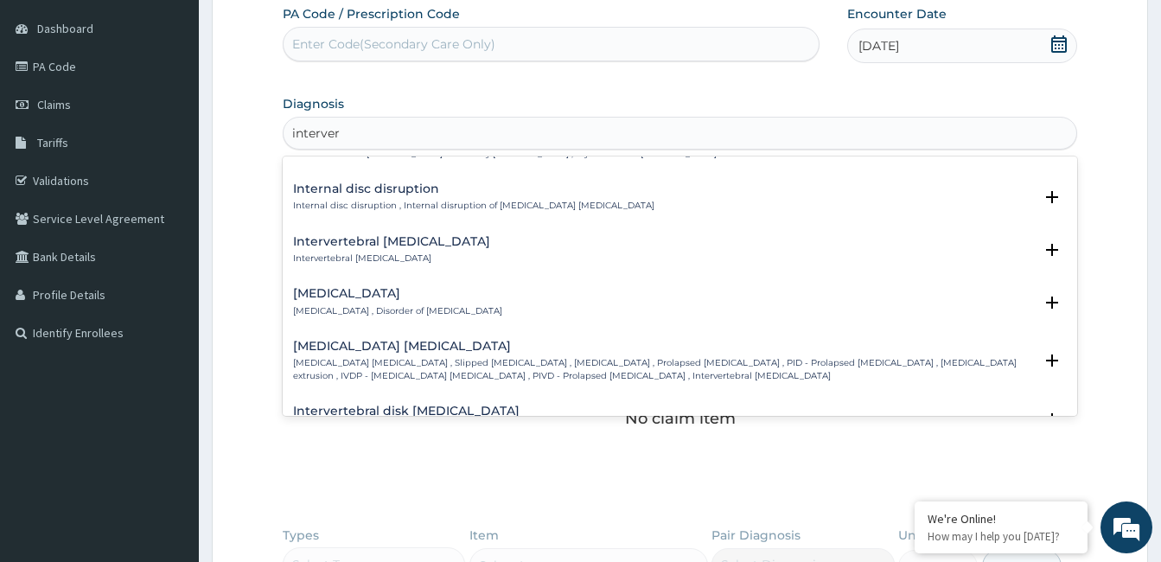
click at [389, 340] on h4 "[MEDICAL_DATA] [MEDICAL_DATA]" at bounding box center [663, 346] width 740 height 13
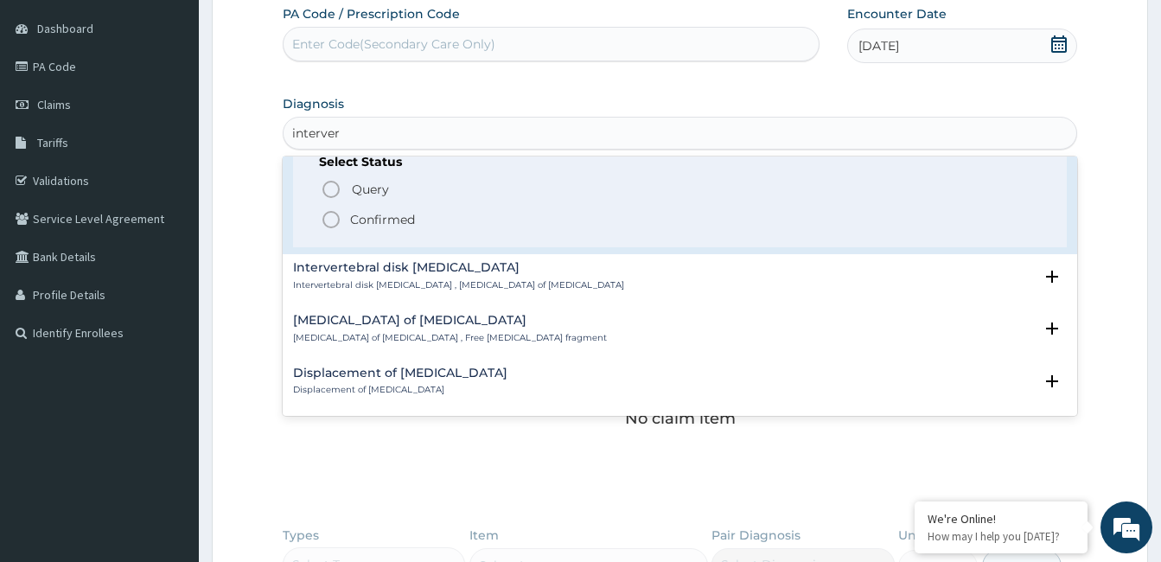
scroll to position [519, 0]
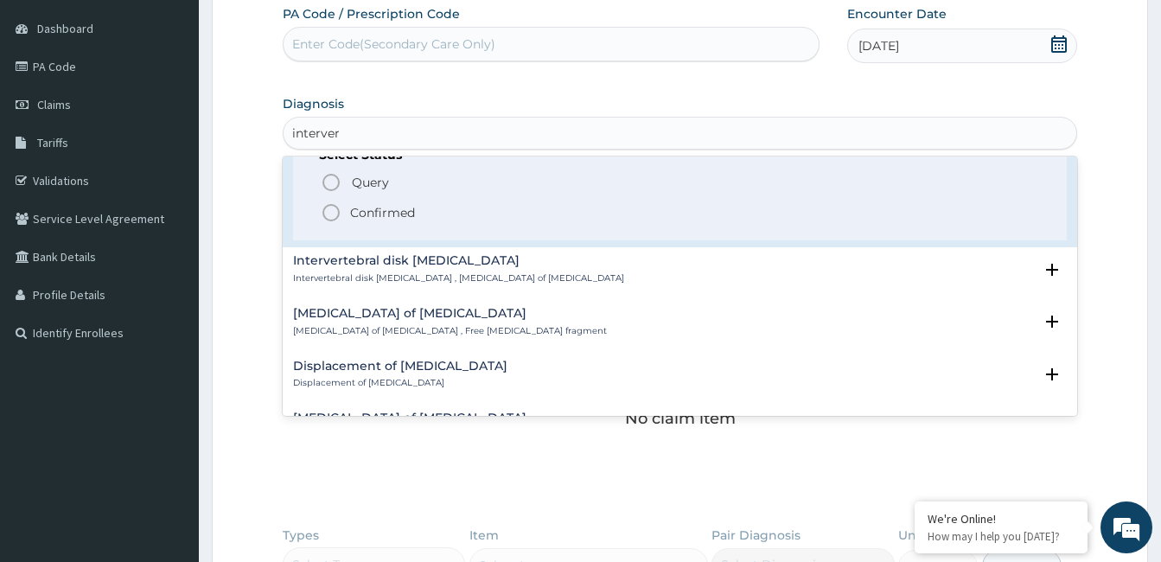
click at [390, 214] on p "Confirmed" at bounding box center [382, 212] width 65 height 17
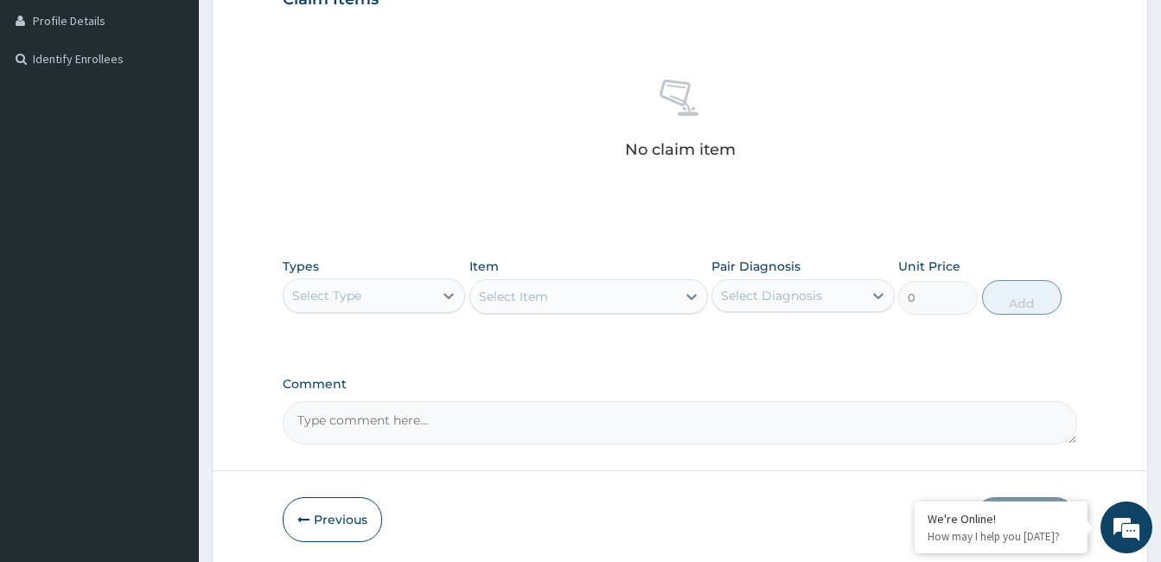
scroll to position [498, 0]
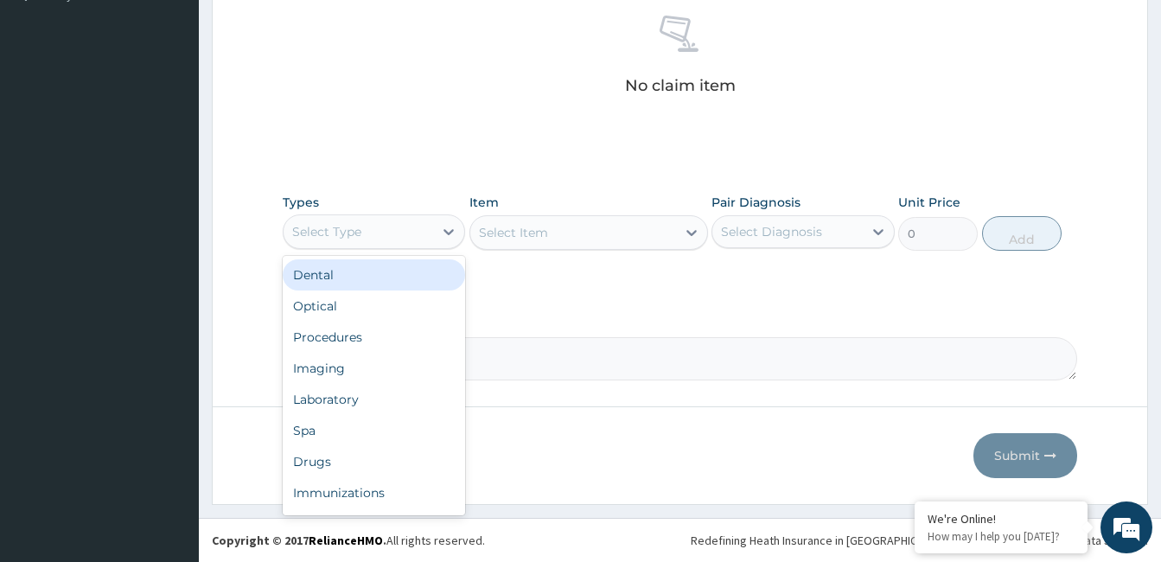
click at [329, 240] on div "Select Type" at bounding box center [326, 231] width 69 height 17
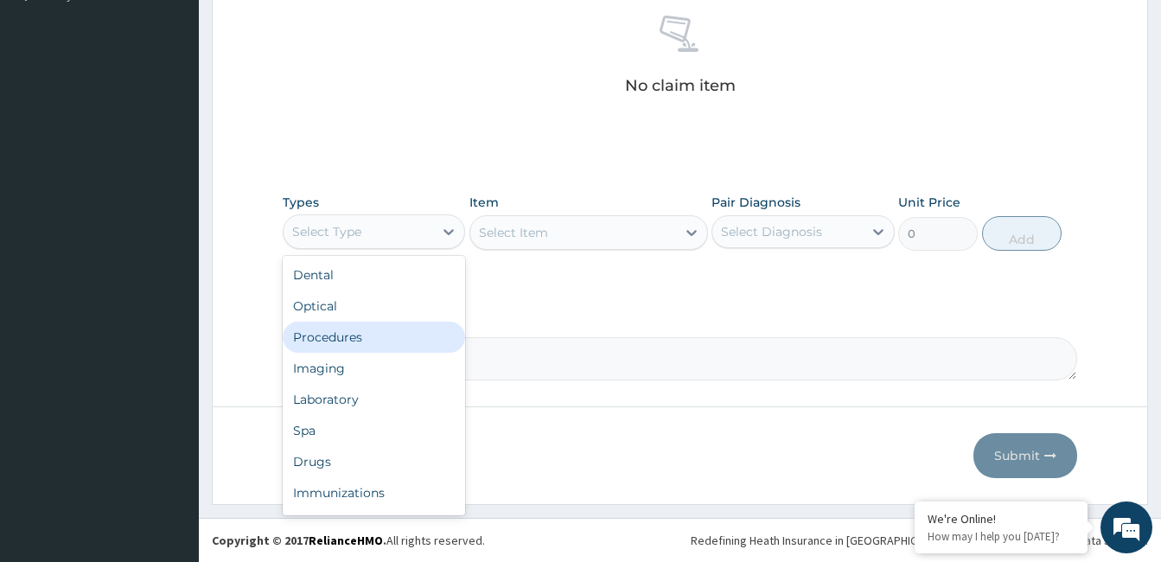
click at [336, 332] on div "Procedures" at bounding box center [374, 337] width 182 height 31
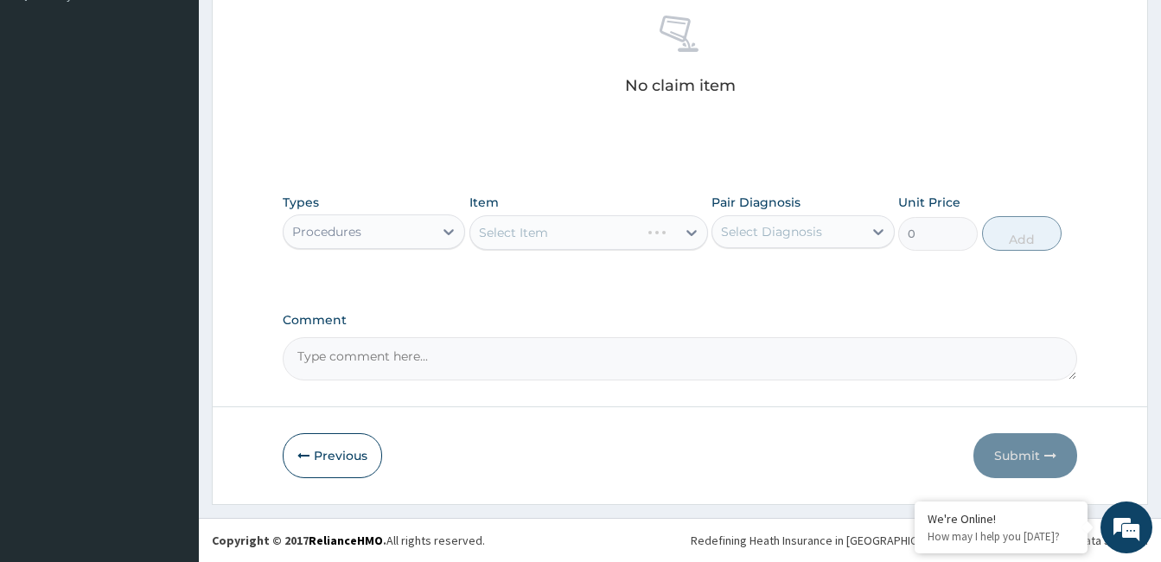
click at [533, 233] on div "Select Item" at bounding box center [589, 232] width 239 height 35
click at [621, 228] on div "Select Item" at bounding box center [589, 232] width 239 height 35
click at [608, 239] on div "Select Item" at bounding box center [573, 233] width 206 height 28
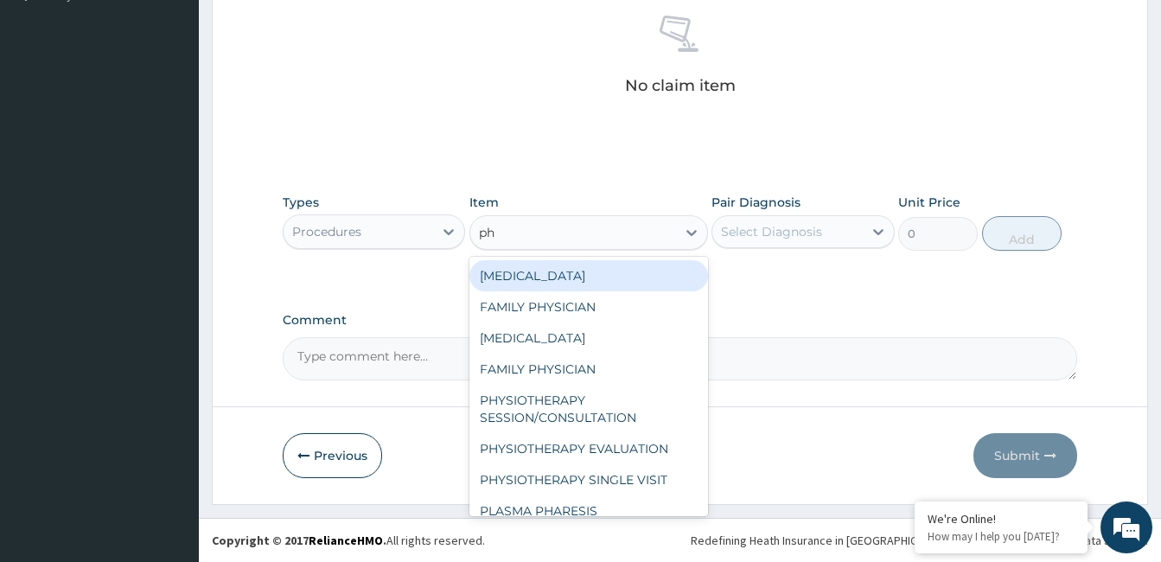
type input "phy"
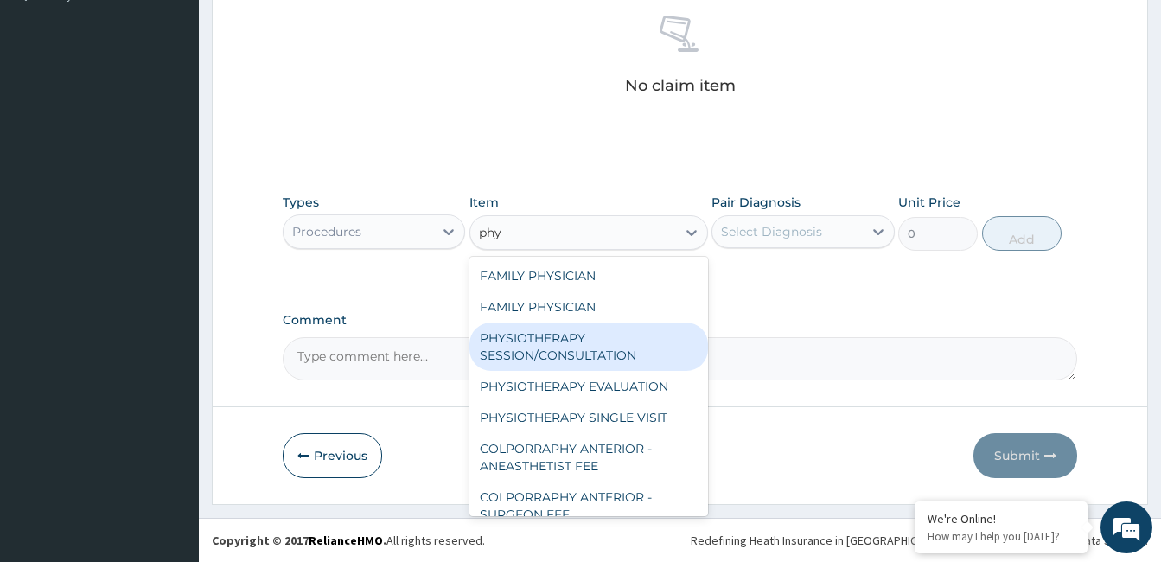
click at [540, 336] on div "PHYSIOTHERAPY SESSION/CONSULTATION" at bounding box center [589, 347] width 239 height 48
type input "34500"
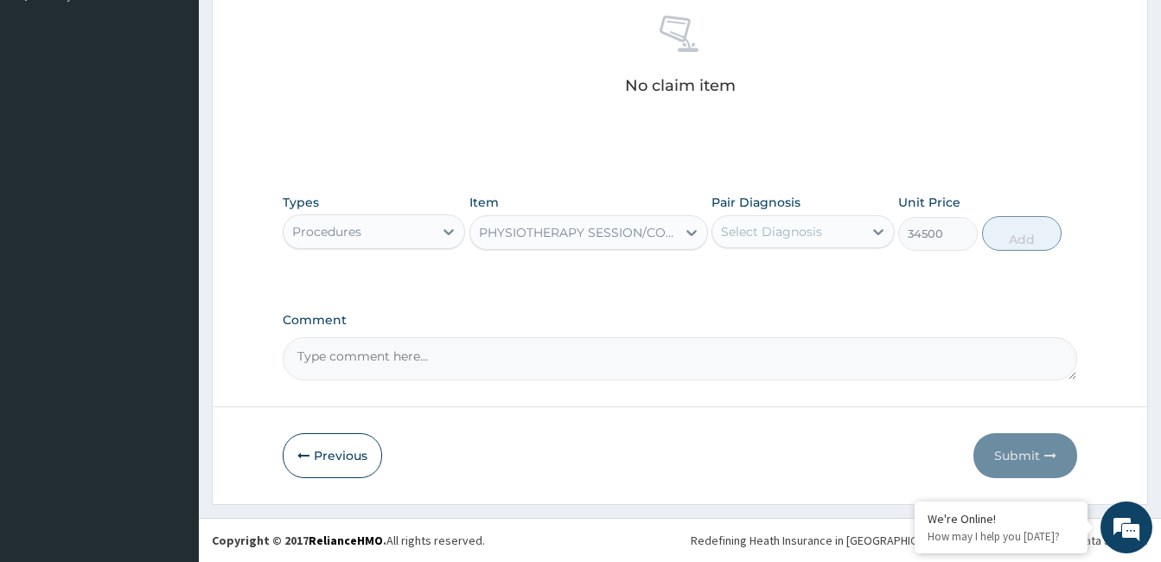
click at [796, 218] on div "Select Diagnosis" at bounding box center [788, 232] width 150 height 28
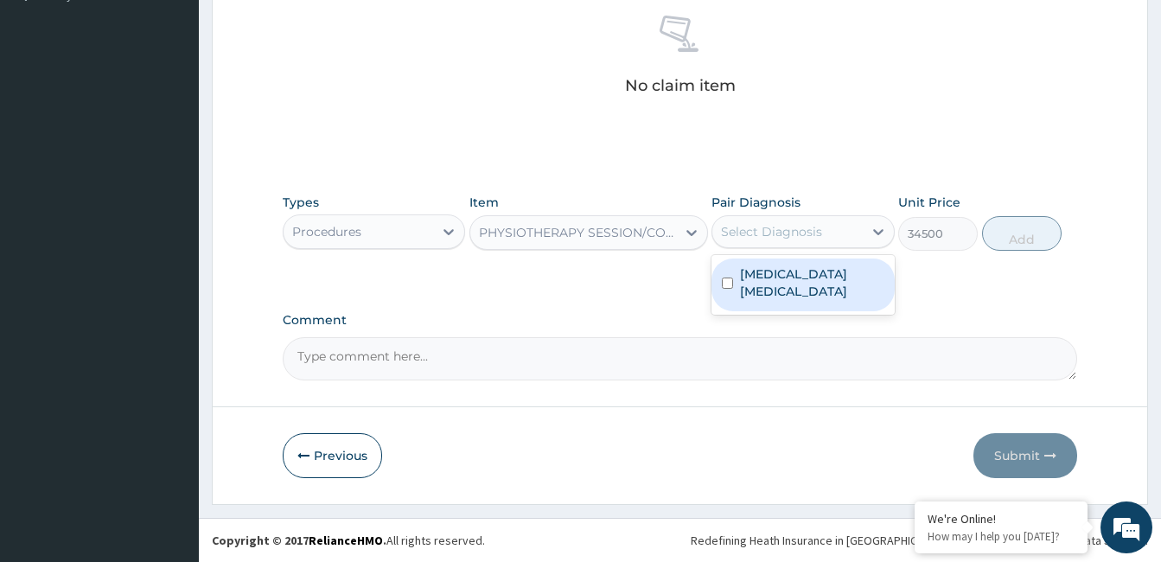
click at [785, 279] on label "[MEDICAL_DATA] [MEDICAL_DATA]" at bounding box center [812, 282] width 144 height 35
checkbox input "true"
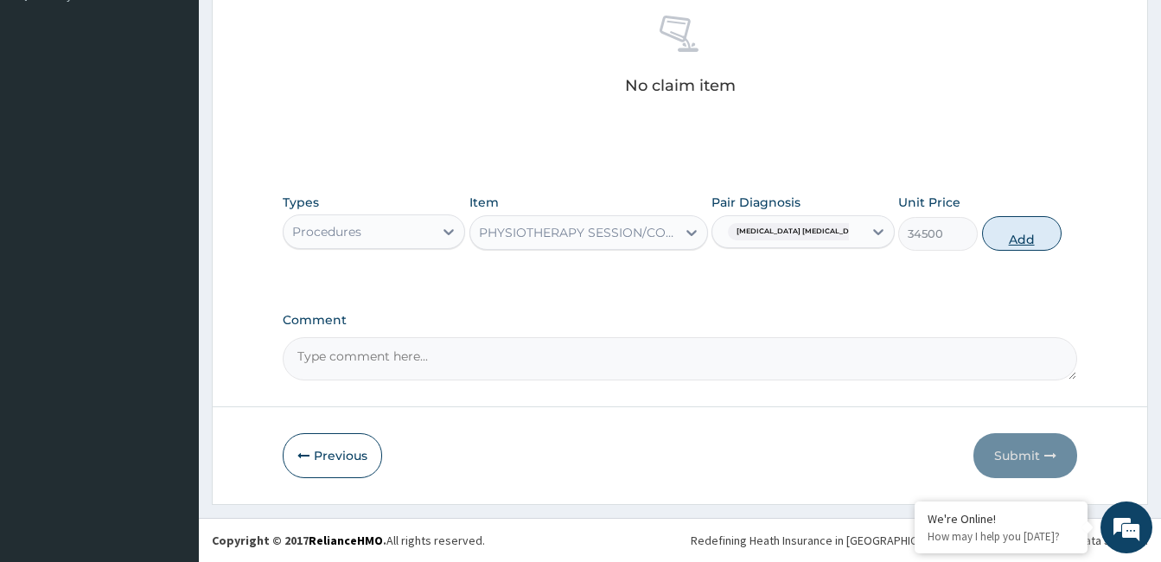
click at [1042, 240] on button "Add" at bounding box center [1022, 233] width 80 height 35
type input "0"
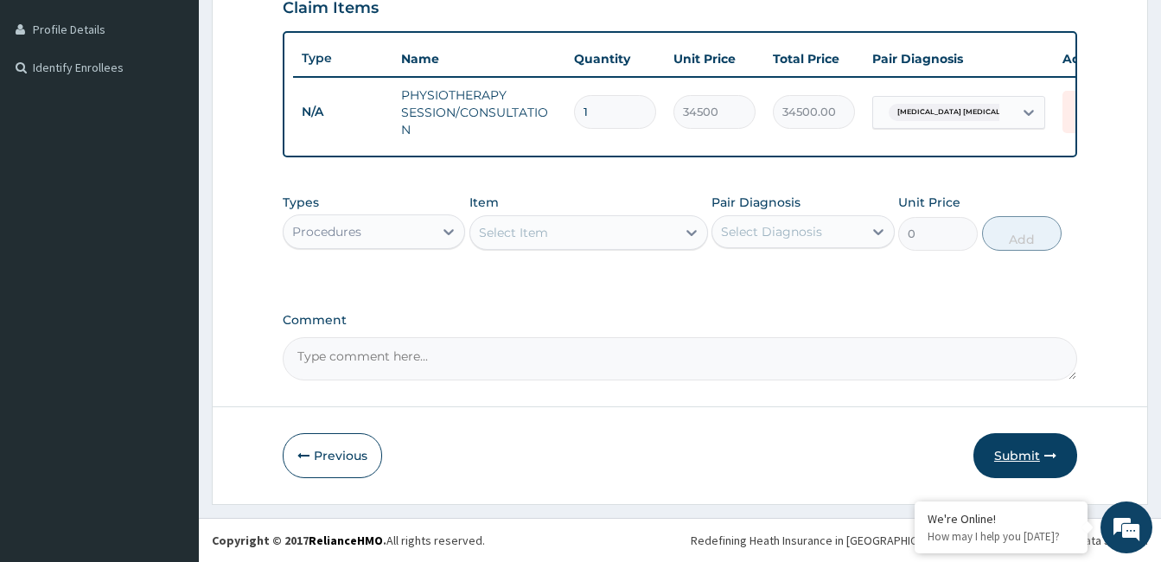
click at [1011, 457] on button "Submit" at bounding box center [1026, 455] width 104 height 45
